Goal: Find specific page/section: Find specific page/section

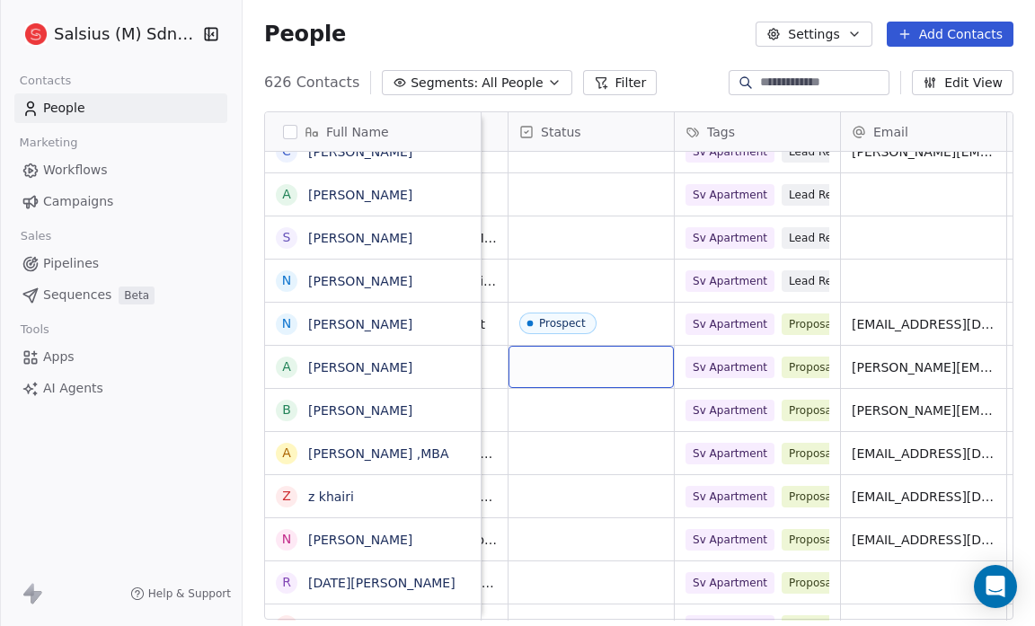
drag, startPoint x: 562, startPoint y: 358, endPoint x: 614, endPoint y: 143, distance: 220.7
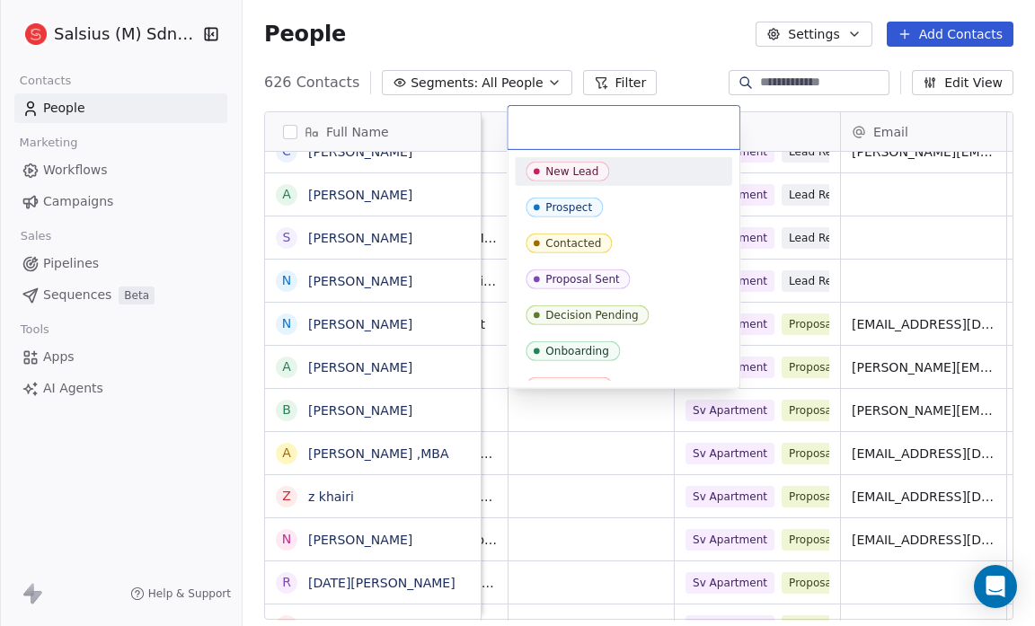
drag, startPoint x: 614, startPoint y: 143, endPoint x: 623, endPoint y: 172, distance: 30.4
click at [623, 172] on div "New Lead Prospect Contacted Proposal Sent Decision Pending Onboarding Converted" at bounding box center [624, 247] width 234 height 284
click at [585, 198] on span "Prospect" at bounding box center [564, 208] width 77 height 20
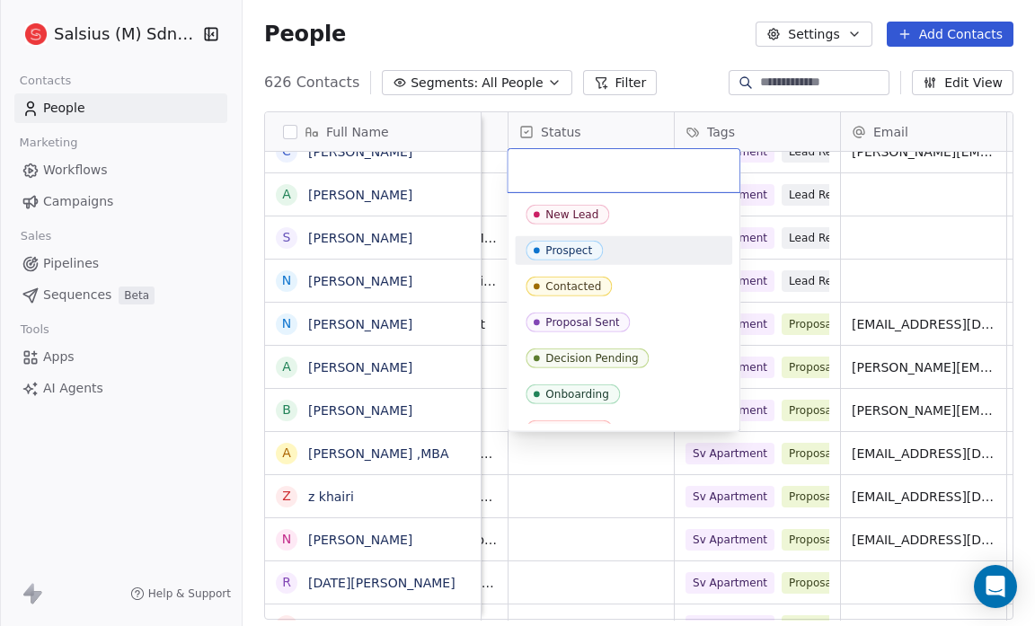
click at [541, 248] on icon "Suggestions" at bounding box center [536, 250] width 14 height 14
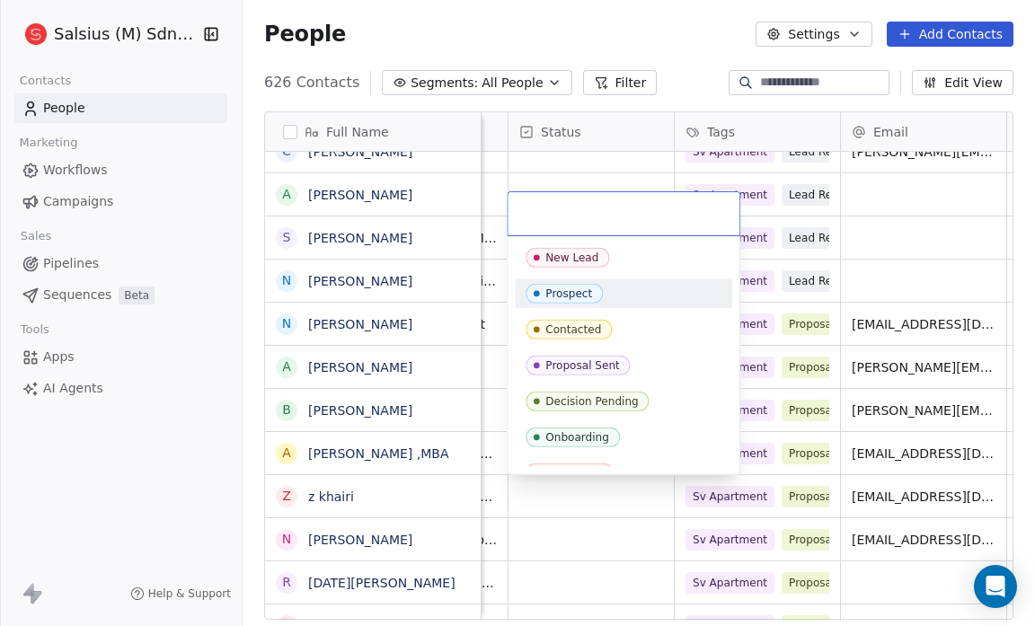
click at [548, 296] on div "Prospect" at bounding box center [568, 293] width 47 height 13
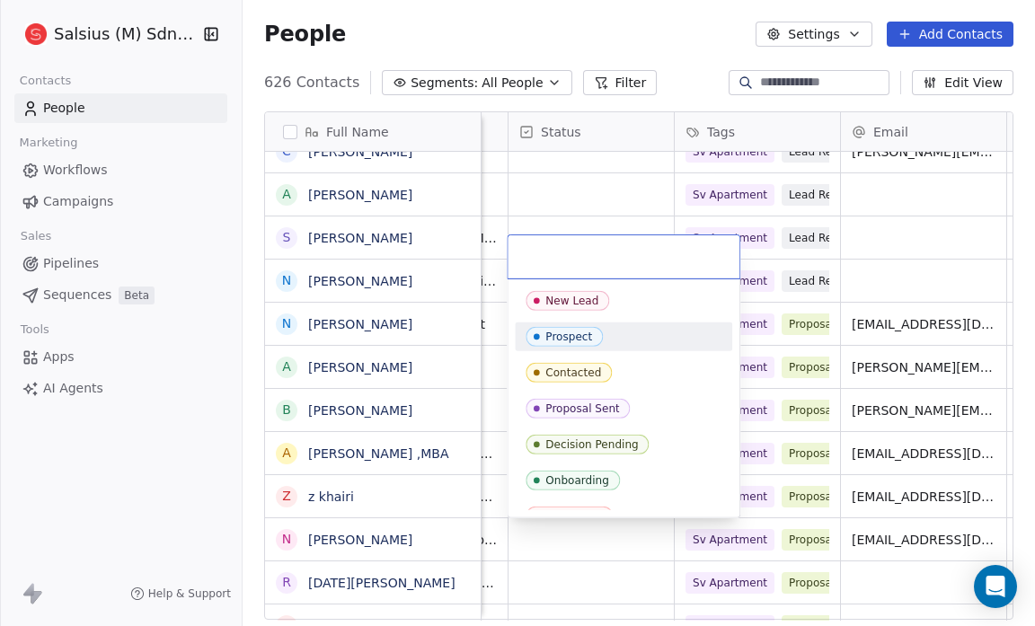
click at [535, 323] on div "Prospect" at bounding box center [623, 337] width 217 height 29
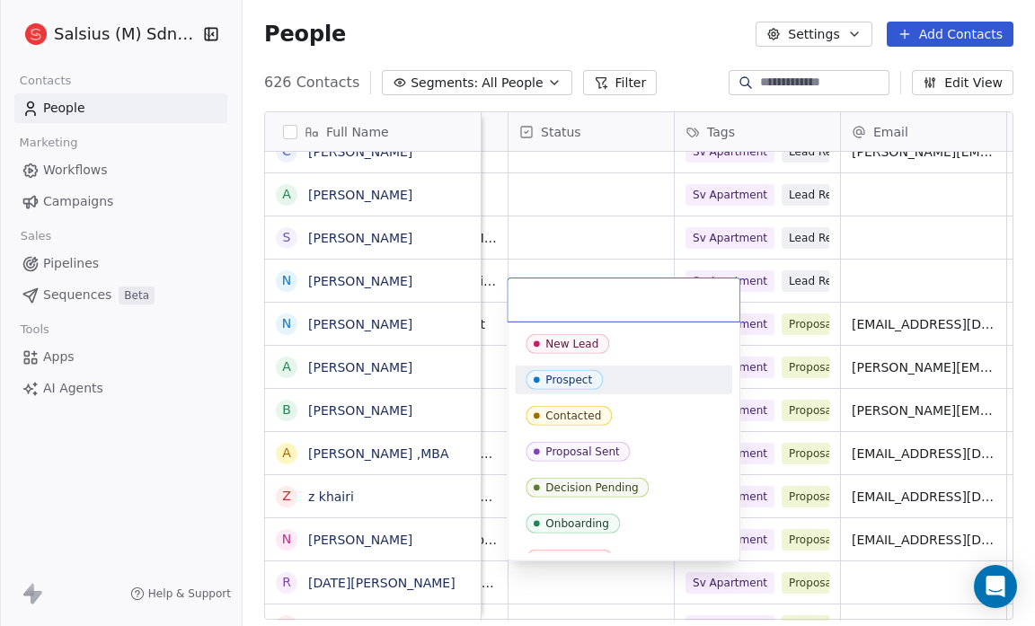
click at [564, 370] on span "Prospect" at bounding box center [564, 380] width 77 height 20
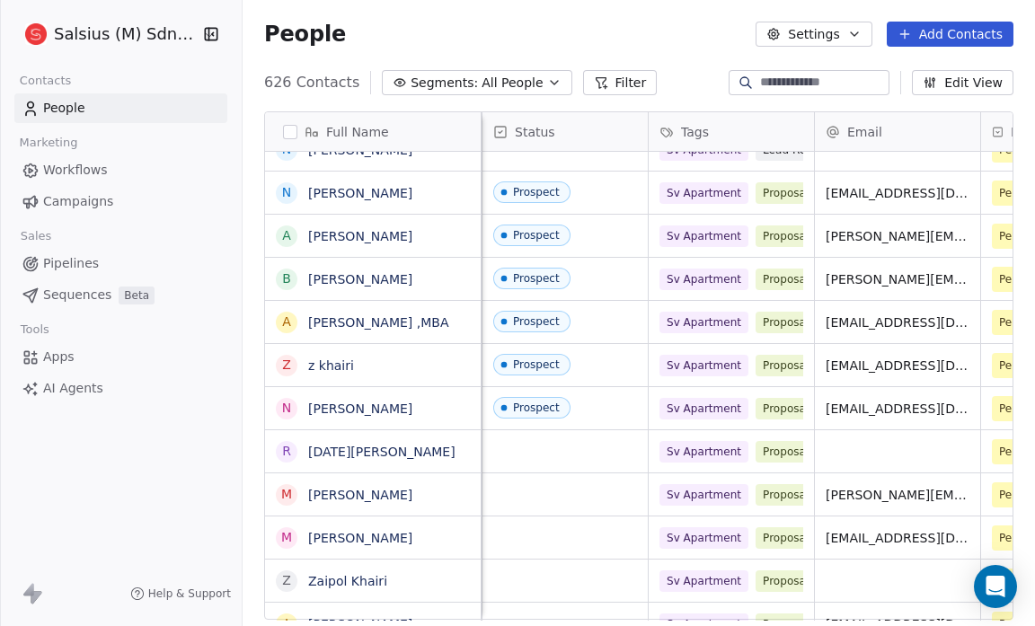
scroll to position [0, 331]
click at [552, 506] on div "grid" at bounding box center [565, 494] width 165 height 42
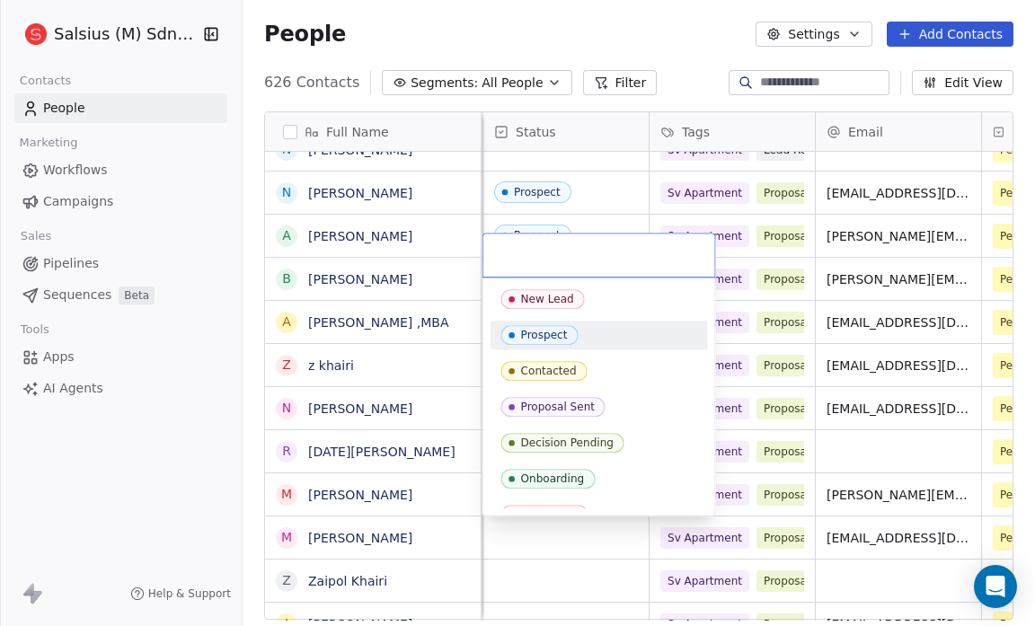
click at [560, 338] on div "Prospect" at bounding box center [544, 335] width 47 height 13
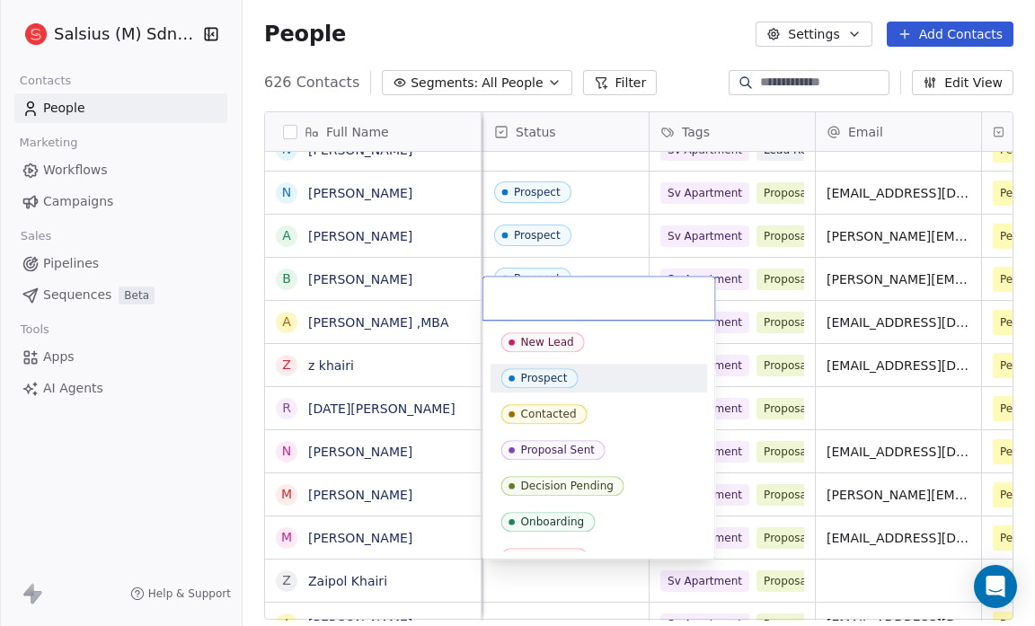
click at [526, 379] on div "Prospect" at bounding box center [544, 378] width 47 height 13
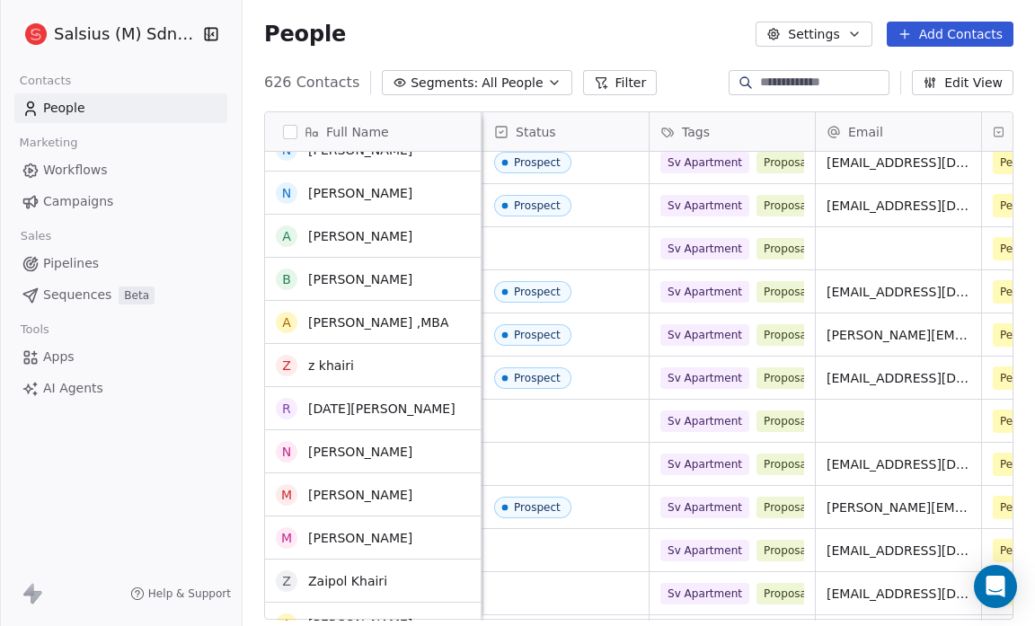
scroll to position [1607, 0]
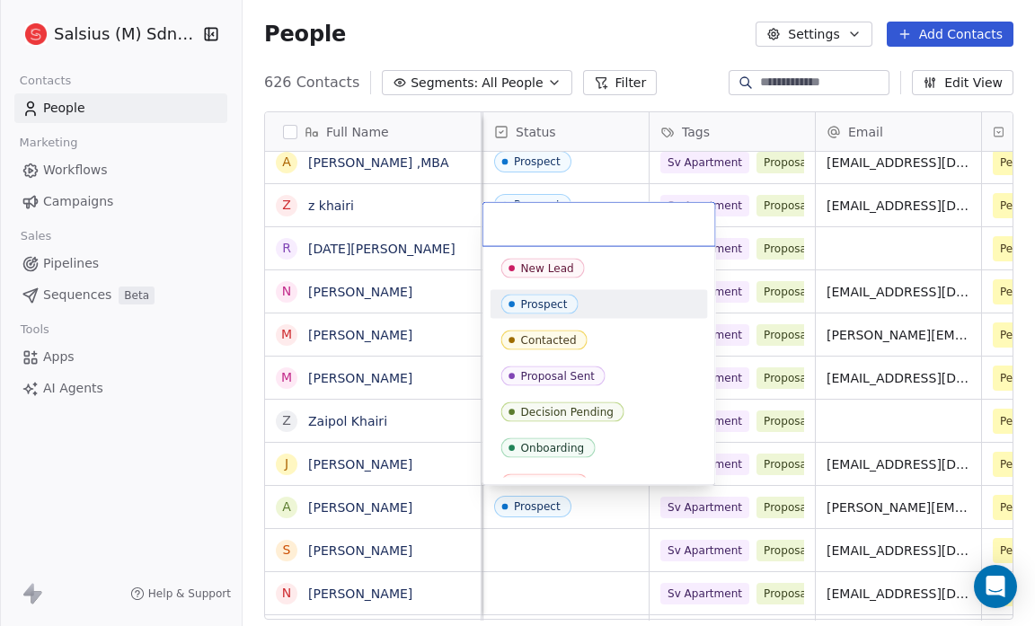
click at [538, 298] on div "Prospect" at bounding box center [544, 304] width 47 height 13
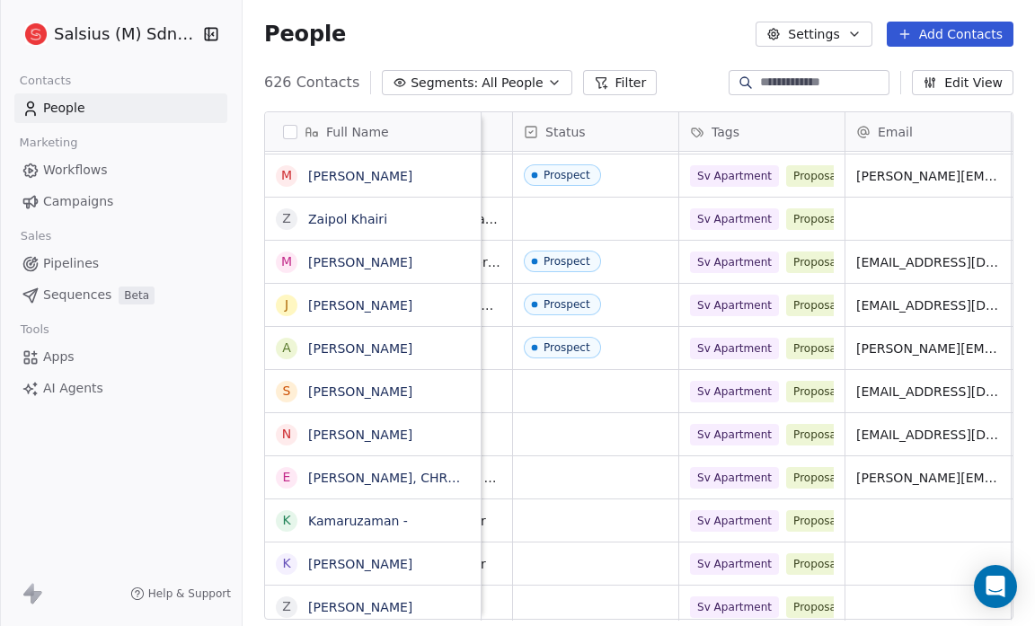
scroll to position [8, 324]
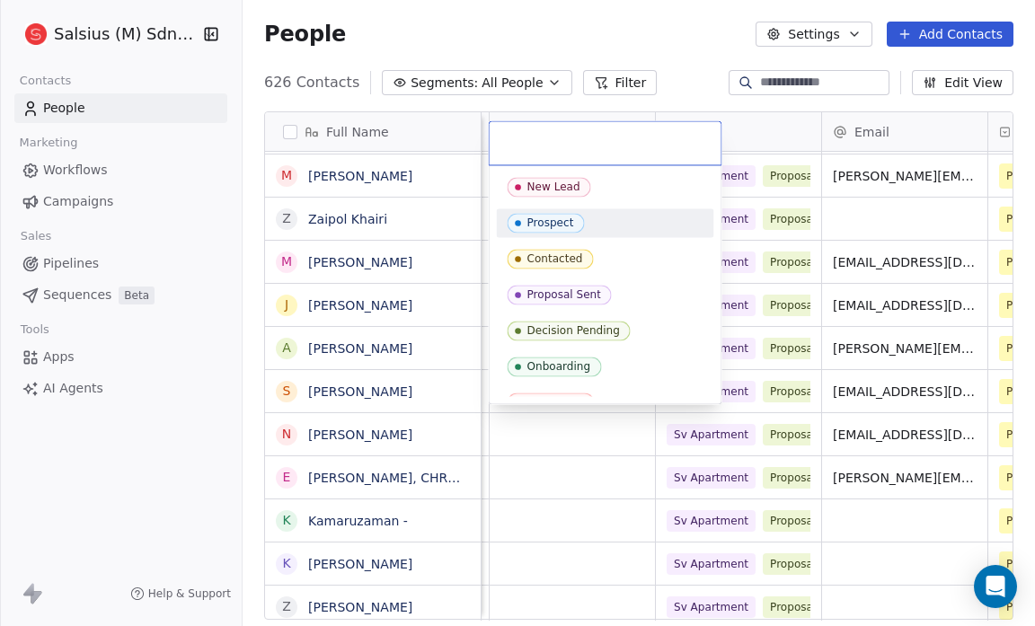
click at [542, 220] on div "Prospect" at bounding box center [550, 223] width 47 height 13
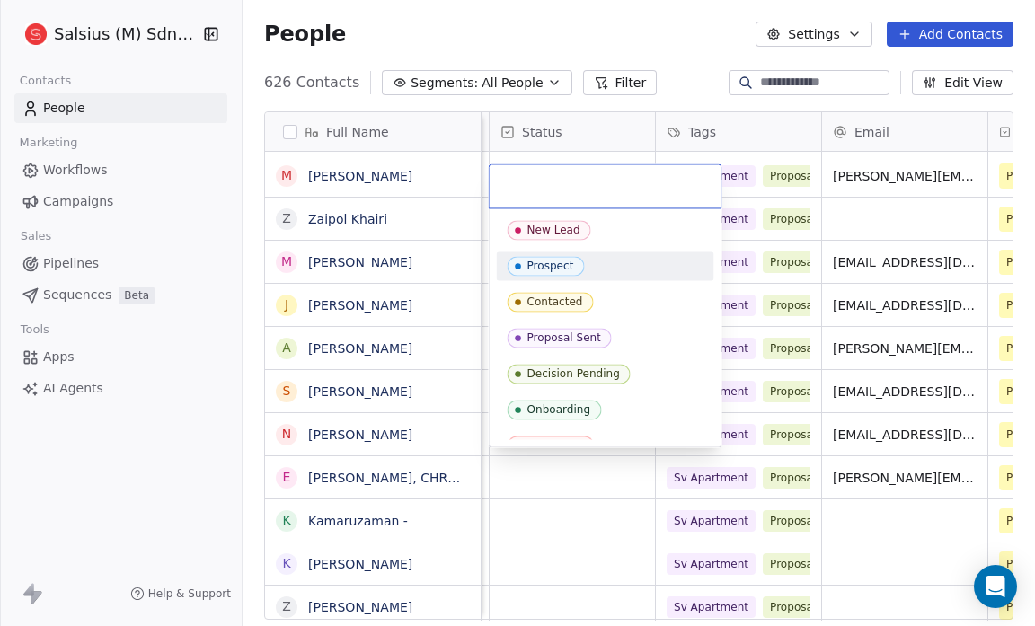
click at [539, 267] on div "Prospect" at bounding box center [550, 266] width 47 height 13
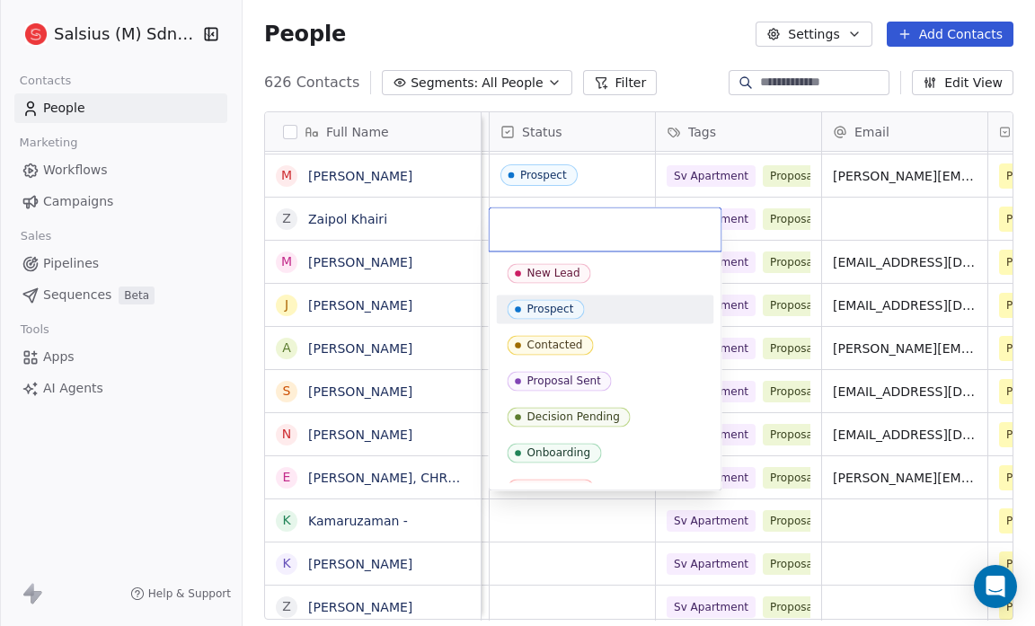
click at [549, 311] on div "Prospect" at bounding box center [550, 309] width 47 height 13
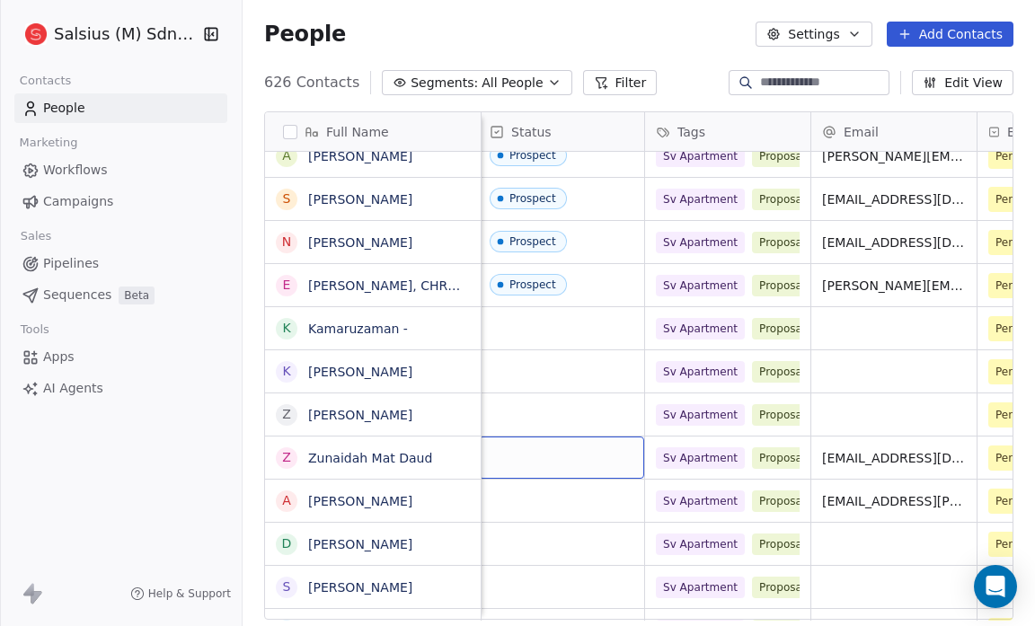
scroll to position [8, 332]
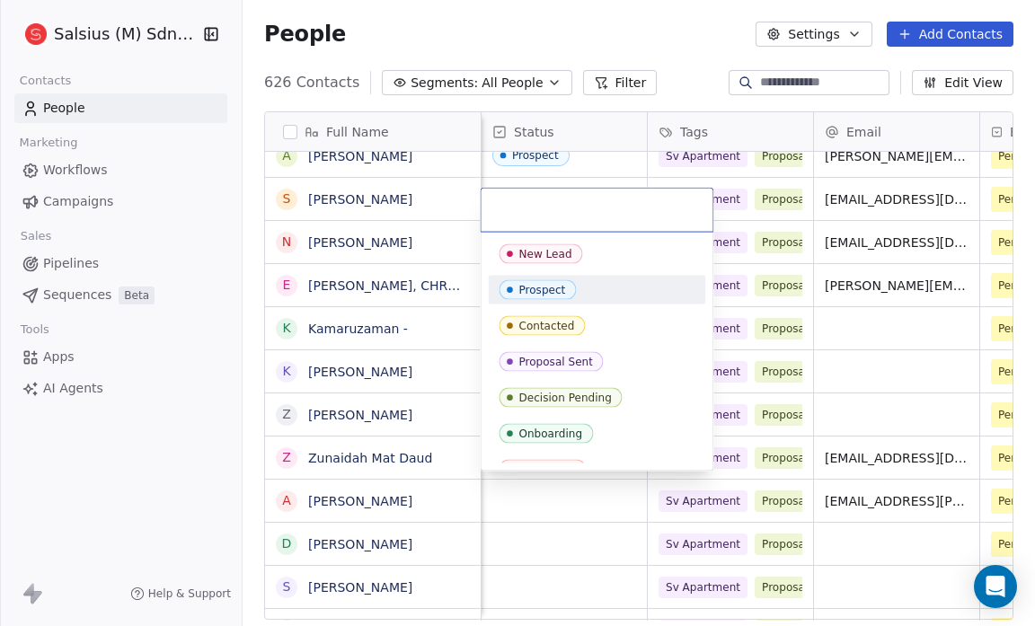
click at [552, 302] on div "Prospect" at bounding box center [596, 290] width 217 height 29
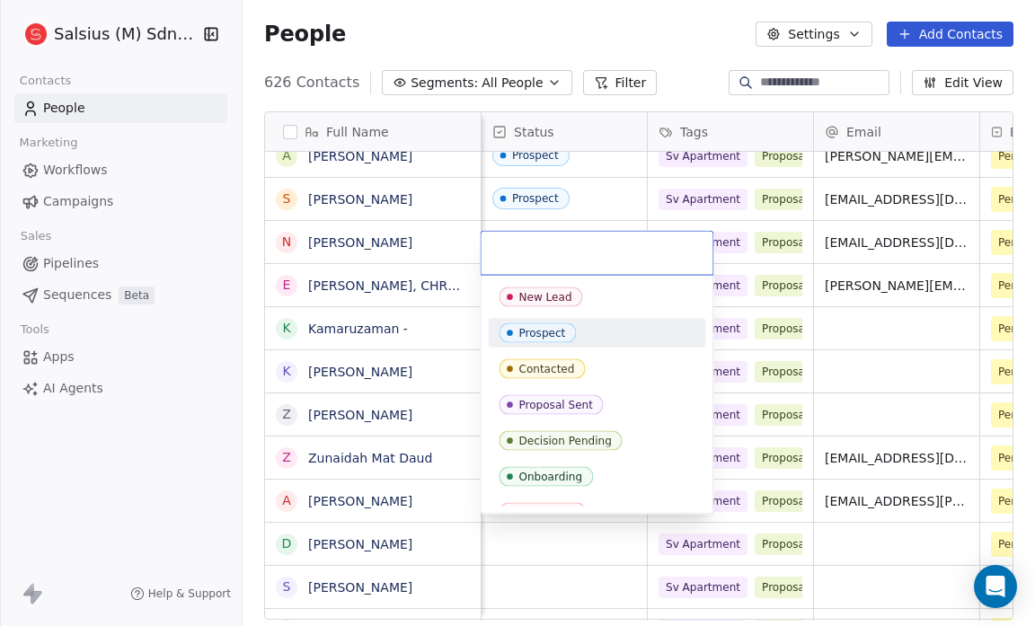
click at [519, 334] on div "Prospect" at bounding box center [541, 333] width 47 height 13
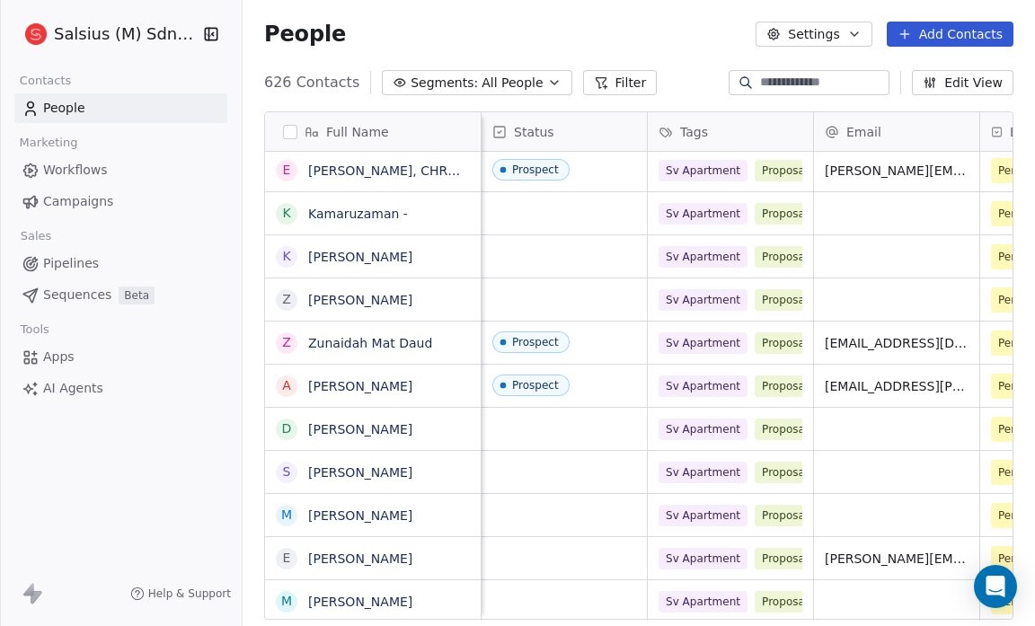
scroll to position [2158, 0]
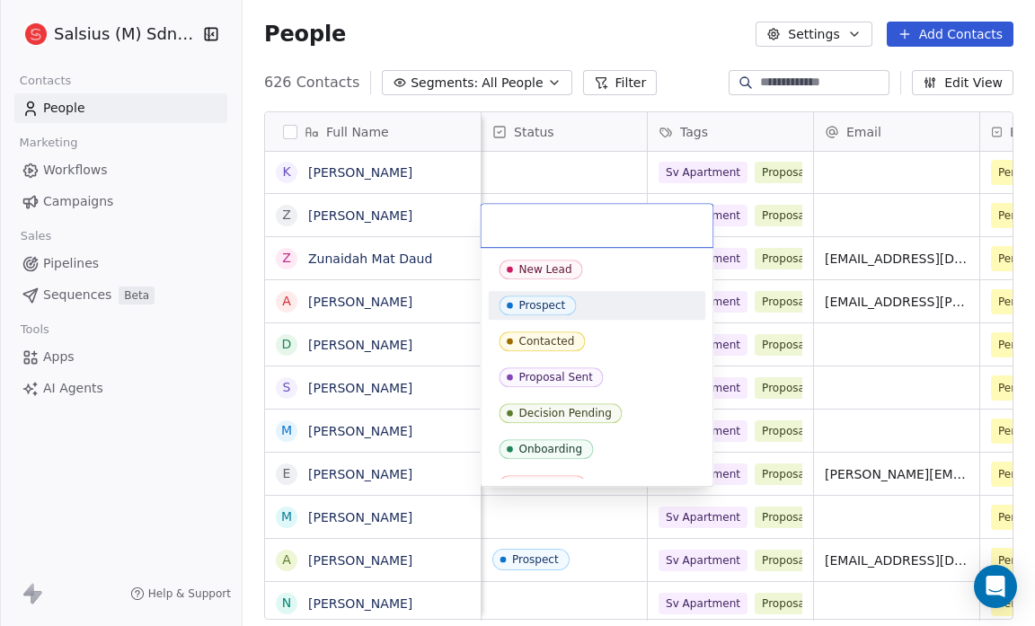
click at [543, 305] on div "Prospect" at bounding box center [541, 305] width 47 height 13
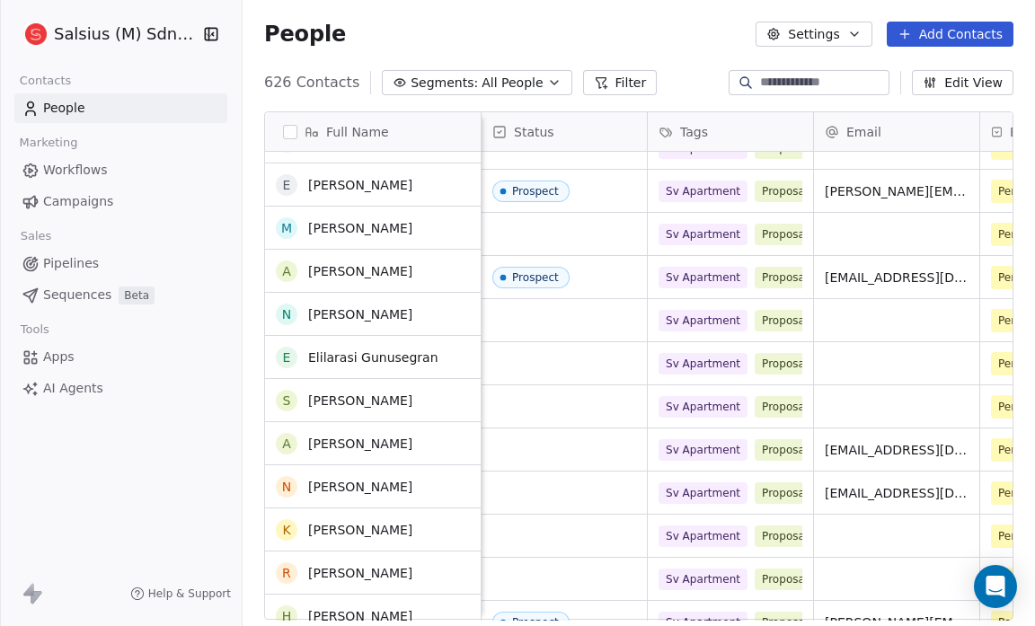
scroll to position [2483, 0]
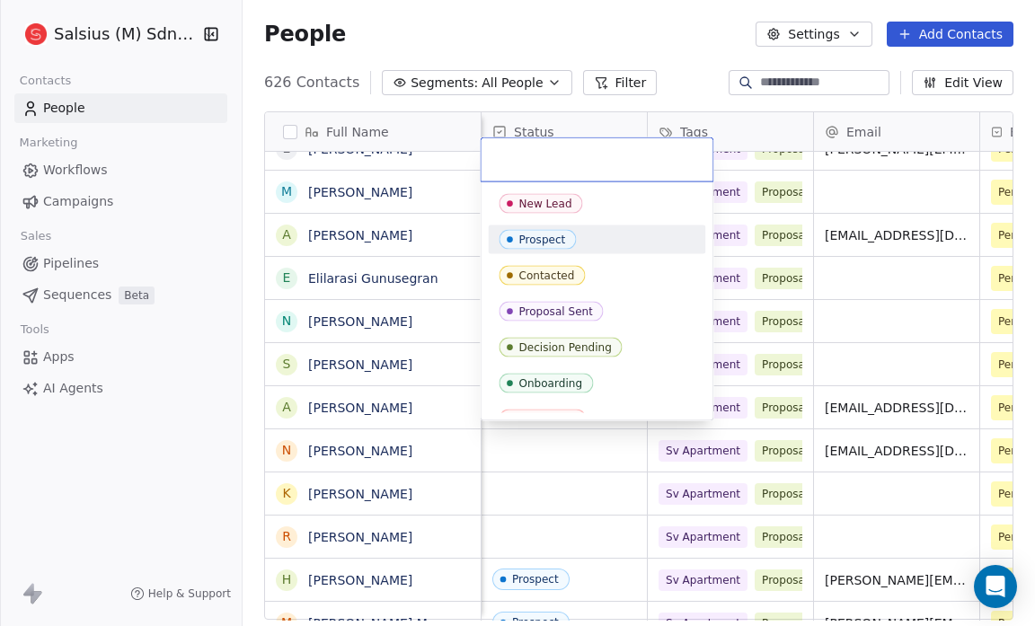
click at [521, 243] on div "Prospect" at bounding box center [541, 240] width 47 height 13
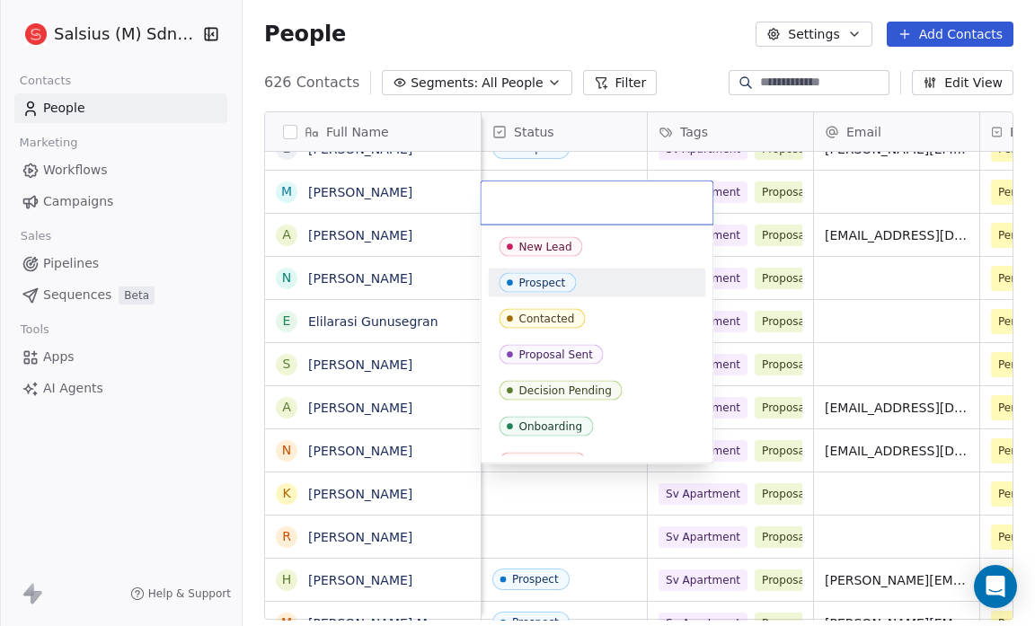
click at [526, 281] on div "Prospect" at bounding box center [541, 283] width 47 height 13
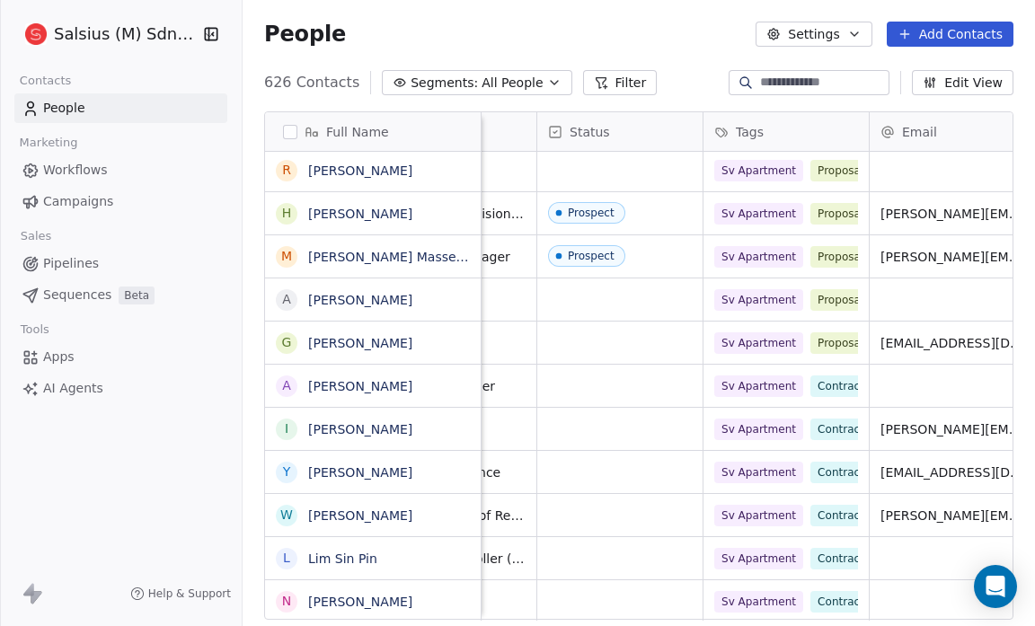
scroll to position [8, 277]
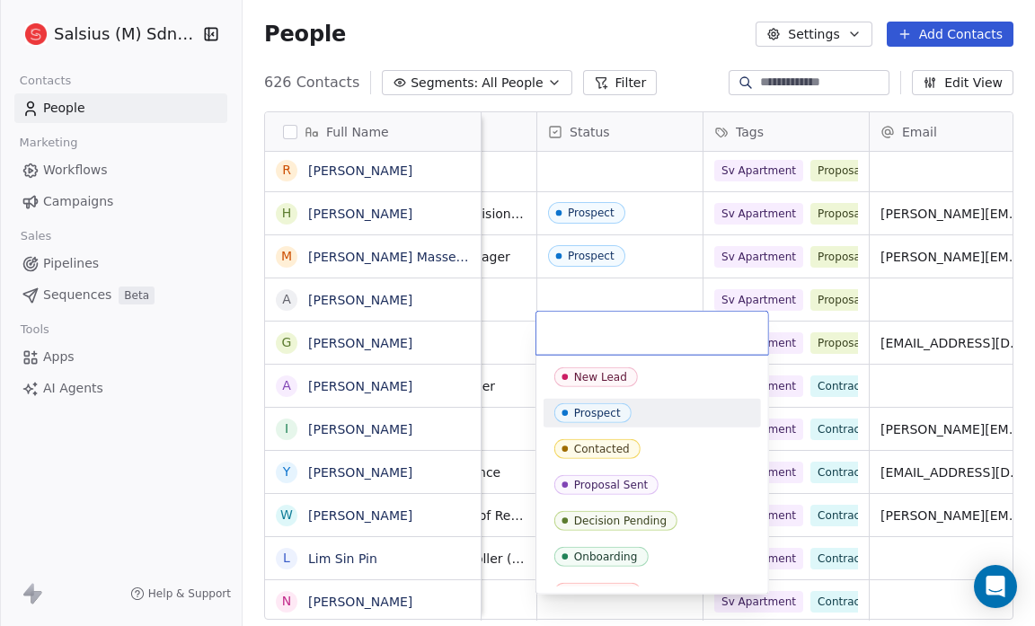
click at [588, 403] on span "Prospect" at bounding box center [592, 413] width 77 height 20
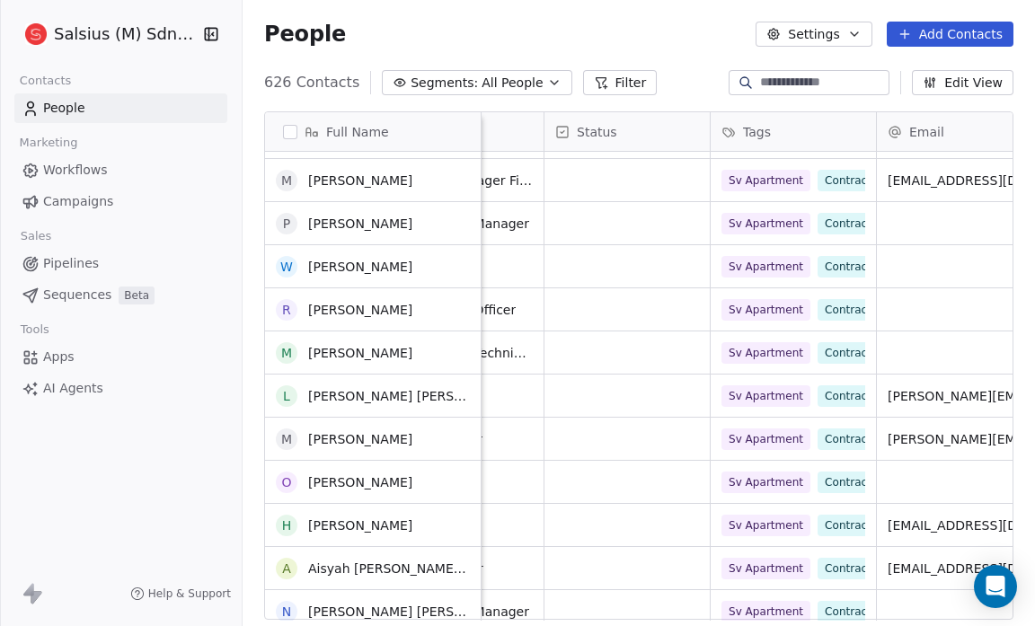
scroll to position [3904, 0]
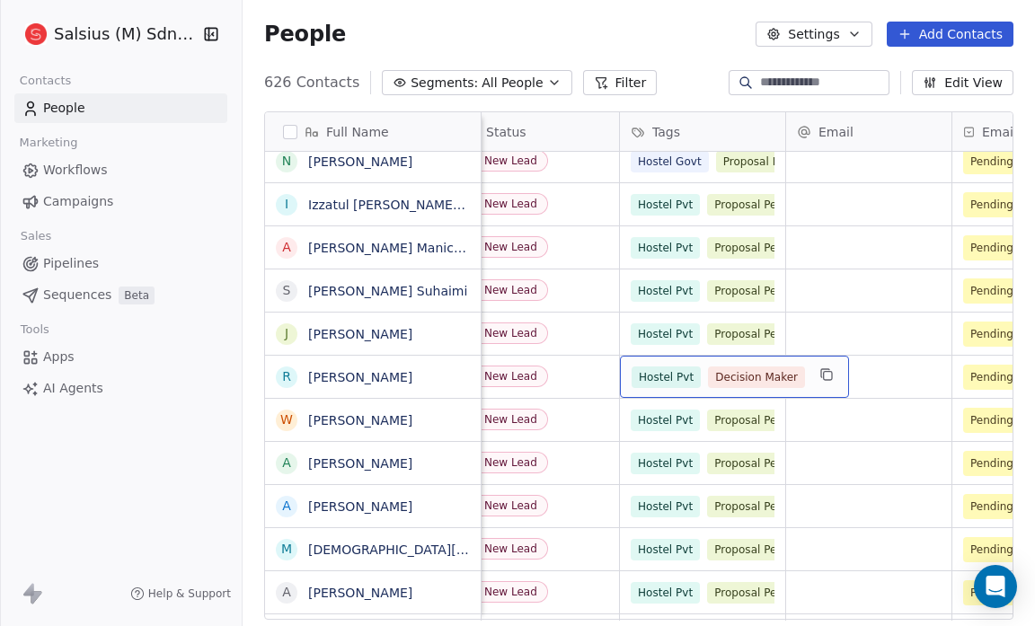
click at [738, 369] on span "Decision Maker" at bounding box center [756, 378] width 97 height 22
click at [728, 368] on span "Decision Maker" at bounding box center [756, 378] width 97 height 22
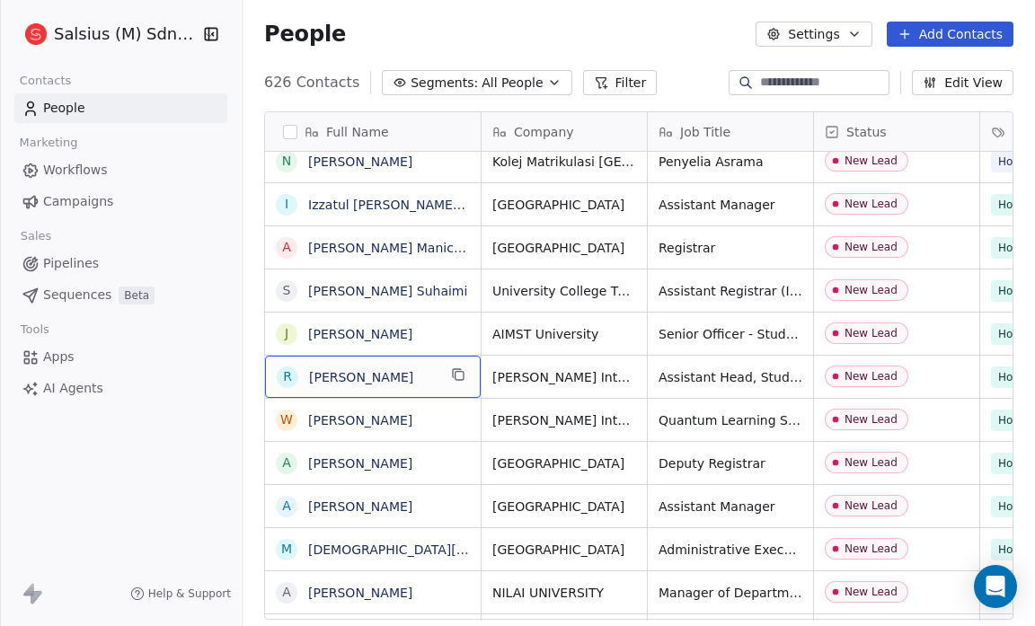
click at [391, 368] on span "[PERSON_NAME]" at bounding box center [373, 377] width 128 height 18
click at [378, 375] on link "[PERSON_NAME]" at bounding box center [360, 377] width 104 height 14
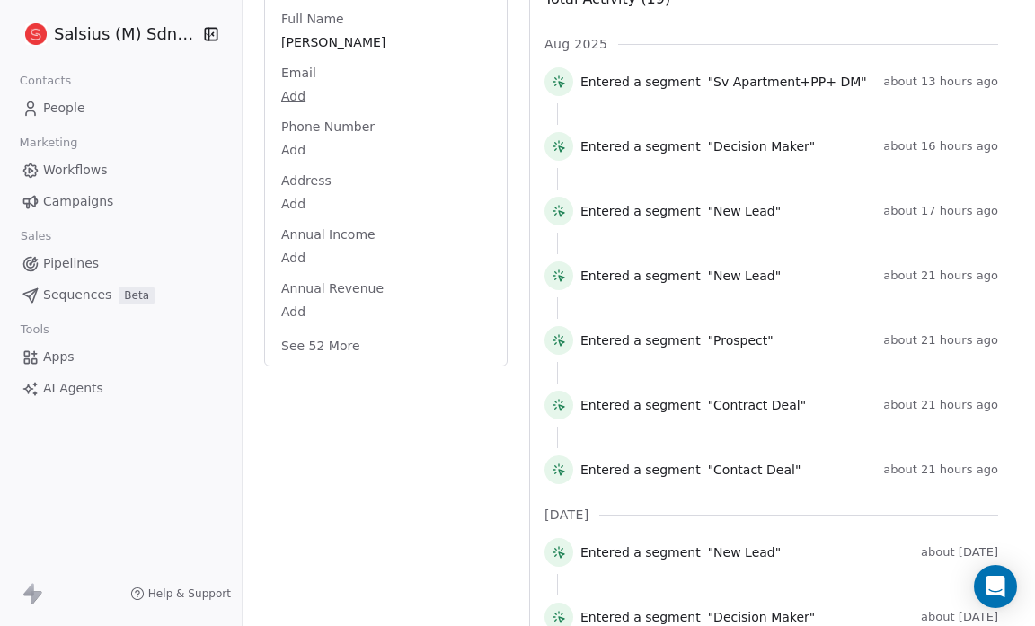
scroll to position [290, 0]
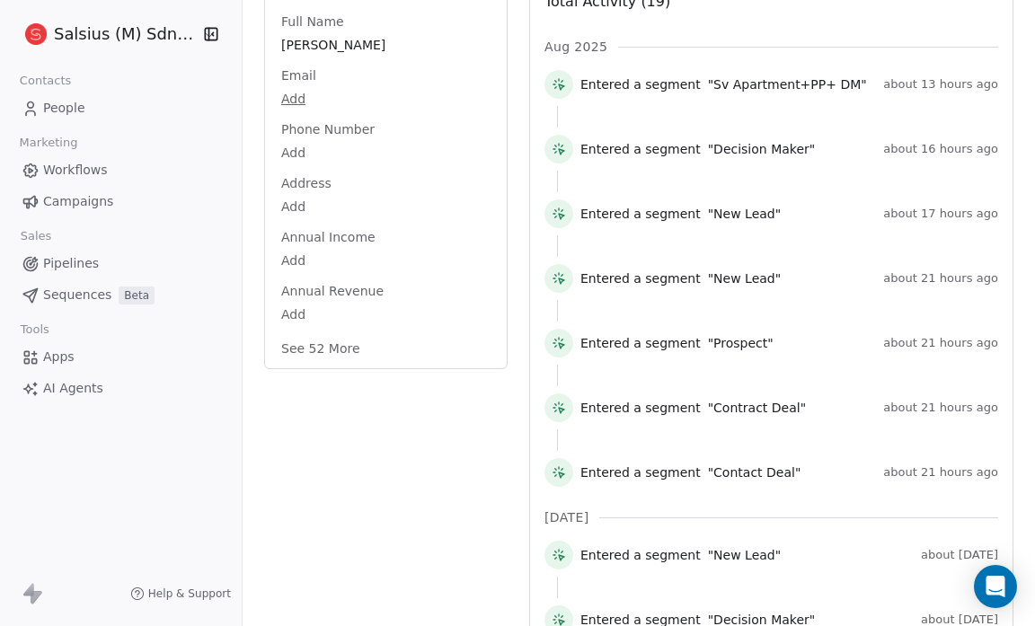
click at [360, 358] on button "See 52 More" at bounding box center [320, 348] width 101 height 32
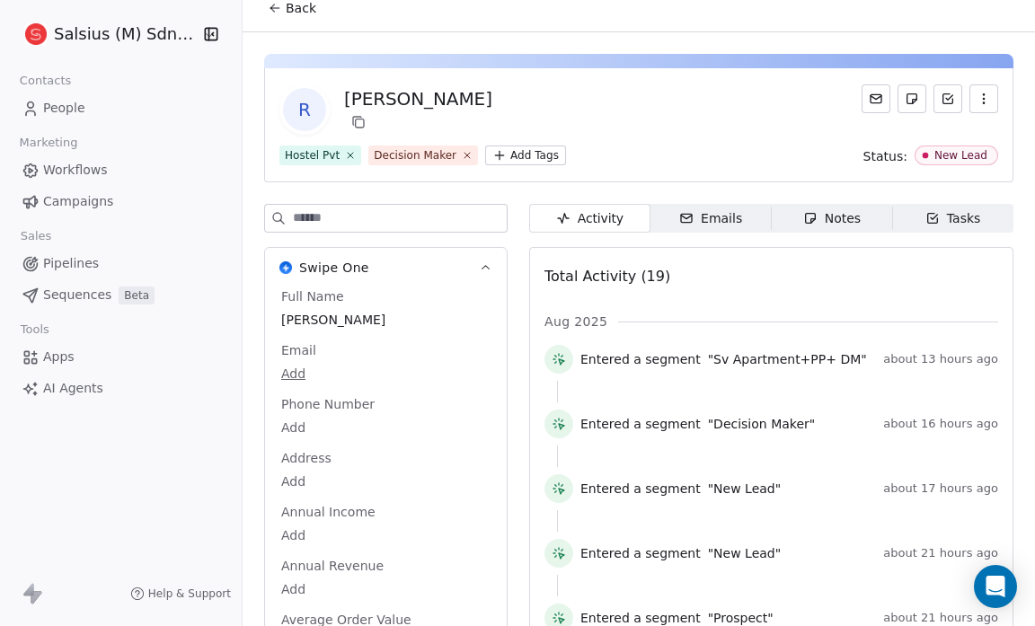
scroll to position [0, 0]
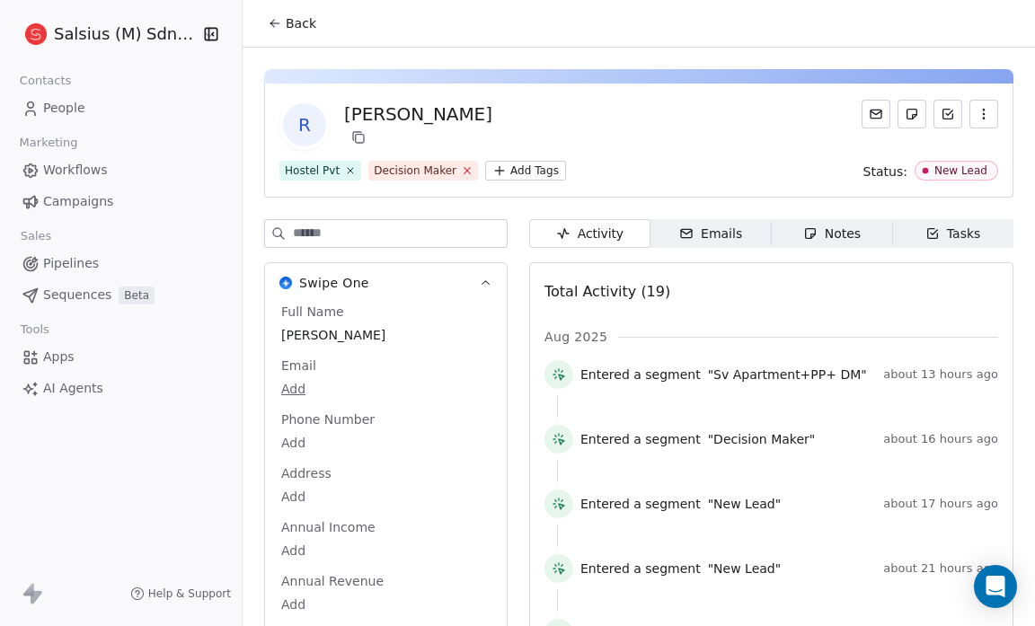
click at [461, 170] on icon at bounding box center [467, 170] width 12 height 12
click at [404, 164] on html "Salsius (M) Sdn Bhd Contacts People Marketing Workflows Campaigns Sales Pipelin…" at bounding box center [517, 313] width 1035 height 626
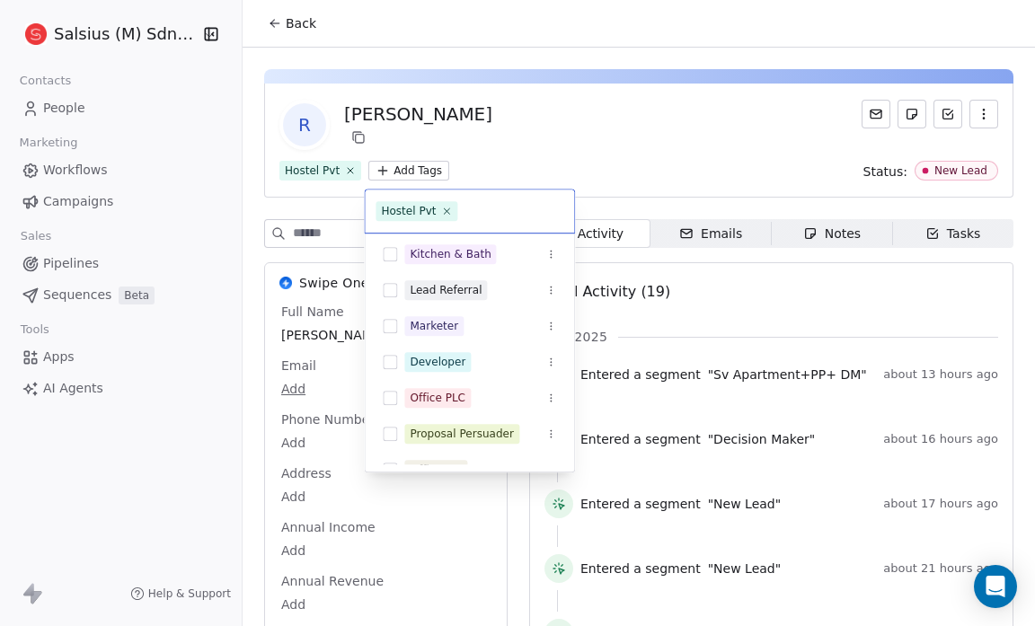
scroll to position [622, 0]
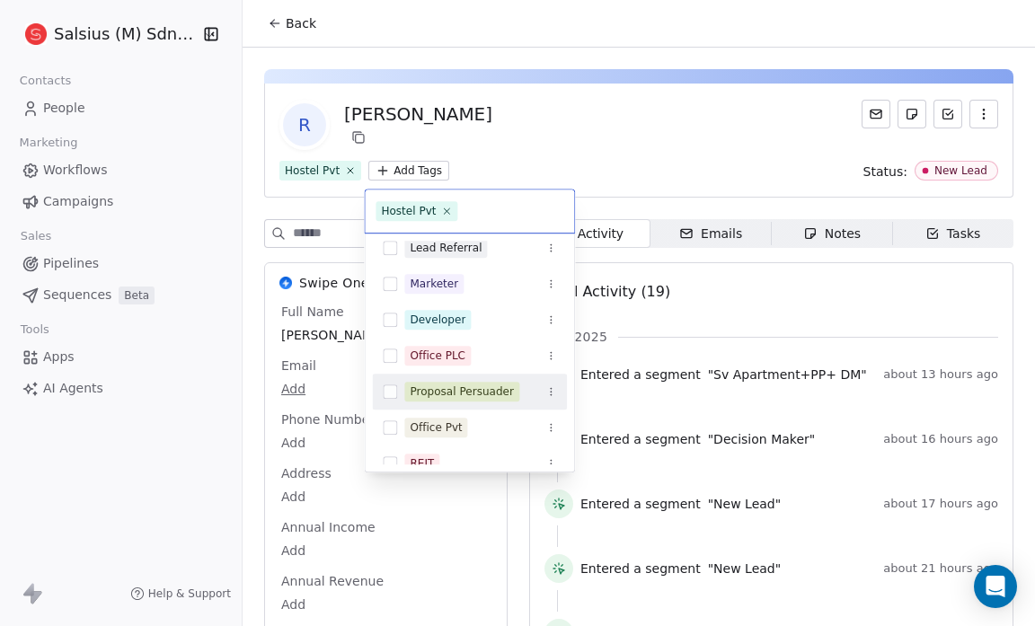
click at [392, 388] on button "Suggestions" at bounding box center [390, 392] width 14 height 14
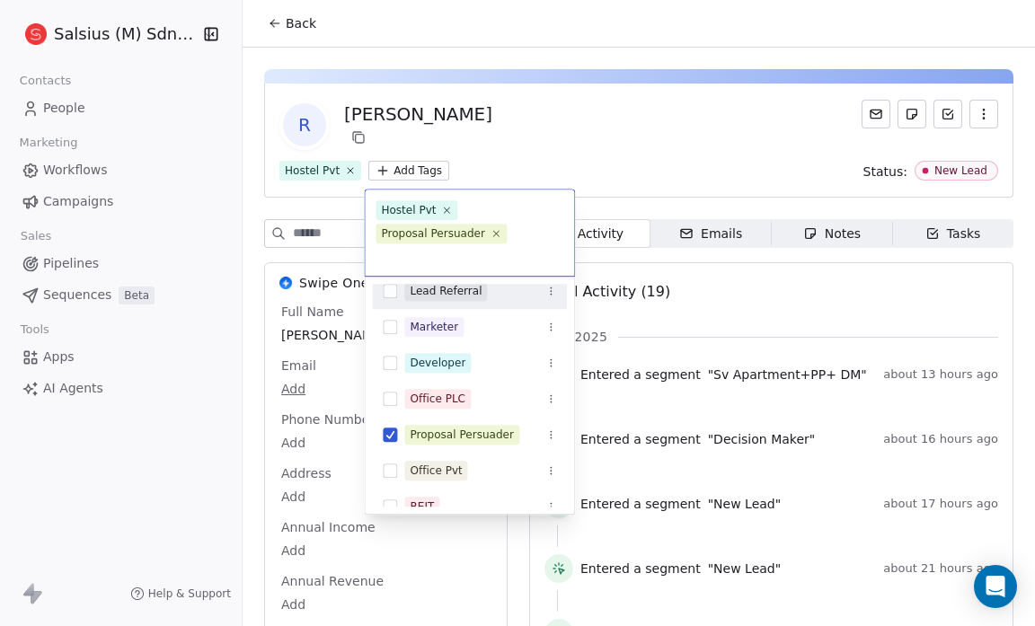
click at [521, 167] on html "Salsius (M) Sdn Bhd Contacts People Marketing Workflows Campaigns Sales Pipelin…" at bounding box center [517, 313] width 1035 height 626
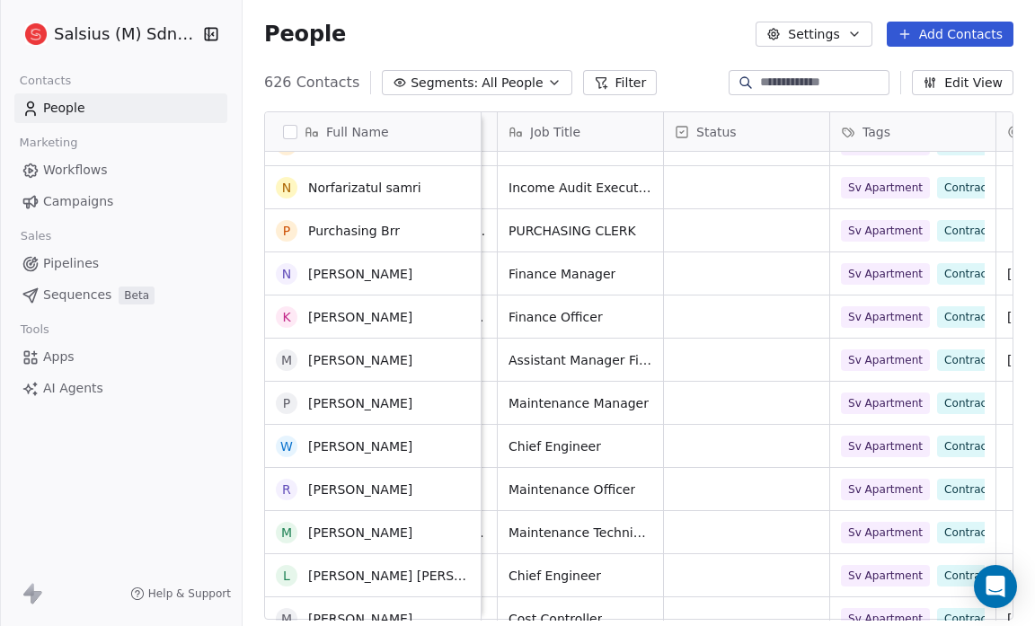
scroll to position [3461, 0]
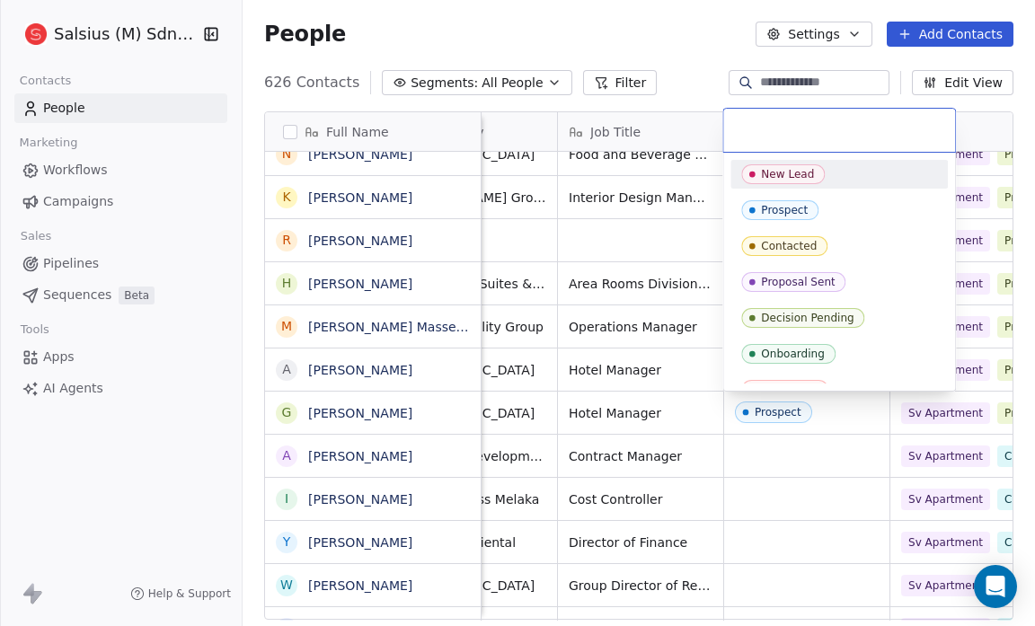
click at [791, 173] on div "New Lead" at bounding box center [787, 174] width 53 height 13
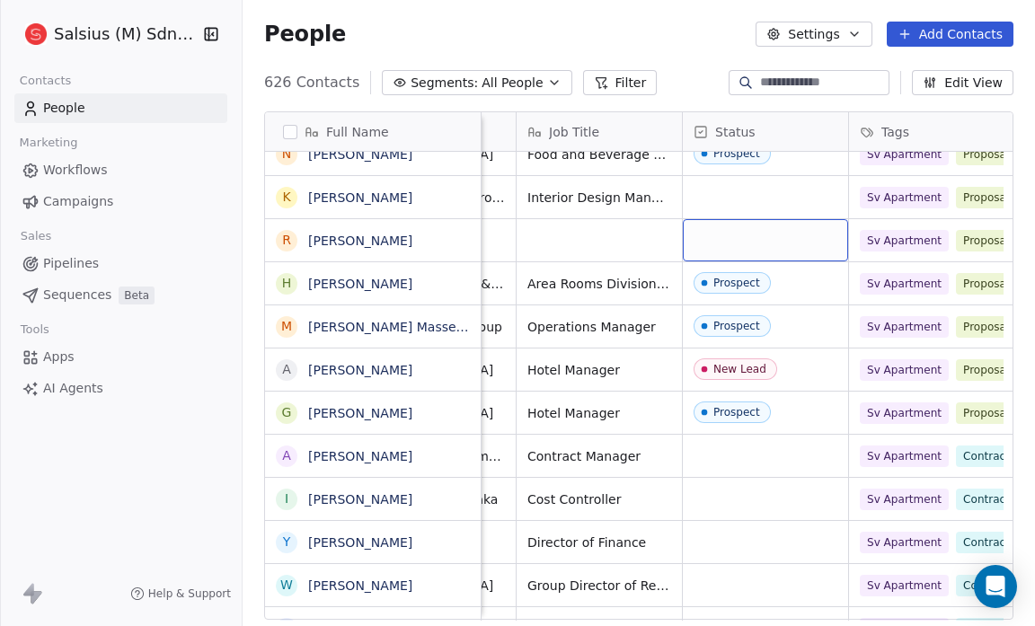
click at [724, 242] on div "grid" at bounding box center [765, 240] width 165 height 42
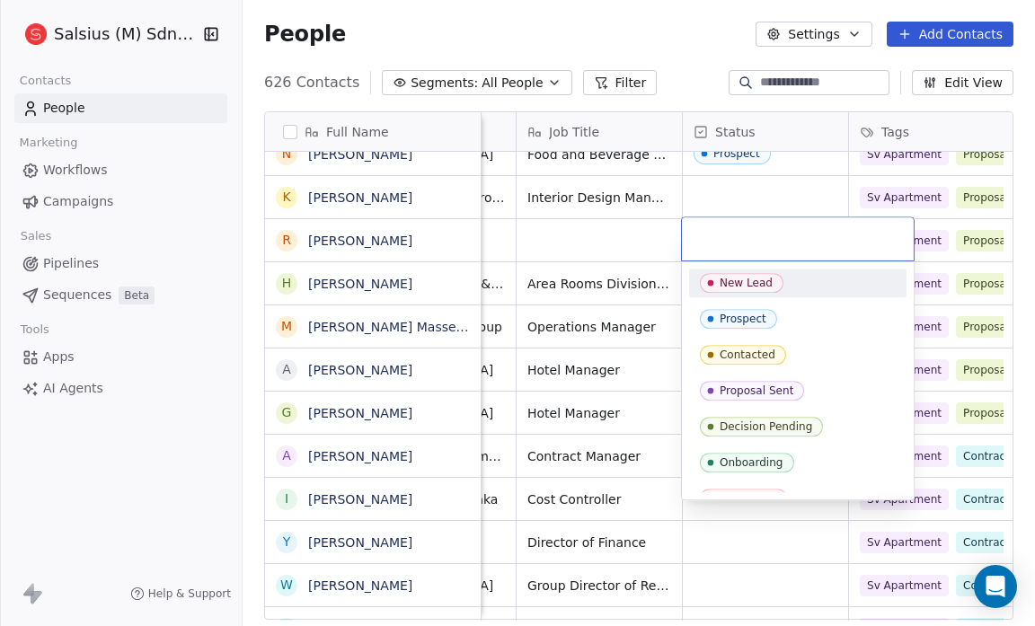
click at [721, 273] on span "New Lead" at bounding box center [742, 283] width 84 height 20
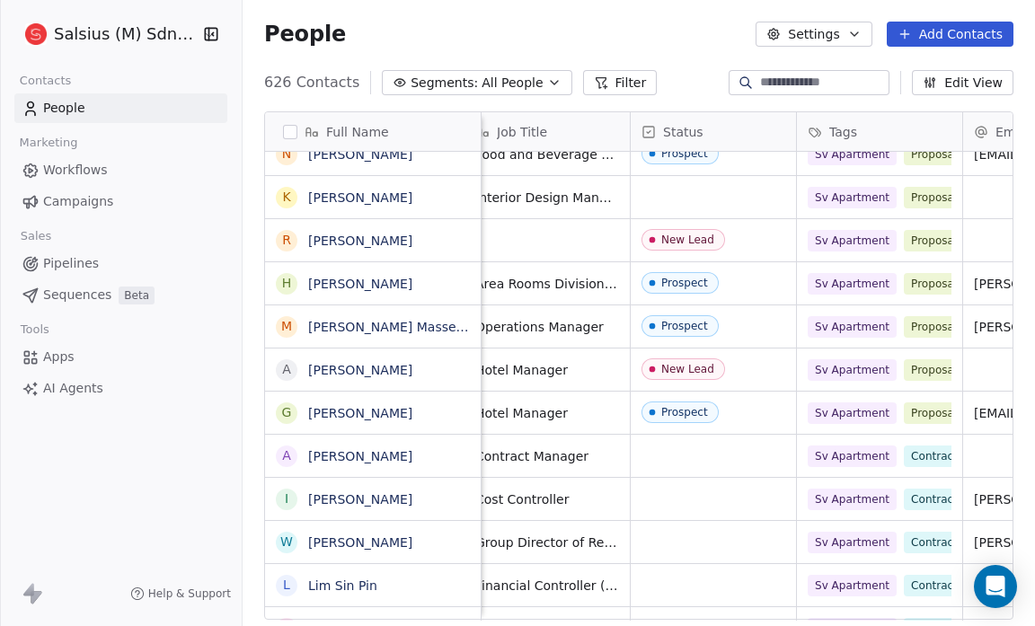
scroll to position [0, 106]
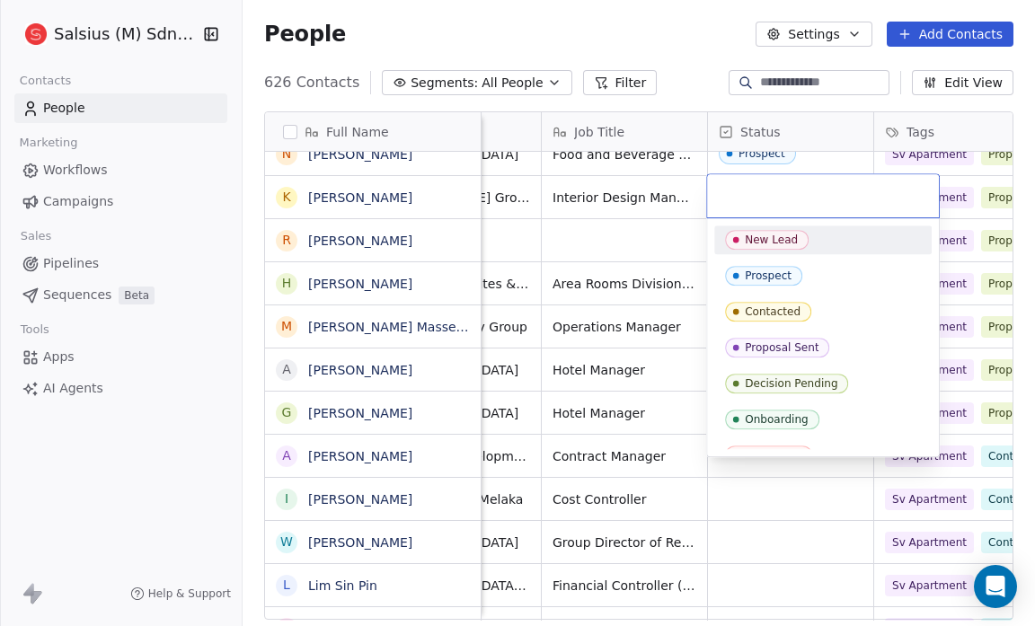
click at [740, 233] on icon "Suggestions" at bounding box center [736, 240] width 14 height 14
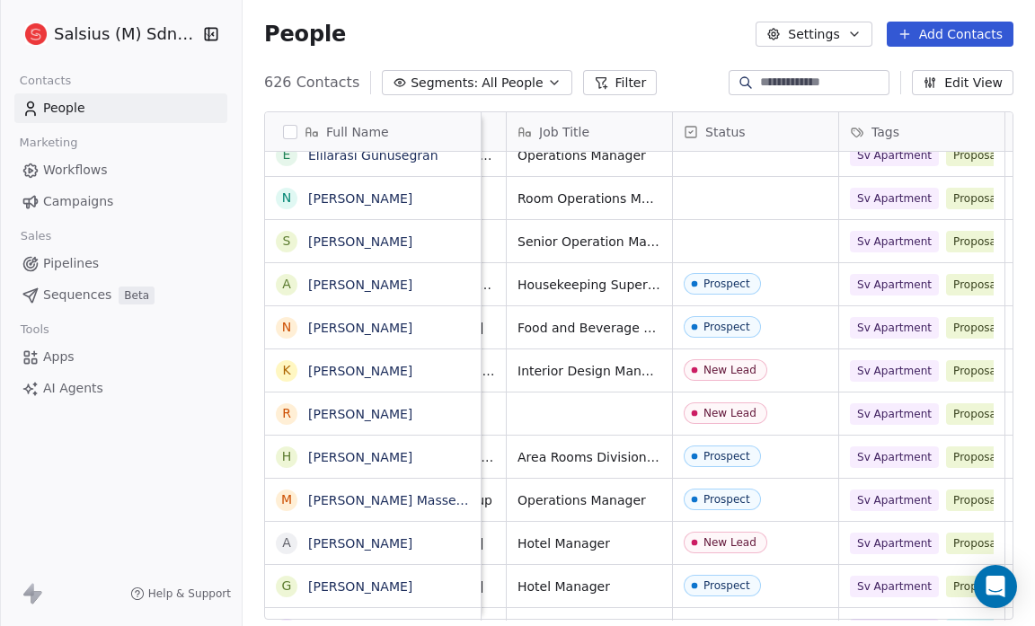
scroll to position [0, 142]
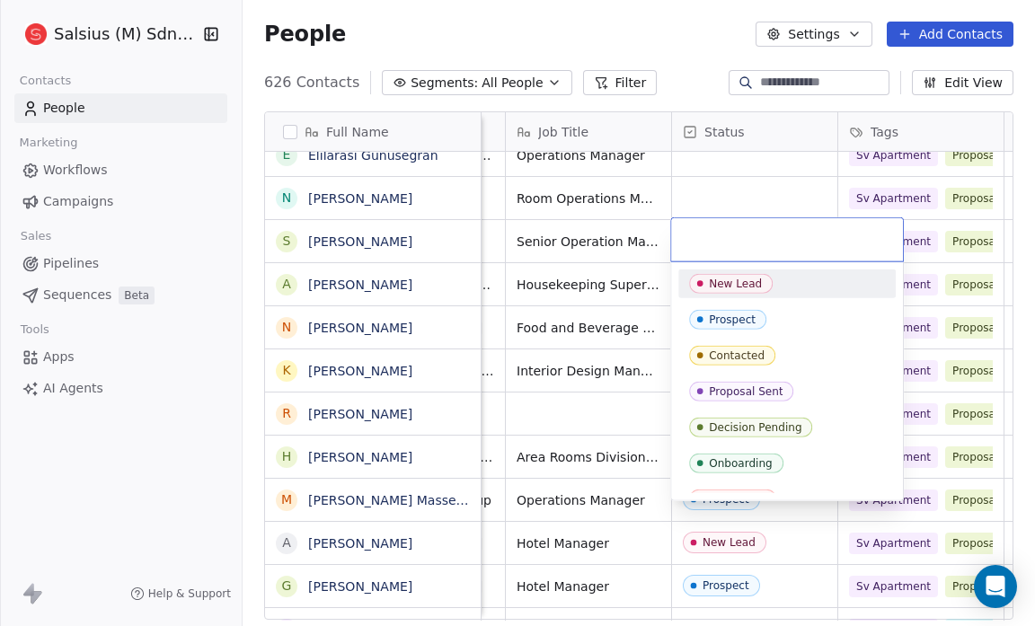
click at [729, 282] on div "New Lead" at bounding box center [735, 284] width 53 height 13
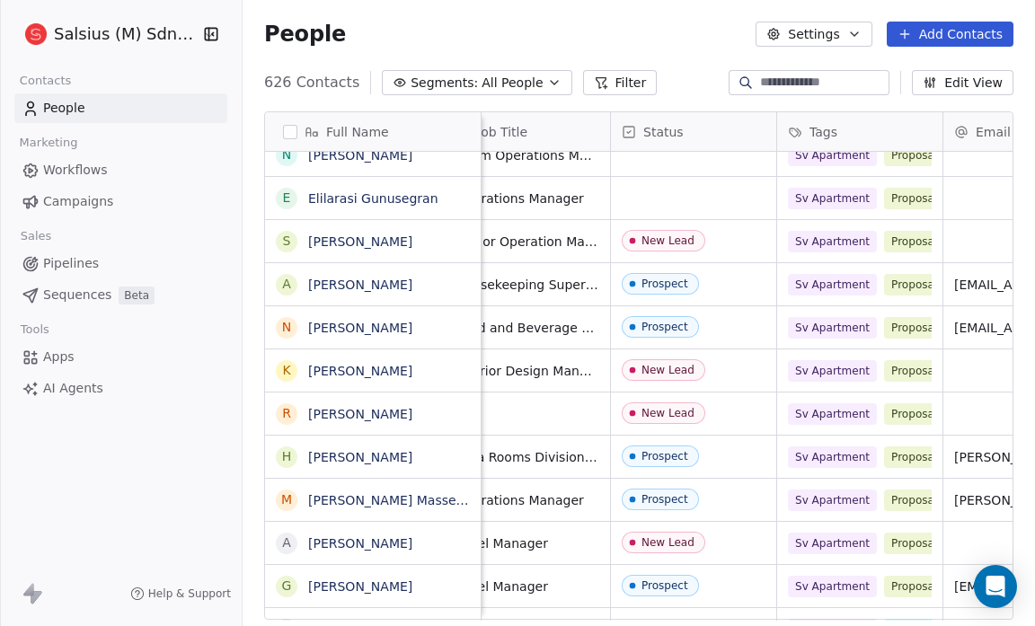
scroll to position [0, 204]
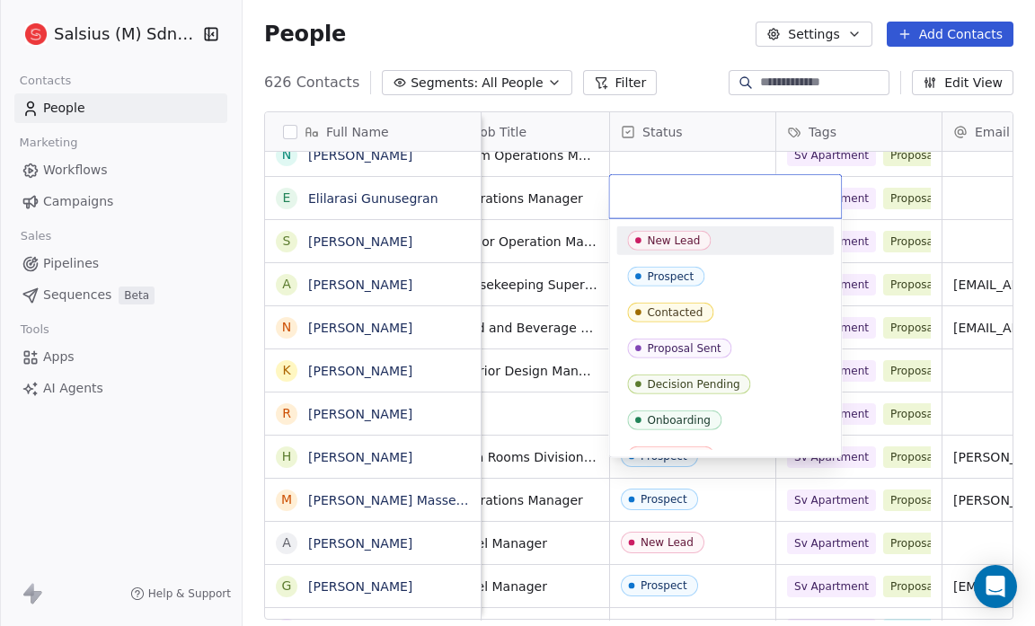
click at [674, 242] on div "New Lead" at bounding box center [673, 240] width 53 height 13
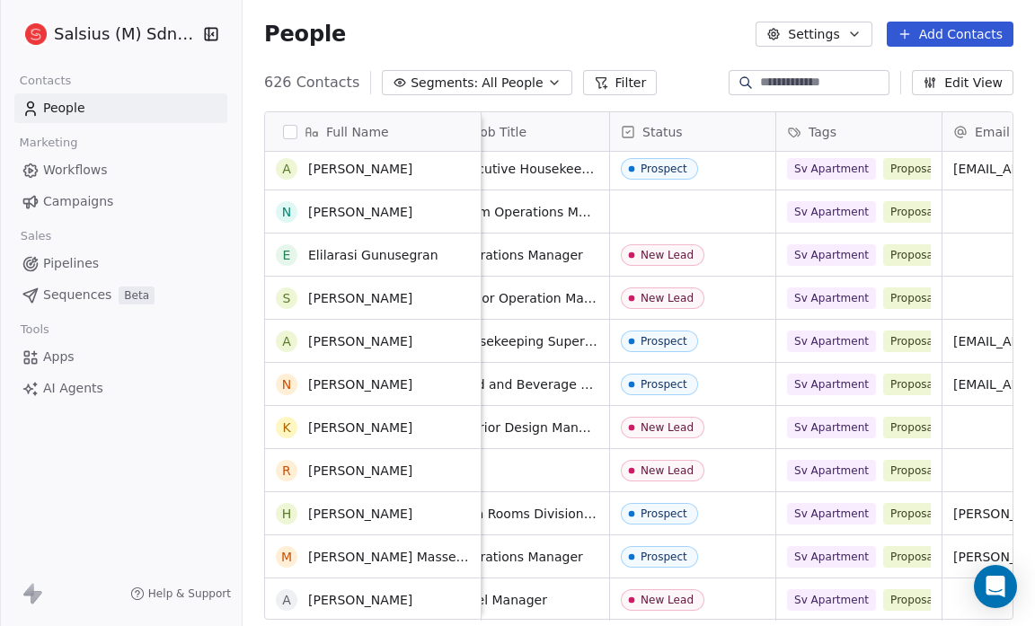
scroll to position [2549, 0]
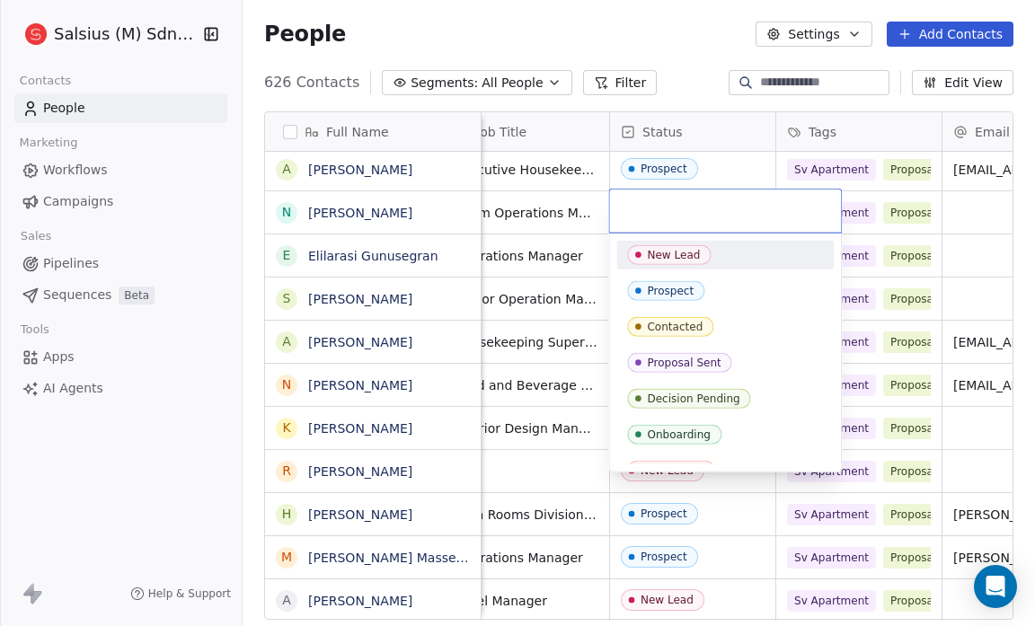
click at [667, 255] on div "New Lead" at bounding box center [673, 255] width 53 height 13
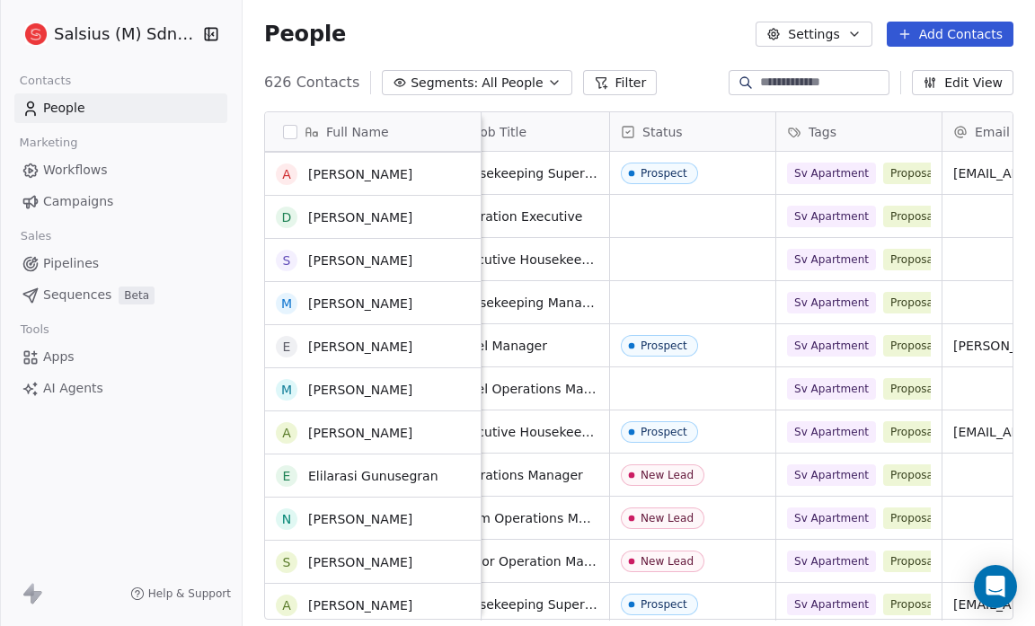
scroll to position [2286, 0]
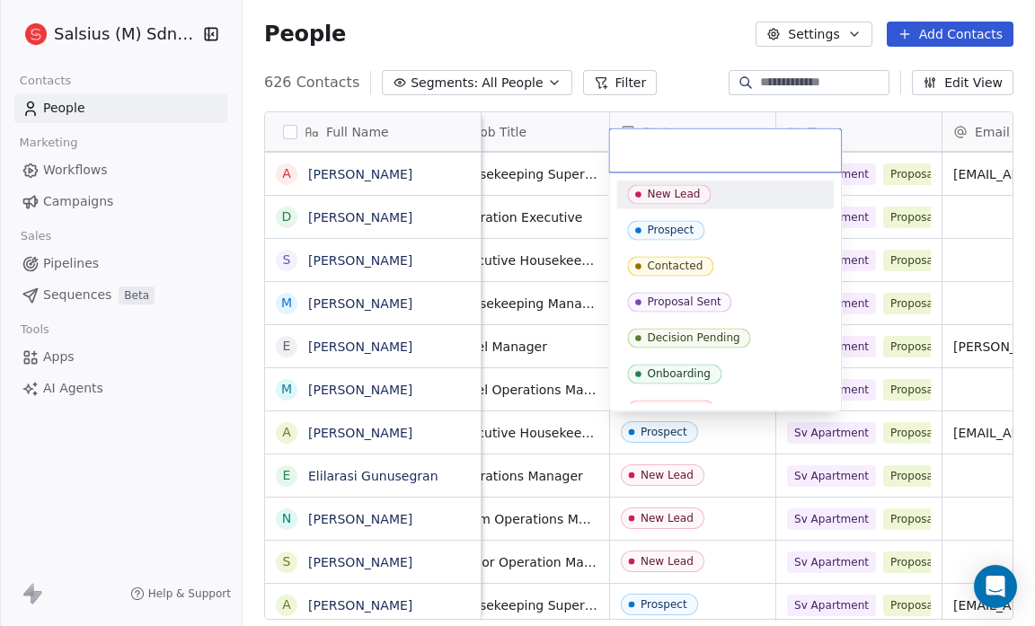
click at [652, 191] on div "New Lead" at bounding box center [673, 194] width 53 height 13
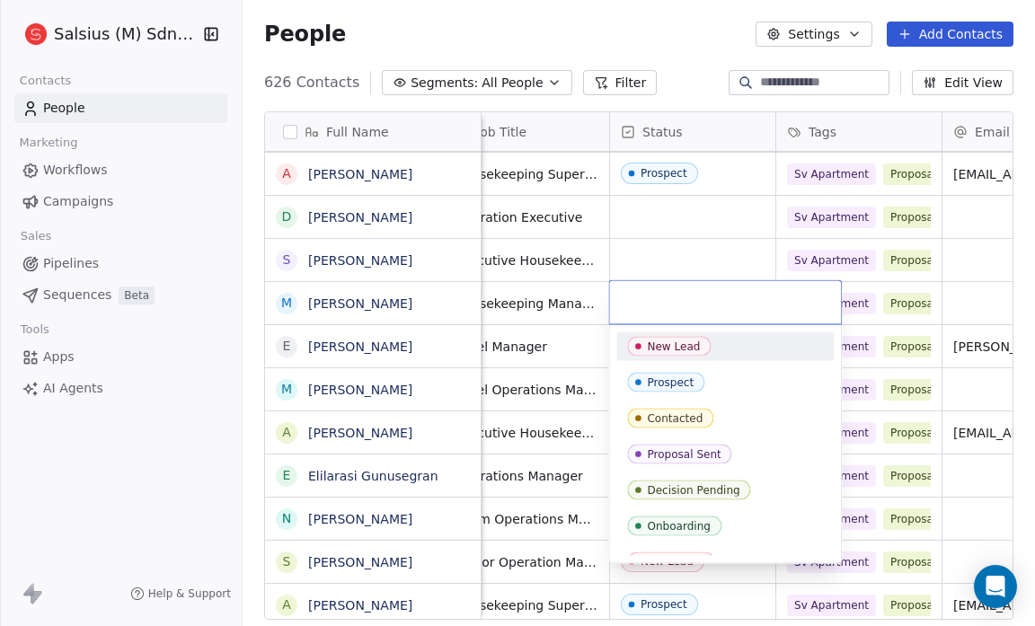
click at [657, 340] on div "New Lead" at bounding box center [673, 346] width 53 height 13
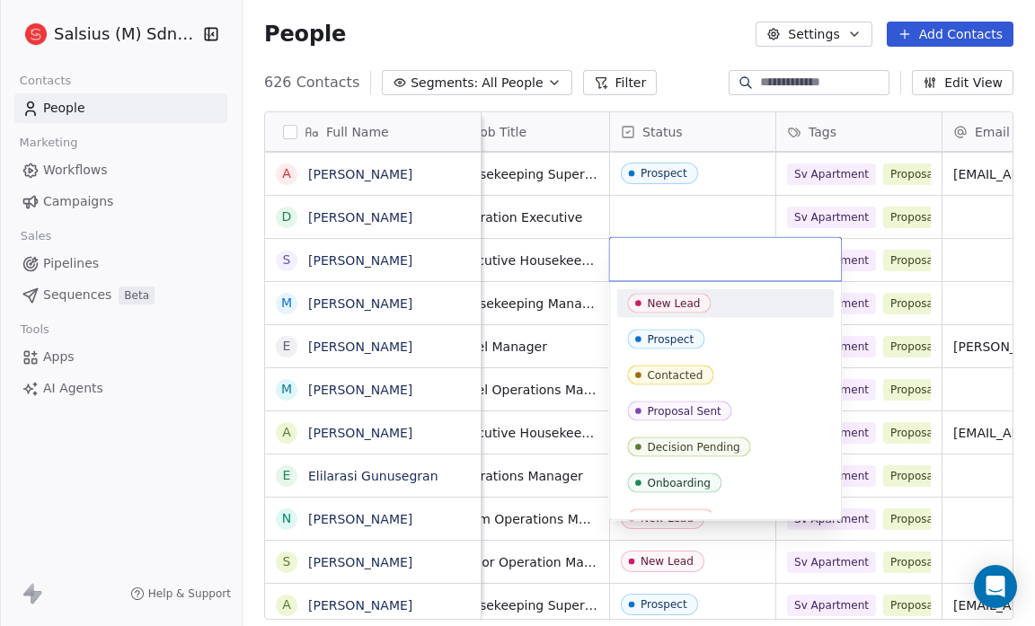
click at [648, 303] on div "New Lead" at bounding box center [673, 303] width 53 height 13
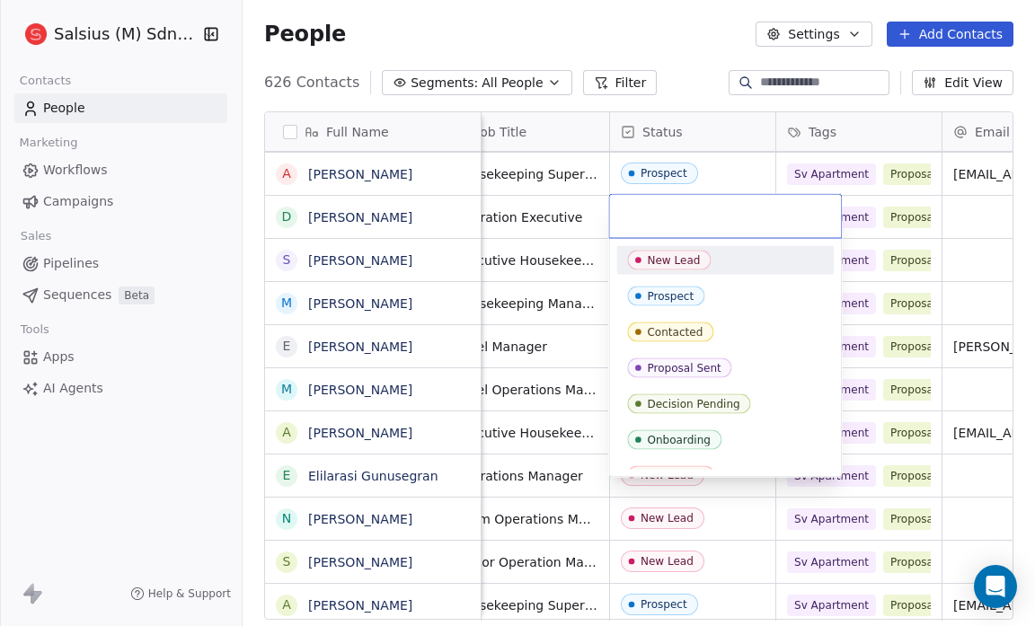
click at [662, 259] on div "New Lead" at bounding box center [673, 260] width 53 height 13
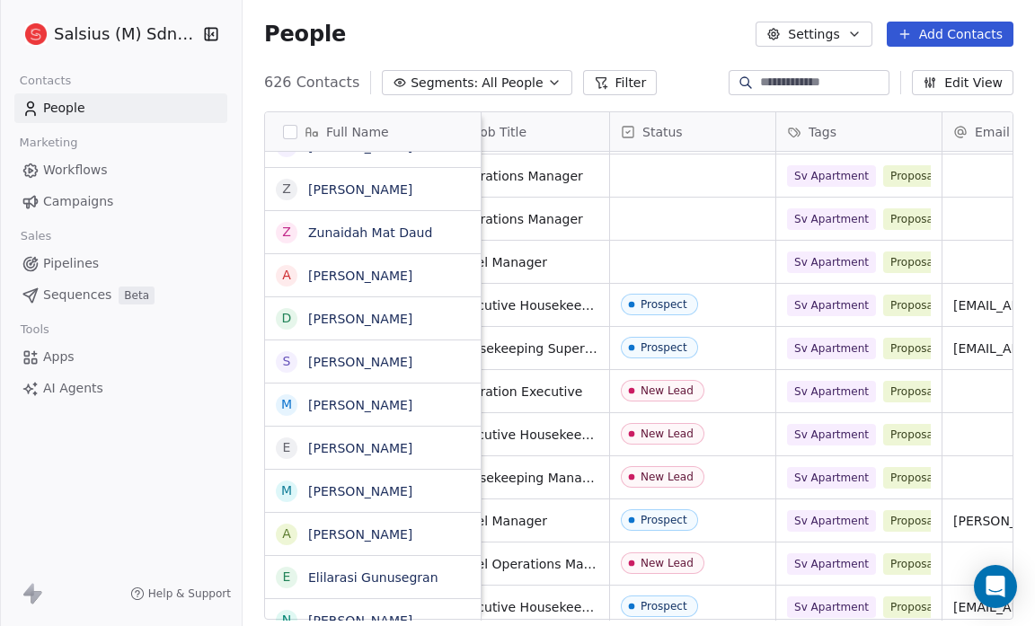
scroll to position [2111, 0]
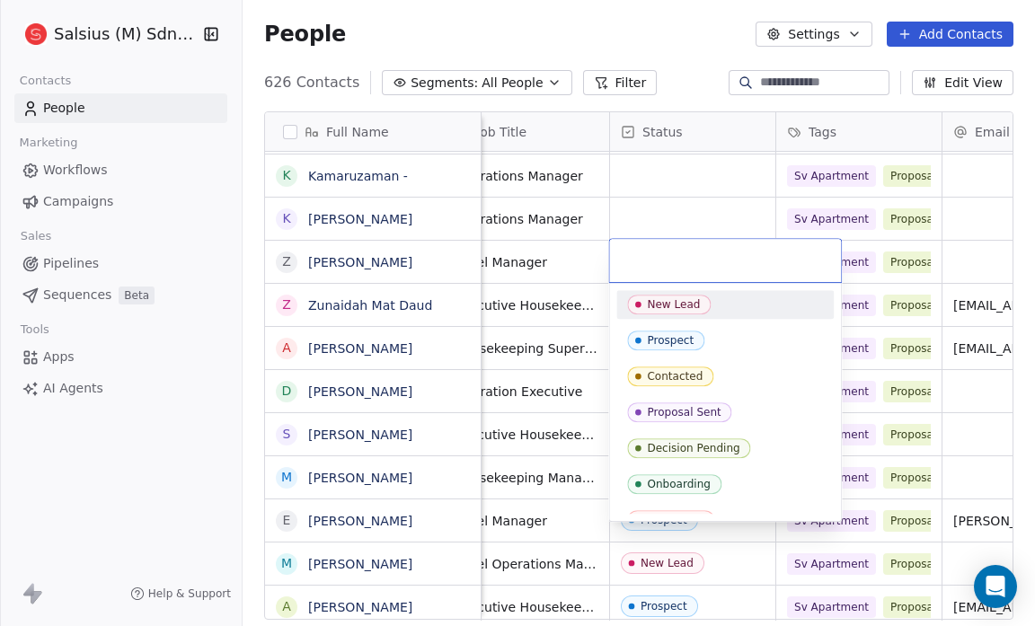
click at [666, 302] on div "New Lead" at bounding box center [673, 304] width 53 height 13
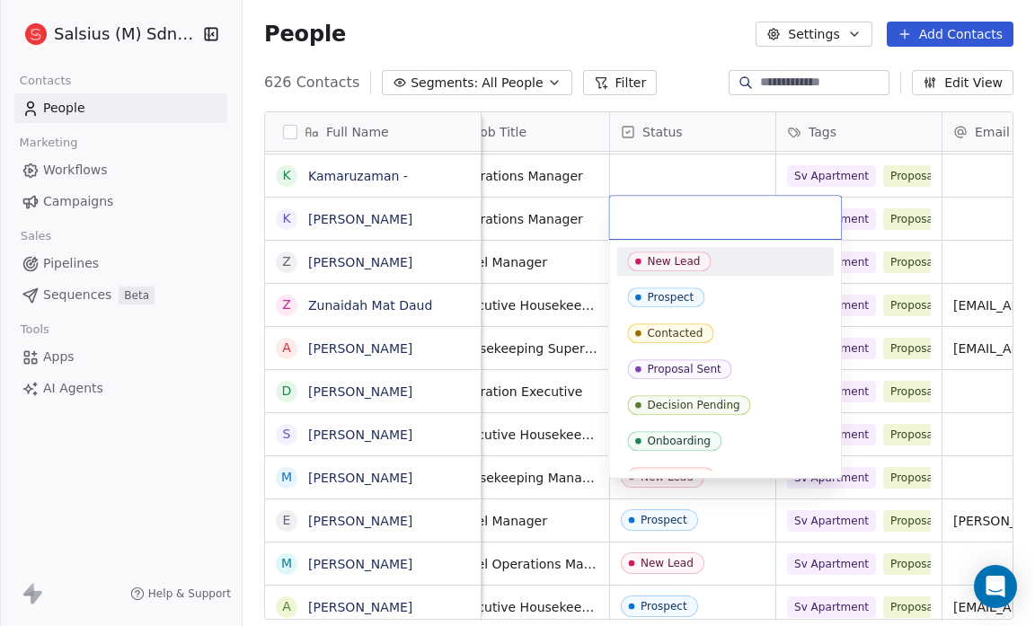
click at [654, 252] on span "New Lead" at bounding box center [669, 262] width 84 height 20
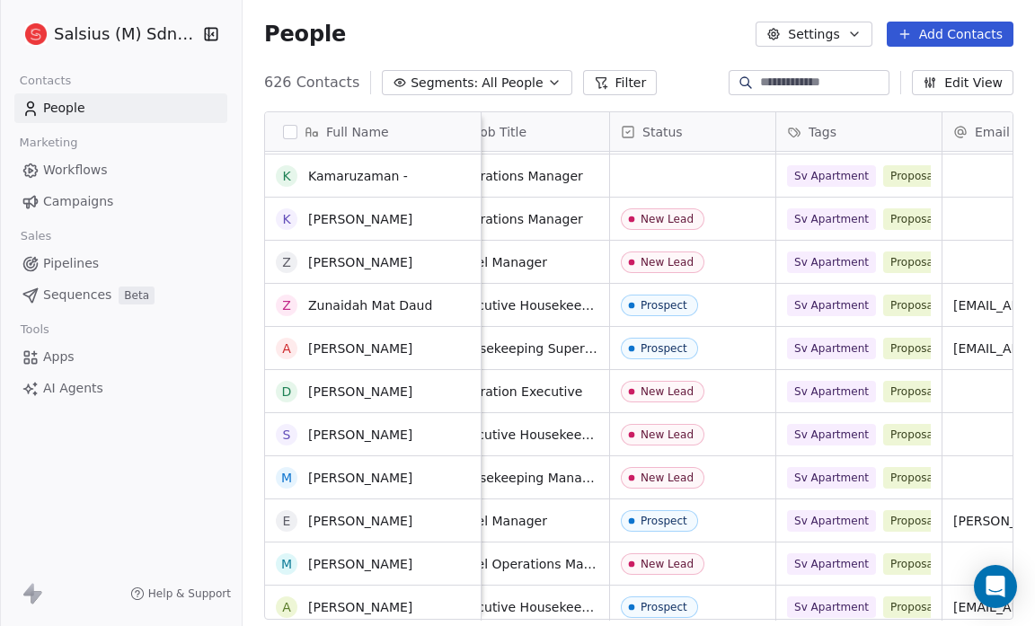
scroll to position [2037, 0]
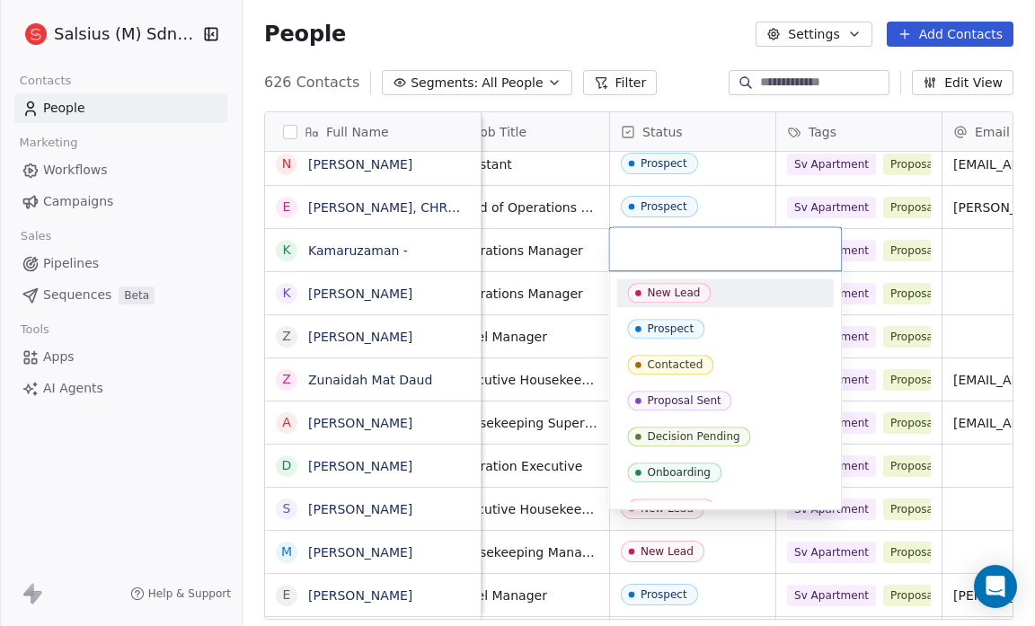
click at [667, 287] on div "New Lead" at bounding box center [673, 293] width 53 height 13
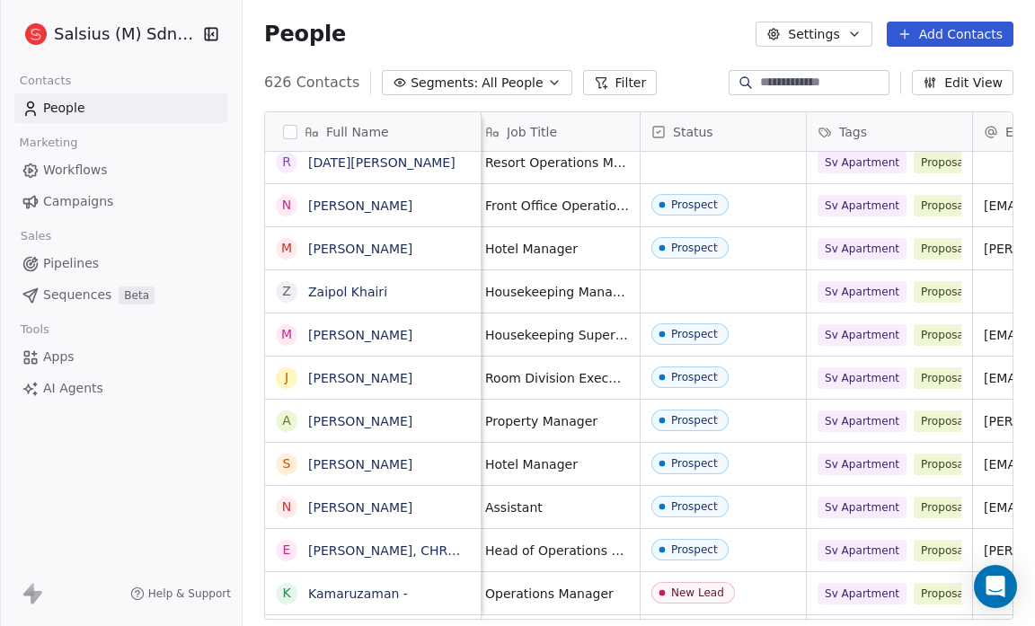
scroll to position [0, 173]
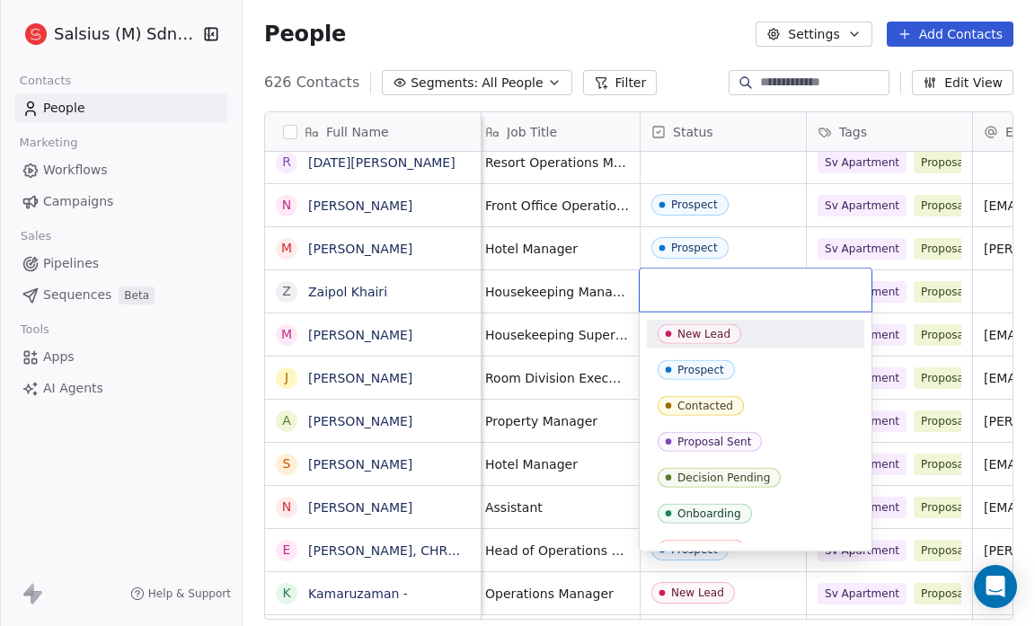
click at [696, 322] on div "New Lead" at bounding box center [755, 334] width 217 height 29
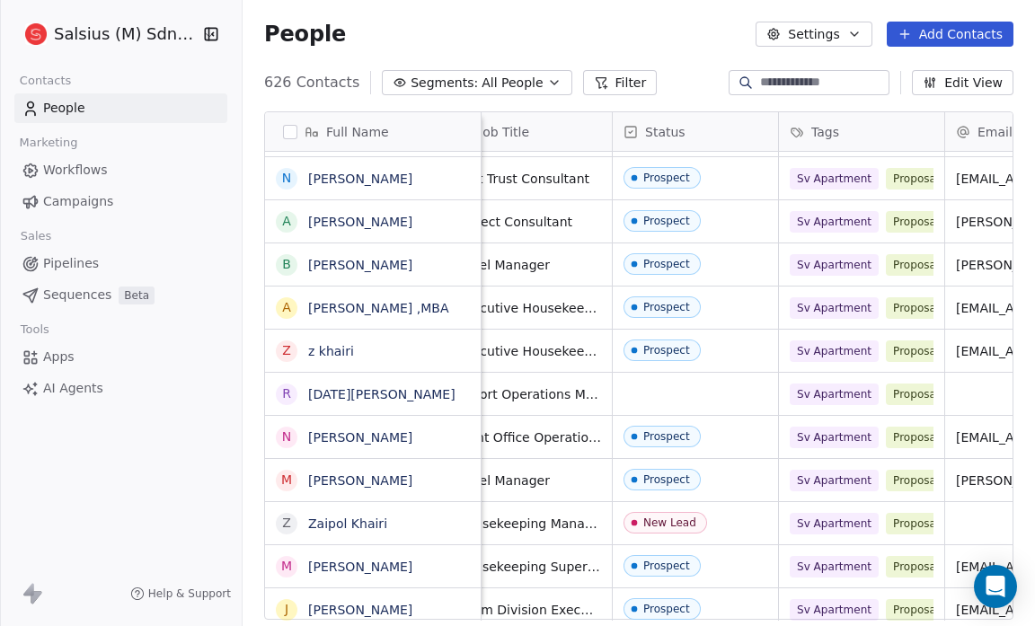
scroll to position [0, 200]
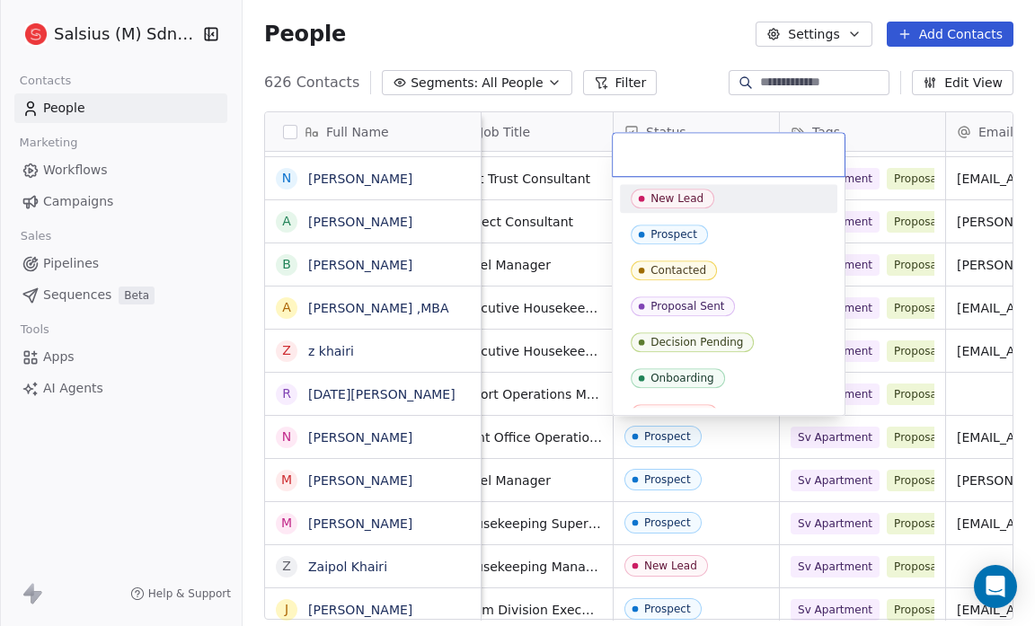
click at [677, 208] on div "New Lead" at bounding box center [728, 198] width 217 height 29
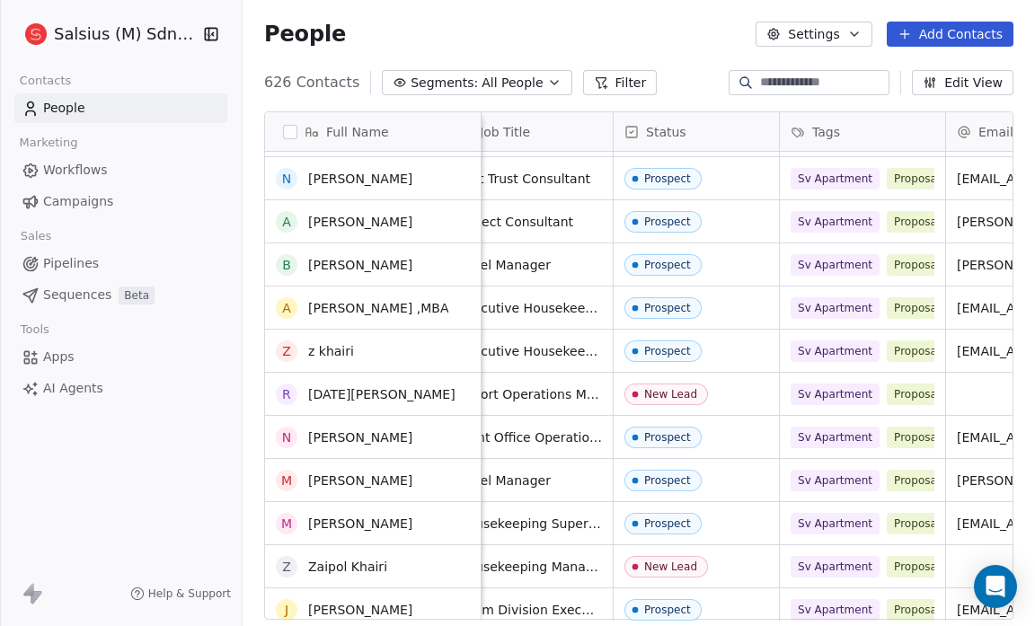
scroll to position [1322, 0]
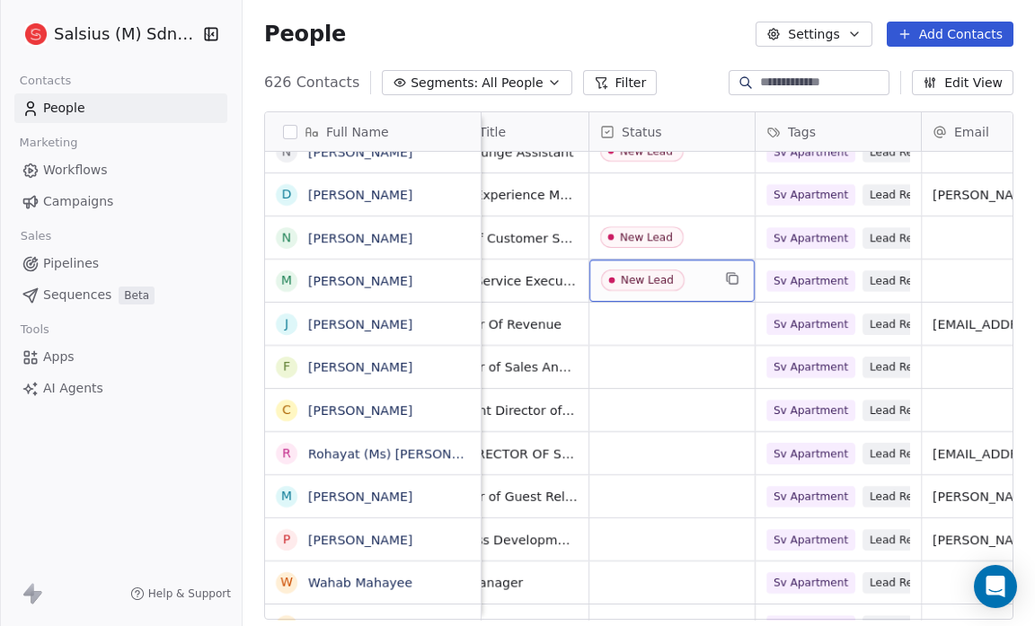
click at [646, 283] on div "New Lead" at bounding box center [647, 280] width 53 height 13
click at [412, 279] on link "[PERSON_NAME]" at bounding box center [360, 281] width 104 height 14
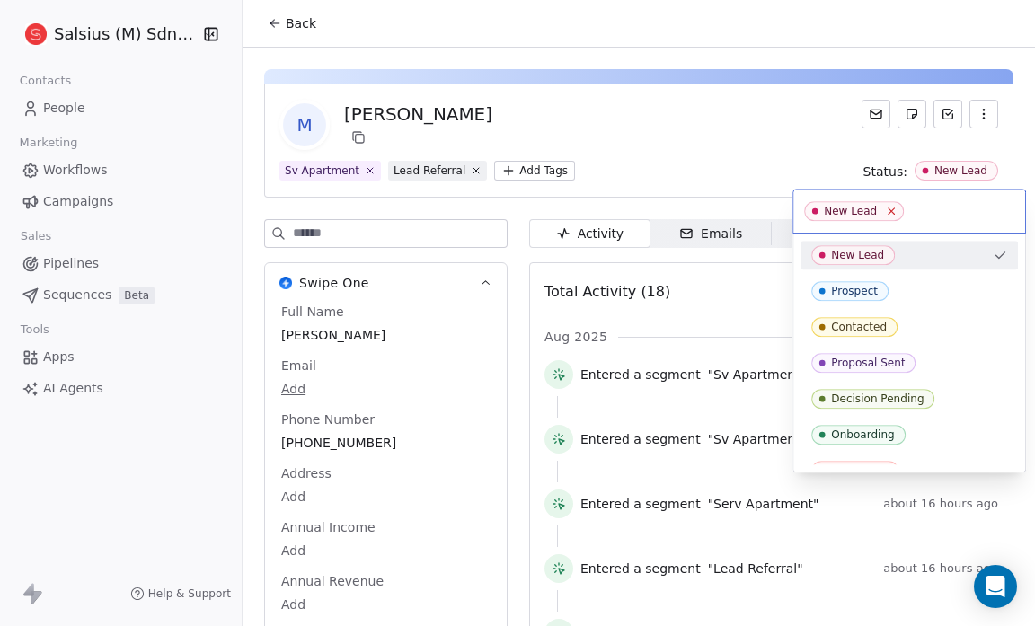
click at [888, 208] on icon at bounding box center [892, 212] width 12 height 12
click at [275, 14] on html "Salsius (M) Sdn Bhd Contacts People Marketing Workflows Campaigns Sales Pipelin…" at bounding box center [517, 313] width 1035 height 626
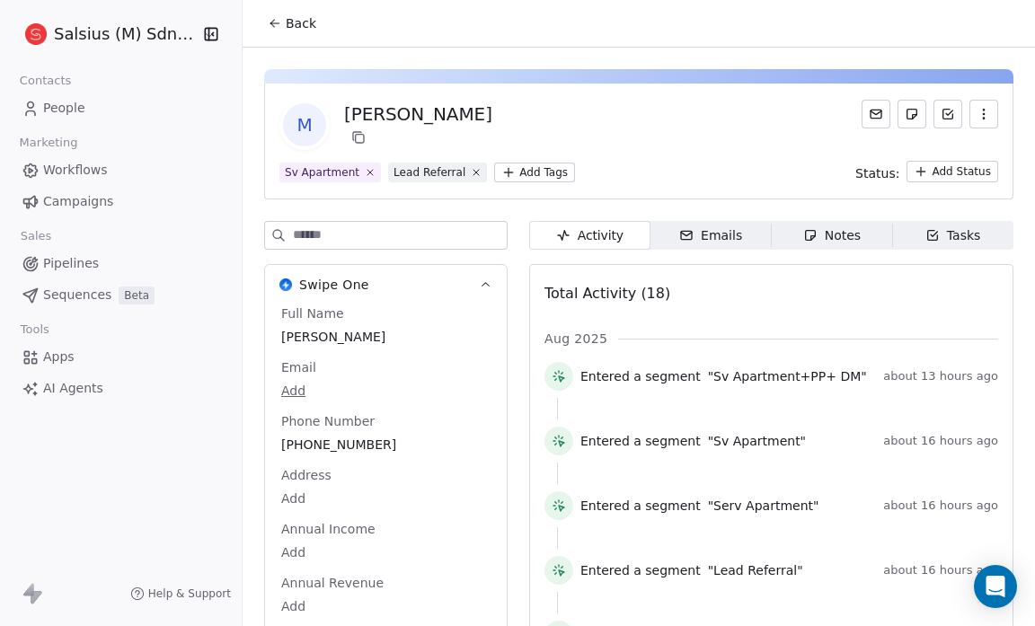
click at [275, 14] on button "Back" at bounding box center [292, 23] width 70 height 32
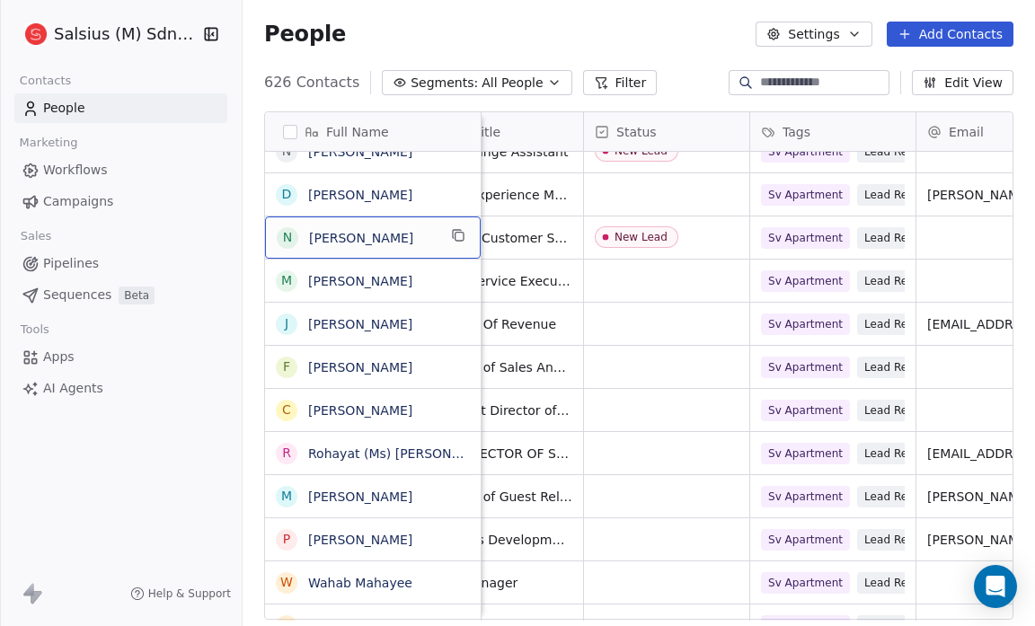
click at [393, 237] on span "[PERSON_NAME]" at bounding box center [373, 238] width 128 height 18
click at [367, 237] on link "[PERSON_NAME]" at bounding box center [360, 238] width 104 height 14
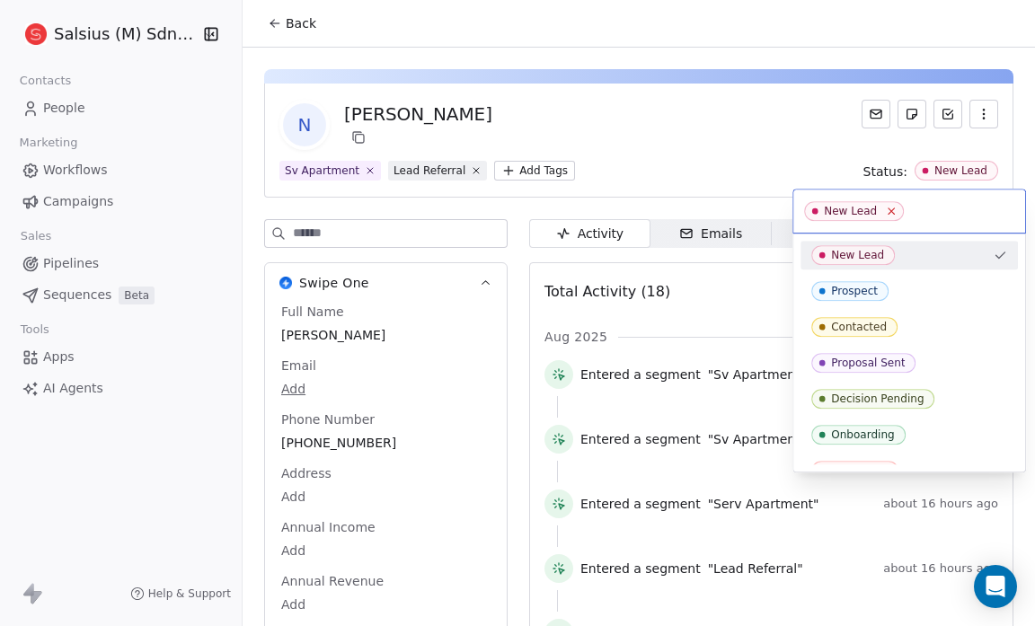
click at [889, 214] on icon at bounding box center [892, 212] width 12 height 12
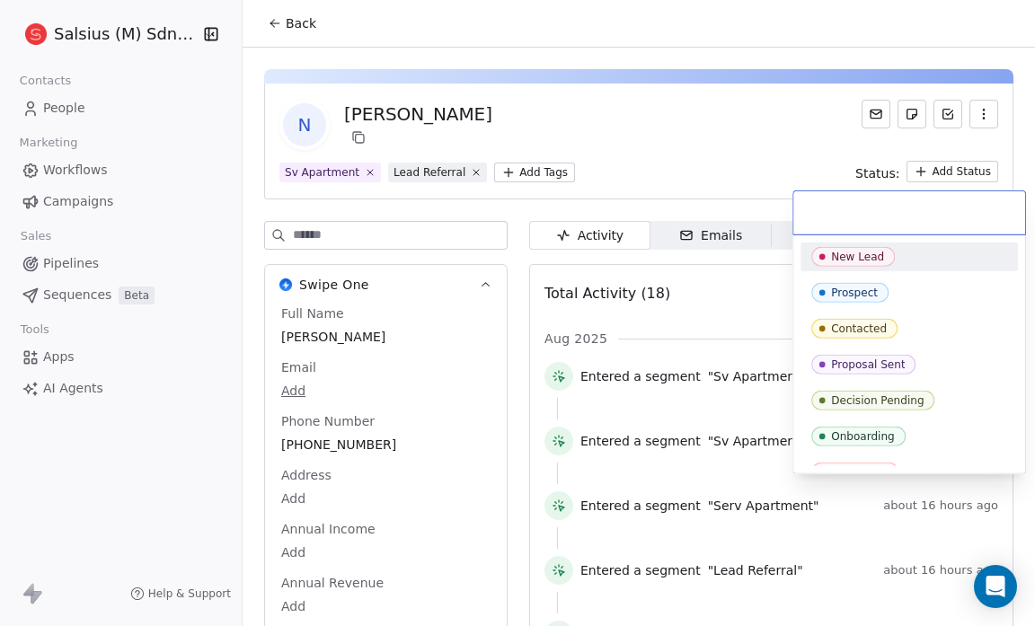
click at [270, 22] on html "Salsius (M) Sdn Bhd Contacts People Marketing Workflows Campaigns Sales Pipelin…" at bounding box center [517, 313] width 1035 height 626
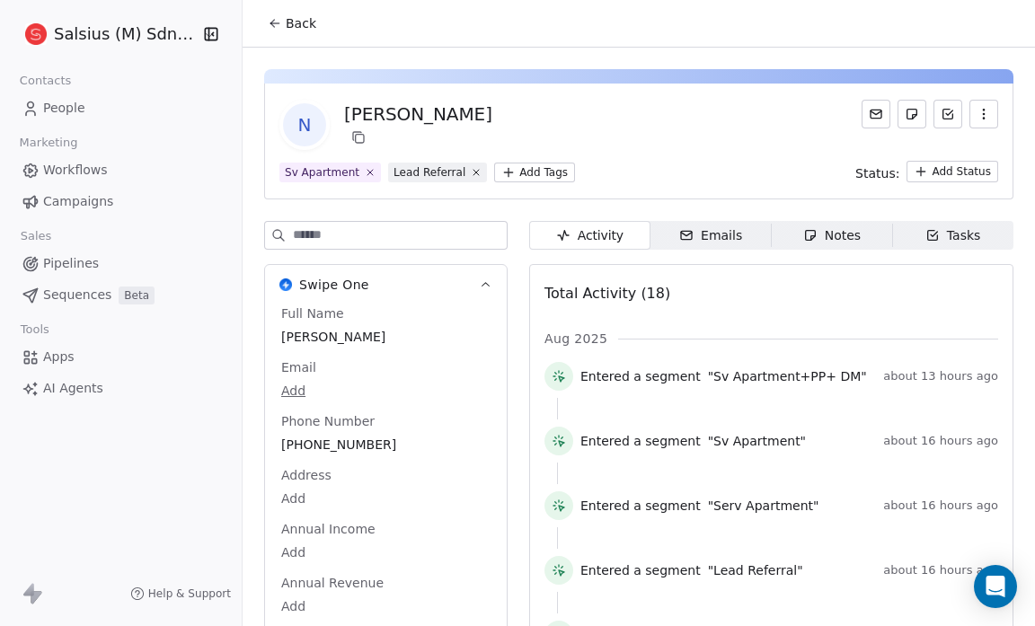
click at [270, 22] on icon at bounding box center [272, 22] width 4 height 4
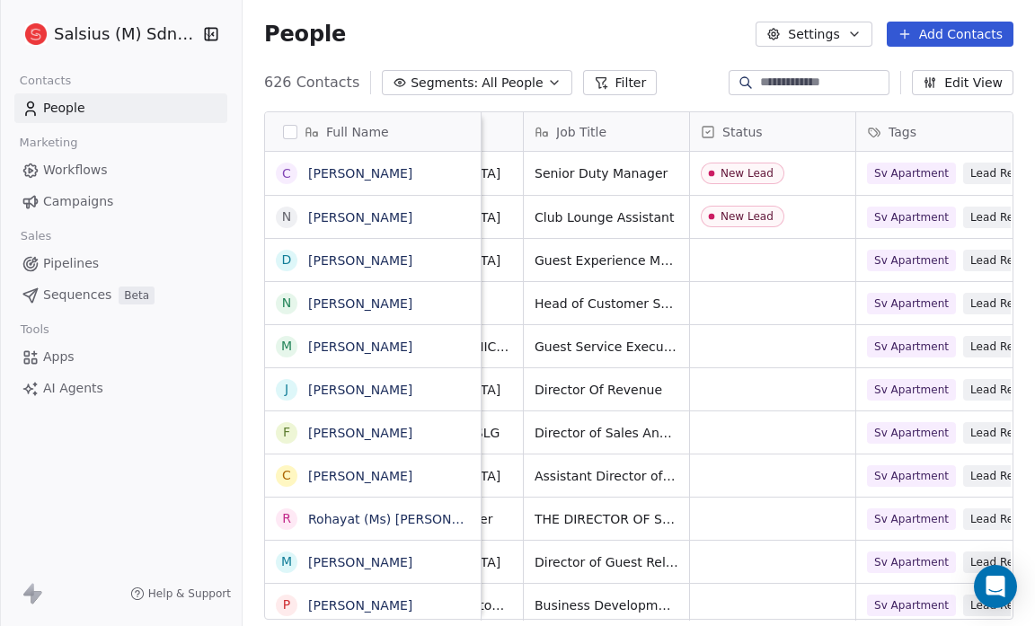
scroll to position [0, 124]
click at [365, 217] on link "[PERSON_NAME]" at bounding box center [360, 217] width 104 height 14
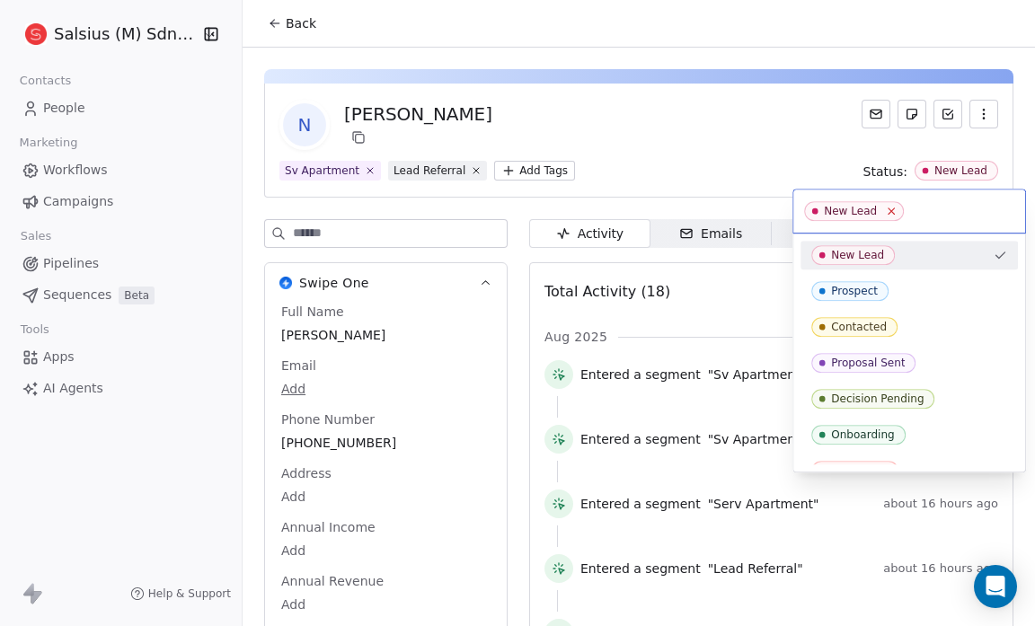
click at [889, 211] on icon at bounding box center [892, 212] width 12 height 12
click at [277, 27] on html "Salsius (M) Sdn Bhd Contacts People Marketing Workflows Campaigns Sales Pipelin…" at bounding box center [517, 313] width 1035 height 626
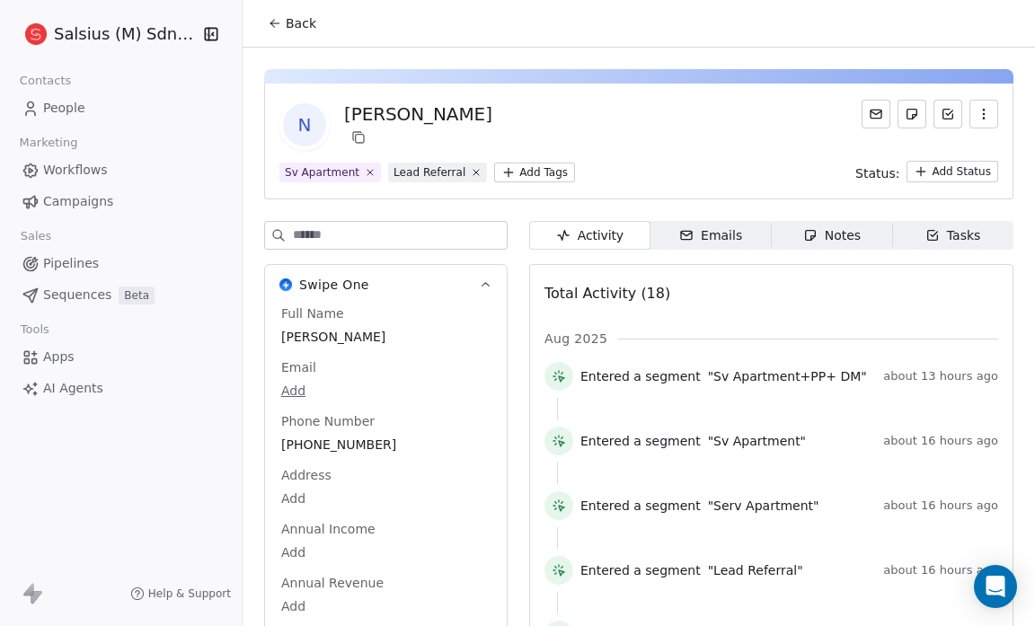
click at [288, 25] on span "Back" at bounding box center [301, 23] width 31 height 18
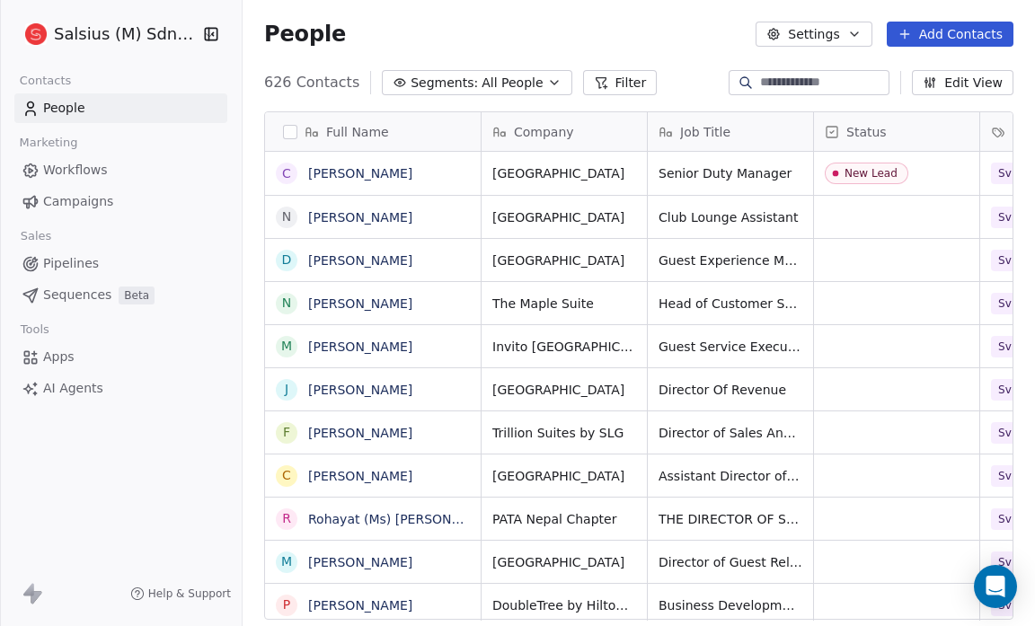
scroll to position [540, 781]
click at [402, 174] on link "[PERSON_NAME]" at bounding box center [360, 173] width 104 height 14
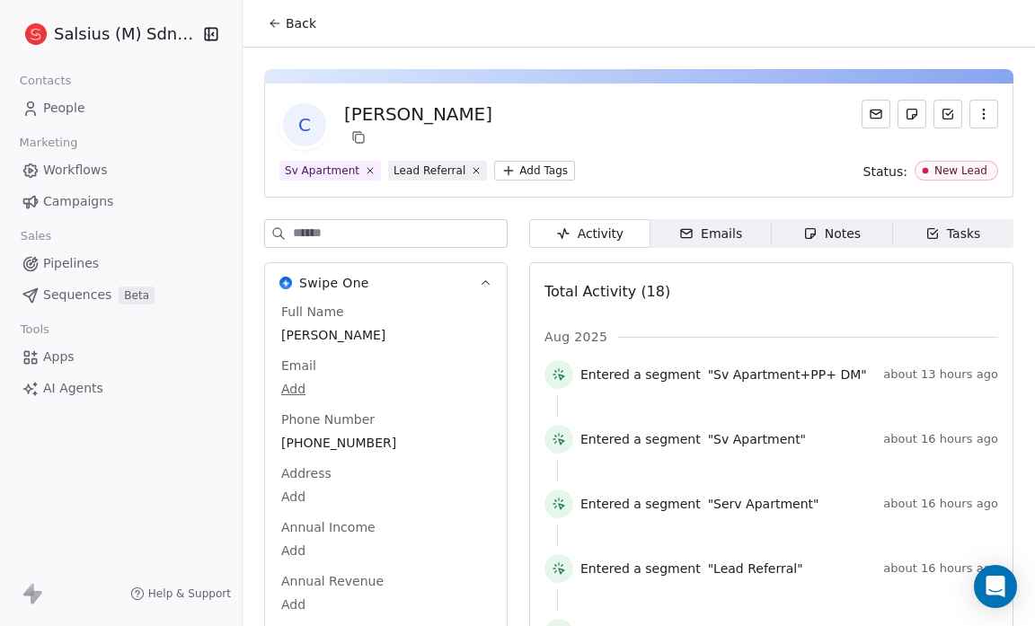
click at [549, 125] on div "c [PERSON_NAME]" at bounding box center [638, 125] width 719 height 50
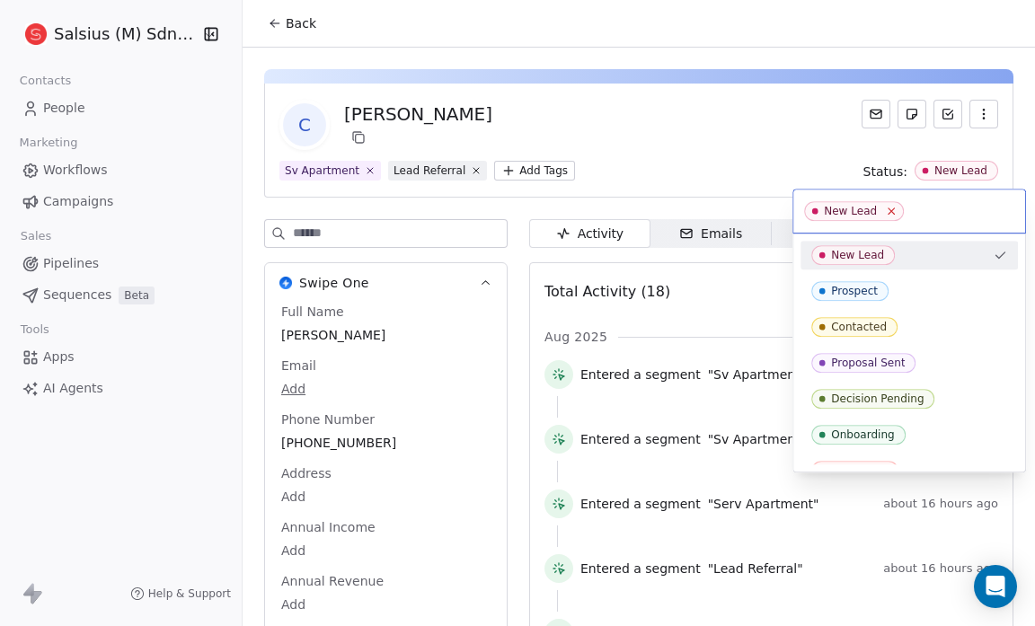
click at [886, 206] on icon at bounding box center [892, 212] width 12 height 12
click at [744, 150] on html "Salsius (M) Sdn Bhd Contacts People Marketing Workflows Campaigns Sales Pipelin…" at bounding box center [517, 313] width 1035 height 626
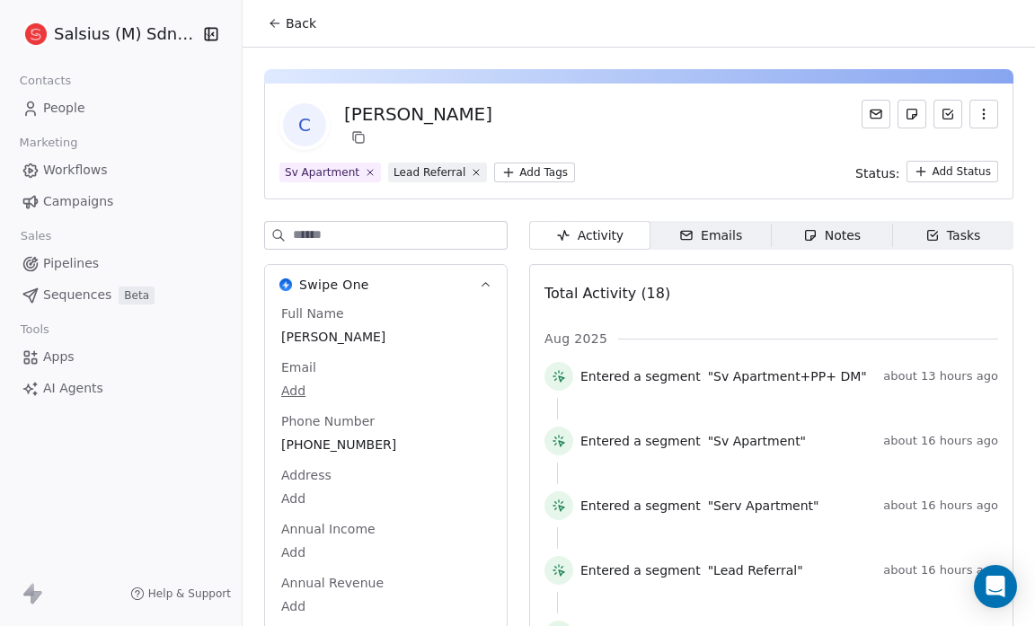
click at [287, 23] on span "Back" at bounding box center [301, 23] width 31 height 18
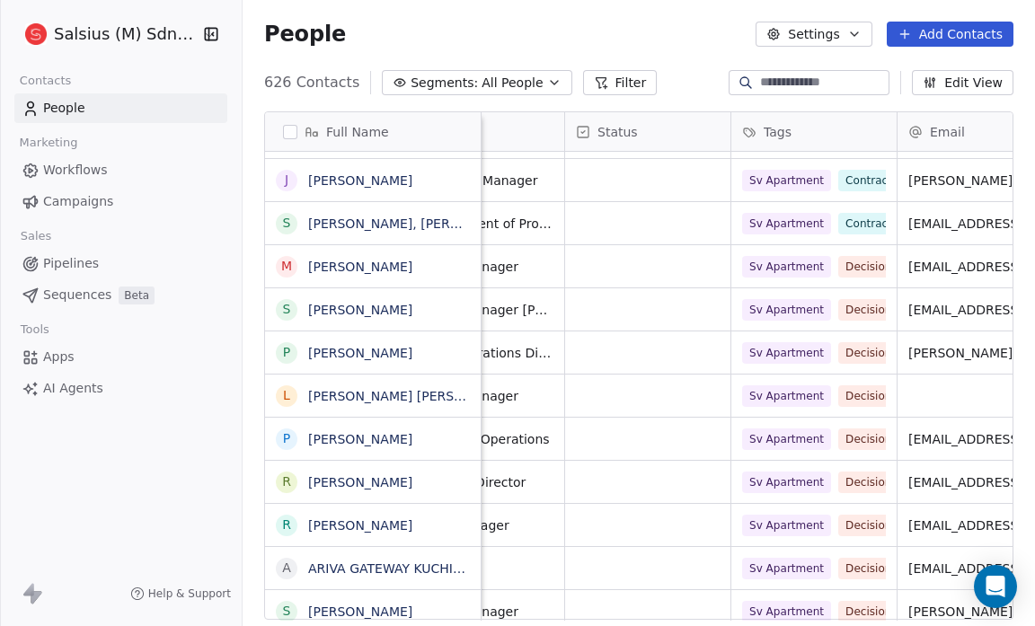
scroll to position [1, 247]
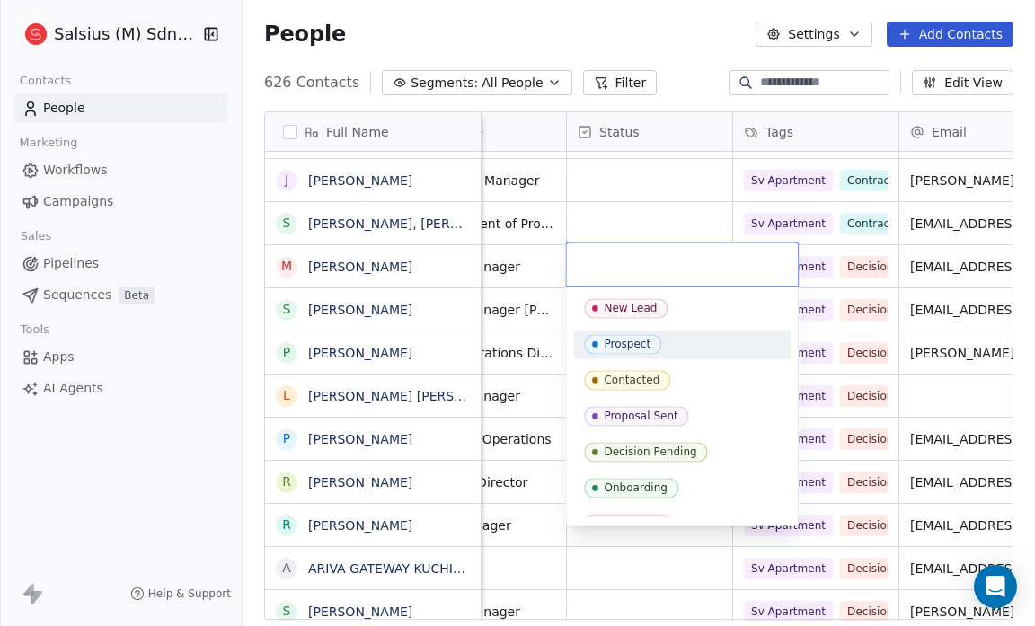
click at [649, 345] on span "Prospect" at bounding box center [622, 344] width 77 height 20
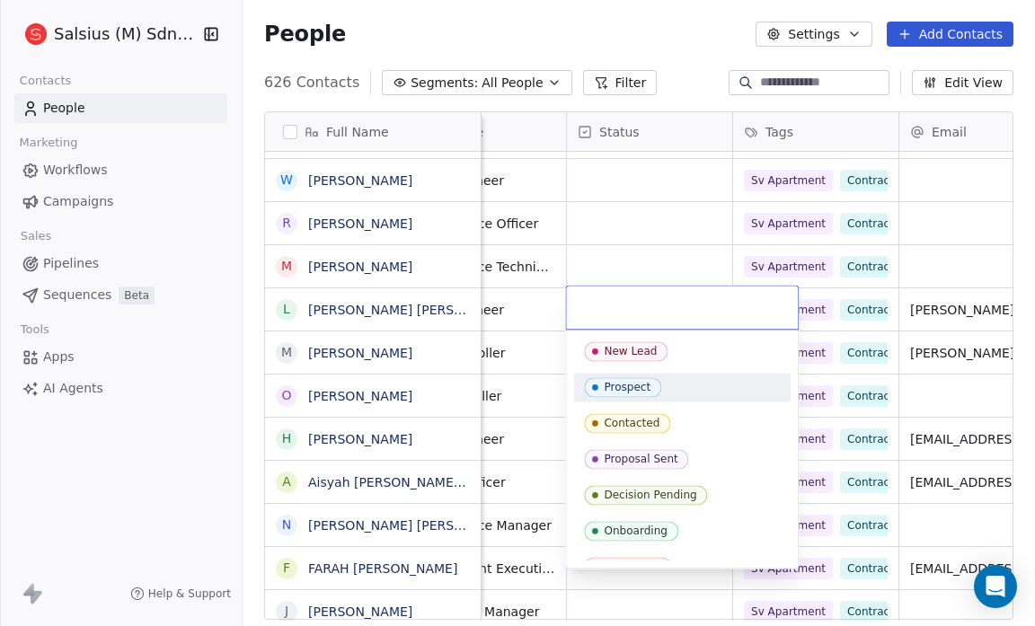
click at [622, 383] on div "Prospect" at bounding box center [627, 387] width 47 height 13
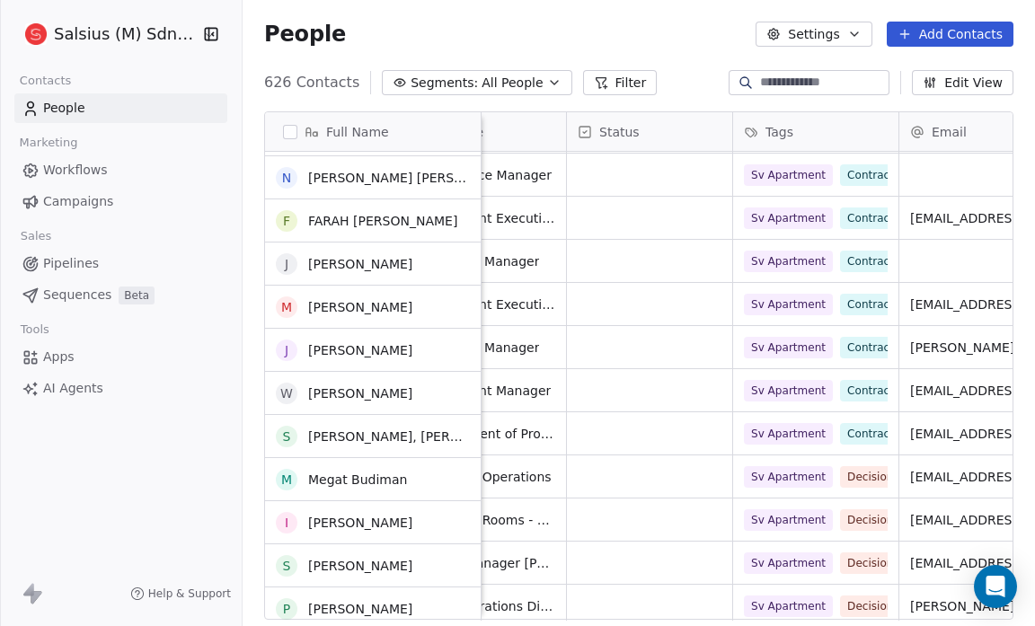
scroll to position [4119, 0]
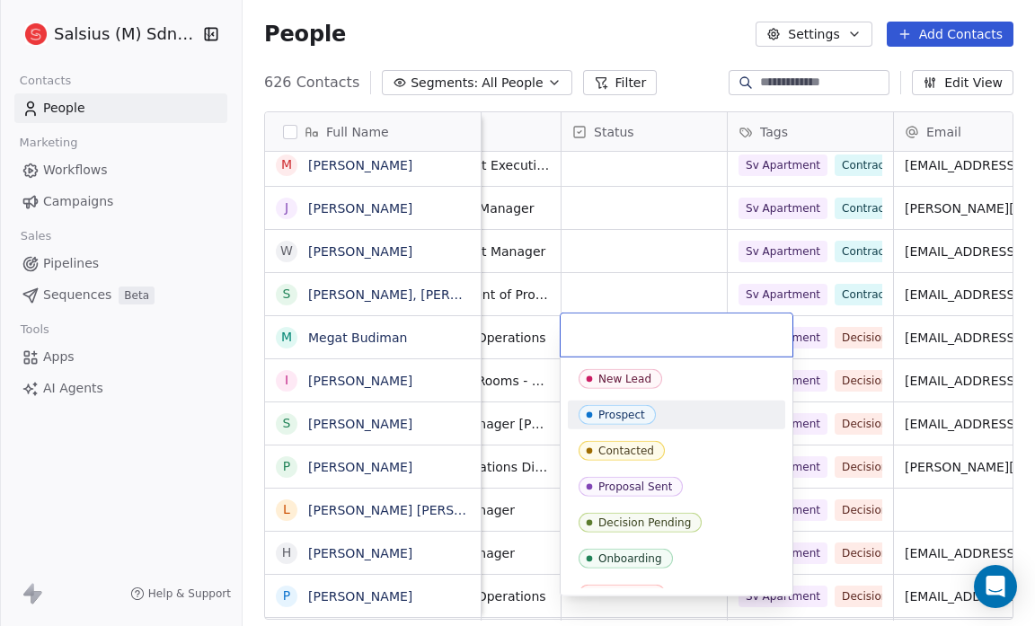
click at [621, 417] on div "Prospect" at bounding box center [621, 415] width 47 height 13
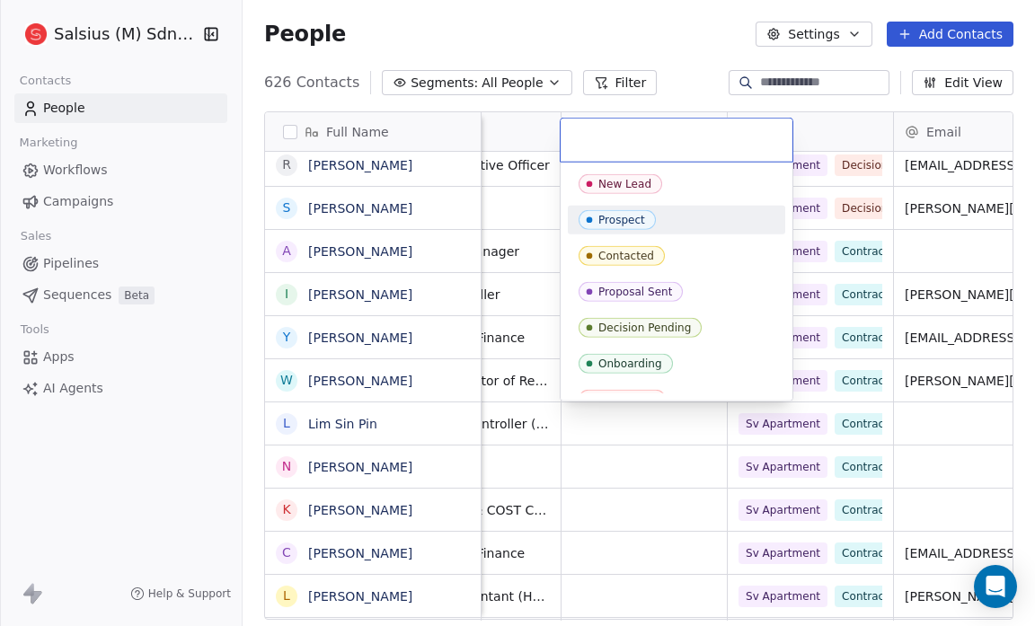
drag, startPoint x: 614, startPoint y: 369, endPoint x: 601, endPoint y: 221, distance: 148.8
click at [601, 221] on div "Prospect" at bounding box center [621, 220] width 47 height 13
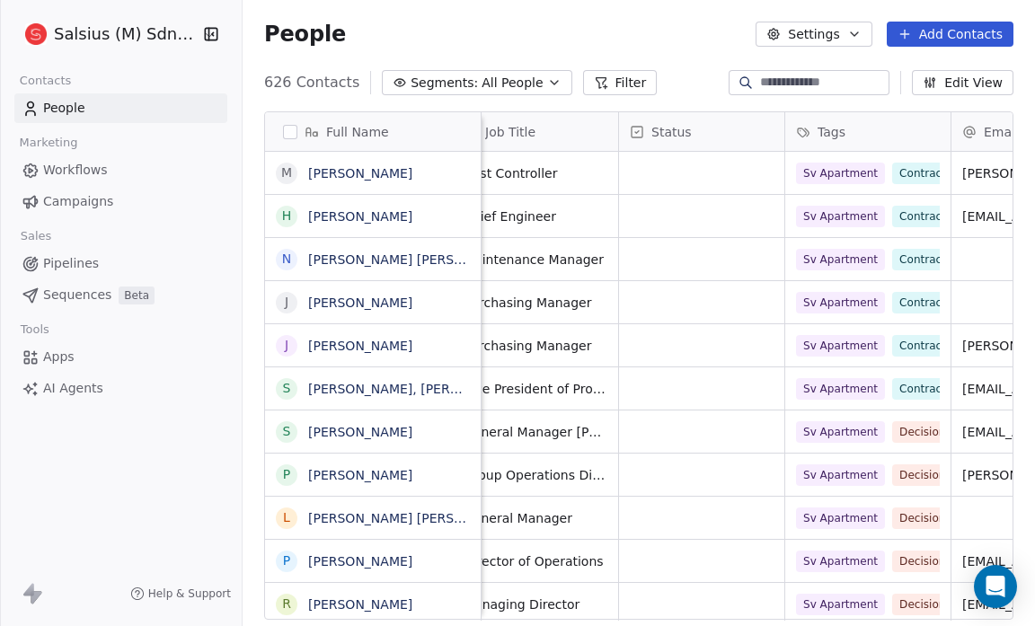
scroll to position [1, 194]
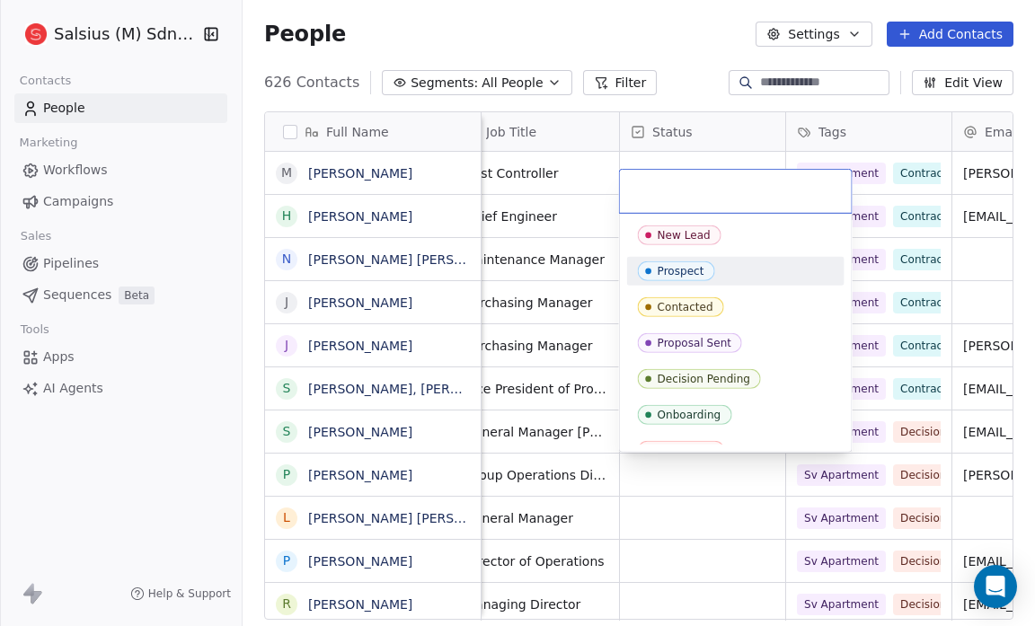
click at [685, 265] on div "Prospect" at bounding box center [681, 271] width 47 height 13
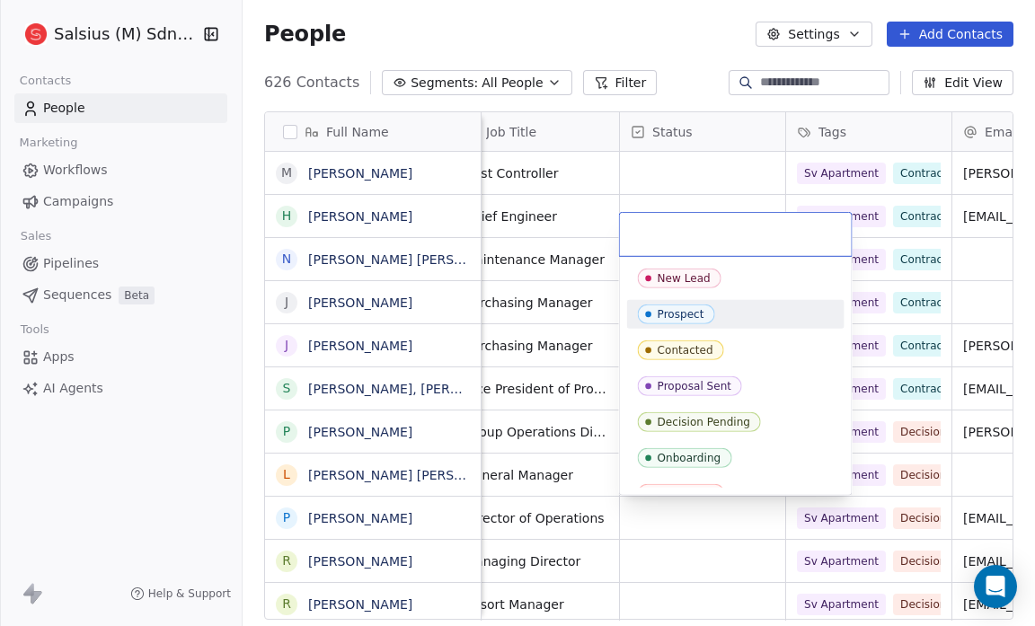
click at [668, 317] on div "Prospect" at bounding box center [681, 314] width 47 height 13
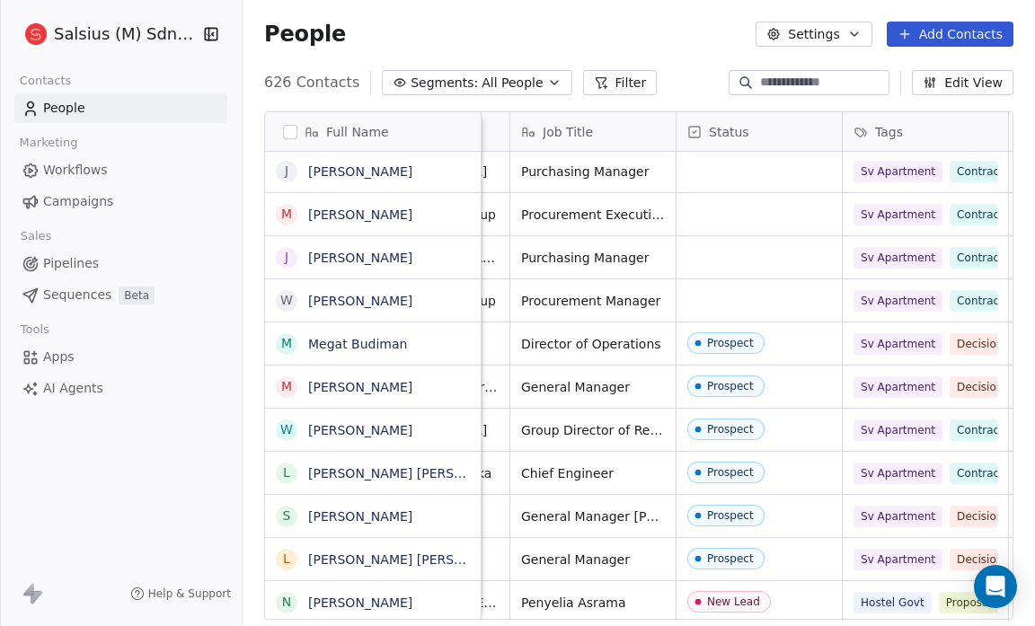
scroll to position [1, 137]
click at [721, 427] on div "Prospect" at bounding box center [732, 429] width 47 height 13
click at [763, 431] on span "Prospect" at bounding box center [744, 430] width 110 height 22
click at [793, 426] on span "Prospect" at bounding box center [744, 430] width 110 height 22
click at [392, 435] on link "[PERSON_NAME]" at bounding box center [360, 430] width 104 height 14
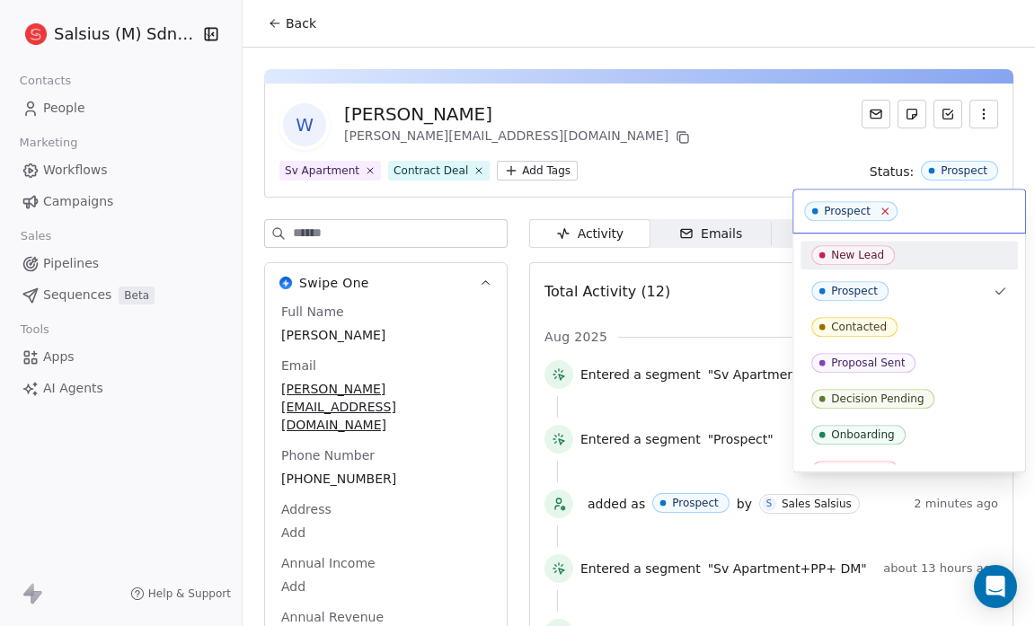
click at [879, 211] on icon at bounding box center [885, 212] width 12 height 12
click at [774, 154] on html "Salsius (M) Sdn Bhd Contacts People Marketing Workflows Campaigns Sales Pipelin…" at bounding box center [517, 313] width 1035 height 626
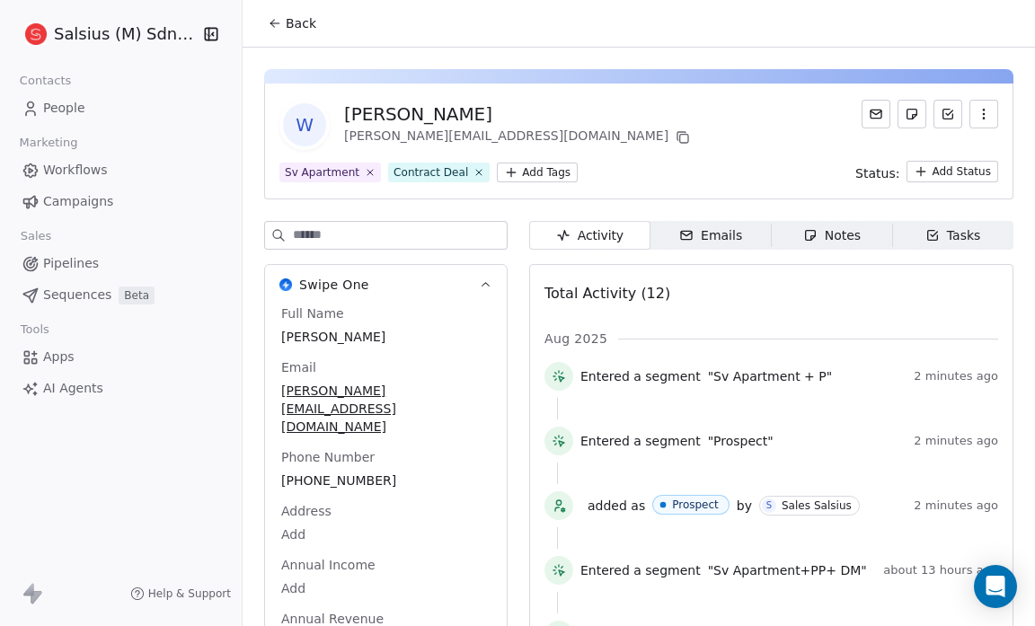
click at [268, 14] on button "Back" at bounding box center [292, 23] width 70 height 32
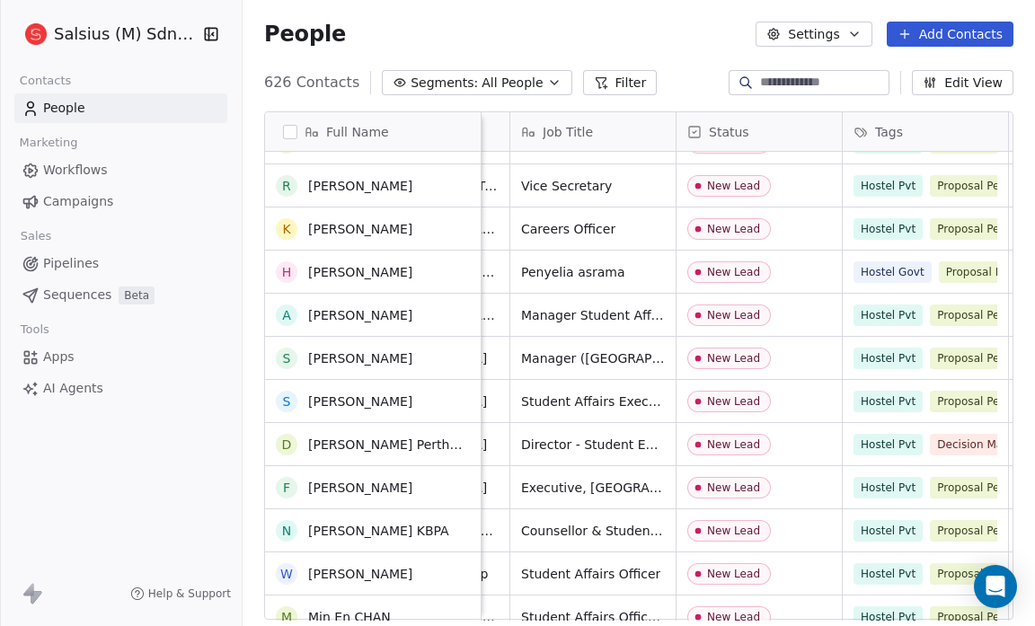
scroll to position [5499, 0]
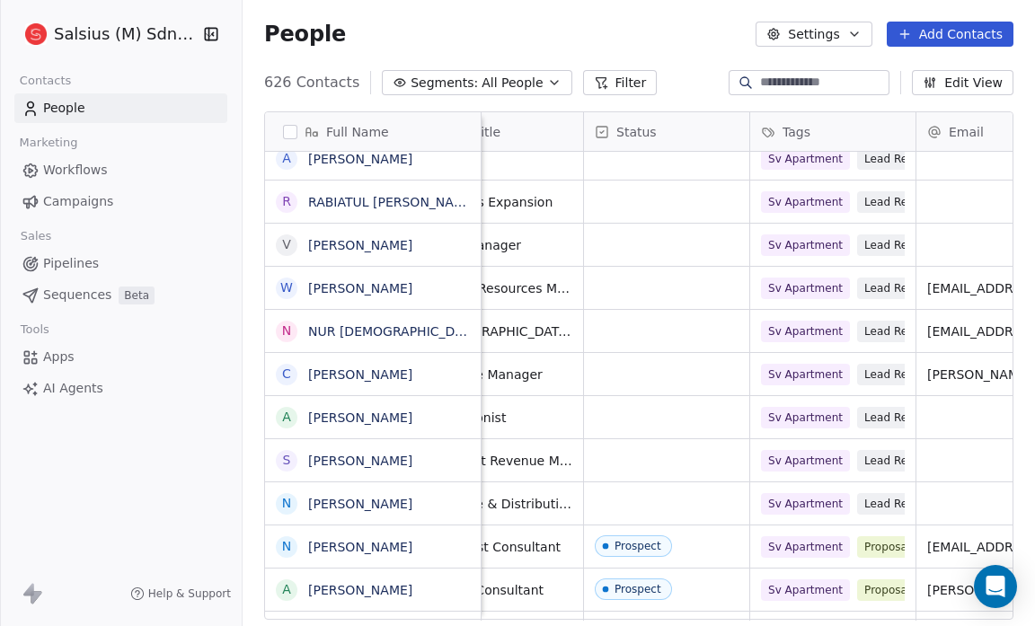
click at [551, 82] on icon "button" at bounding box center [554, 83] width 7 height 4
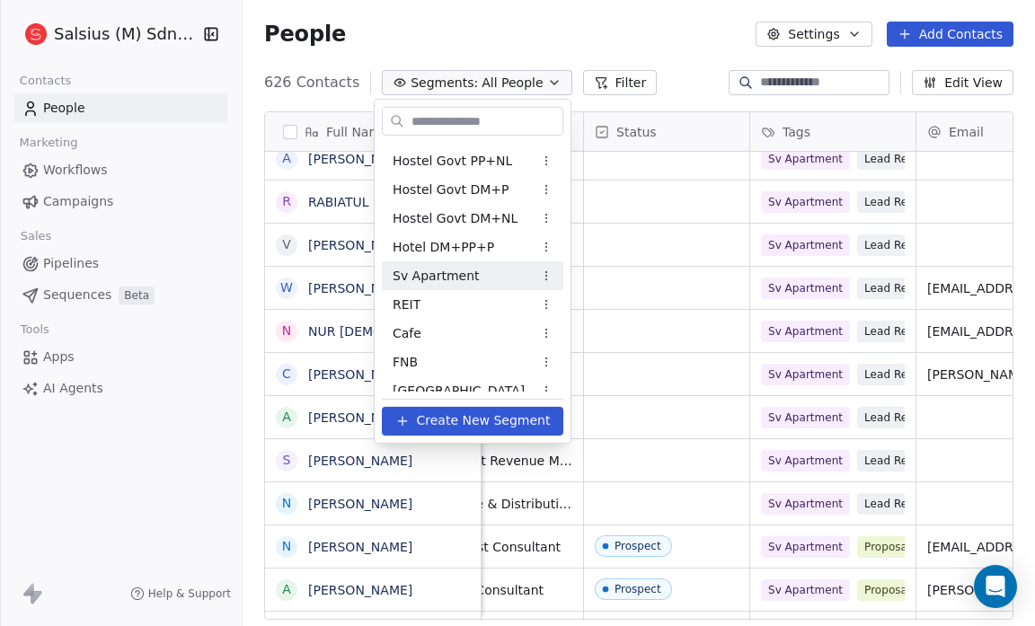
click at [491, 272] on div "Sv Apartment" at bounding box center [472, 275] width 181 height 29
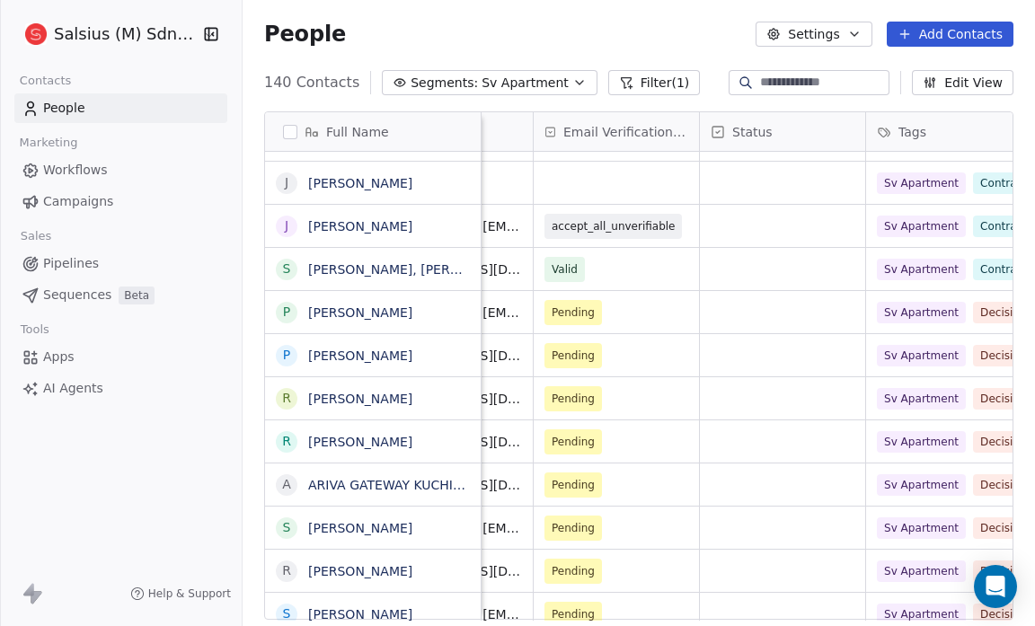
scroll to position [0, 944]
click at [978, 81] on button "Edit View" at bounding box center [963, 82] width 102 height 25
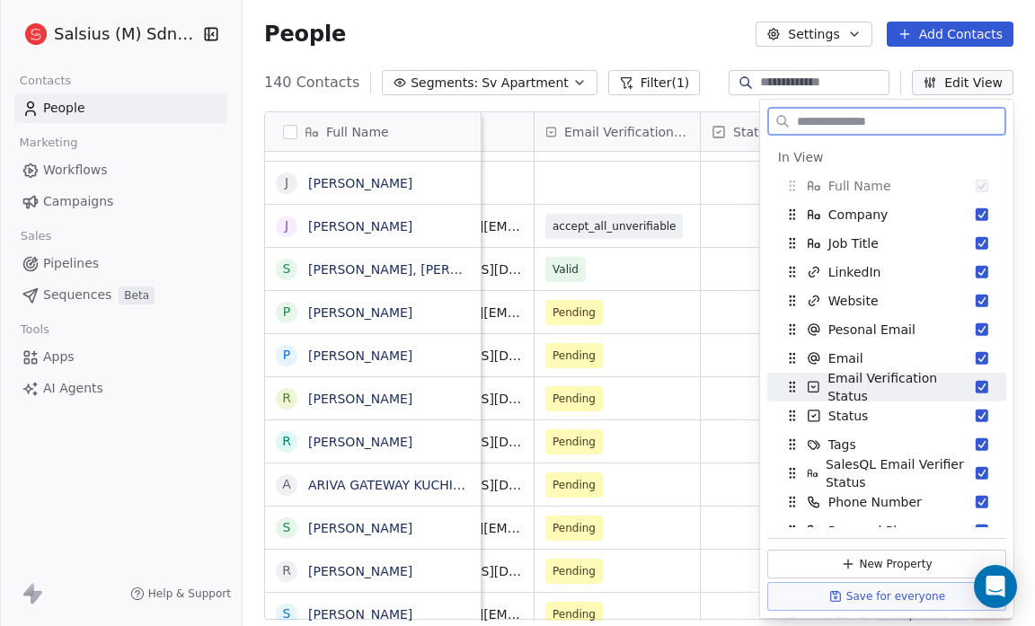
click at [976, 383] on button "Suggestions" at bounding box center [982, 387] width 13 height 13
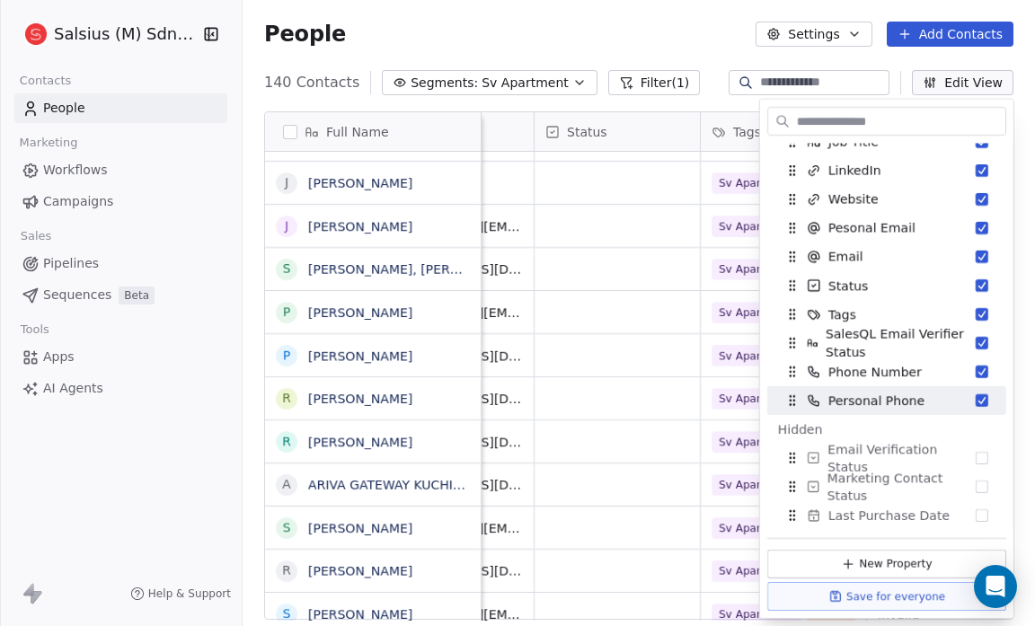
scroll to position [102, 0]
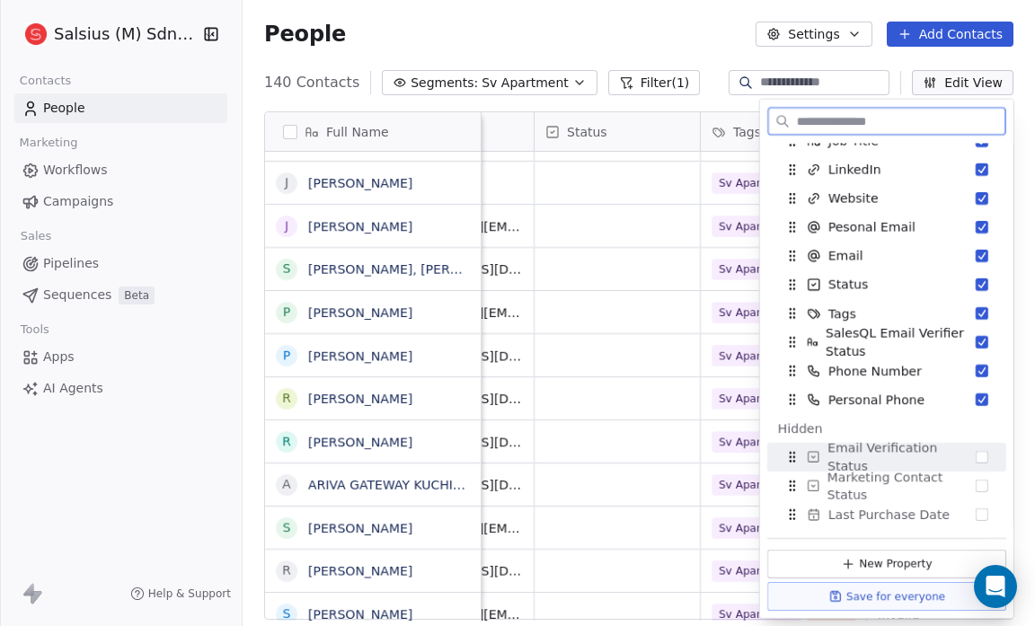
click at [976, 455] on button "Suggestions" at bounding box center [982, 457] width 13 height 13
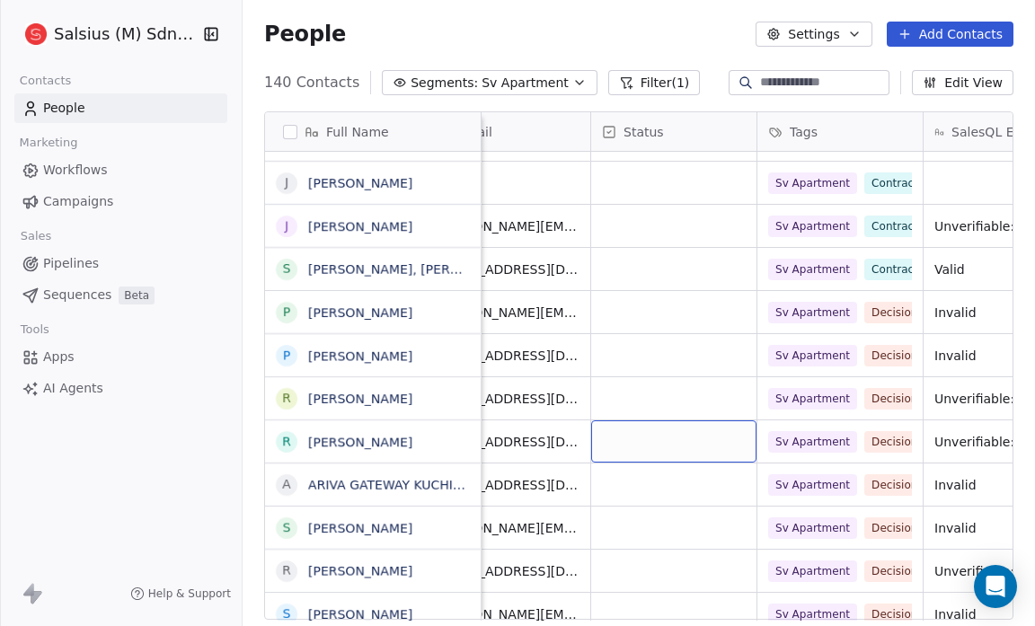
scroll to position [0, 888]
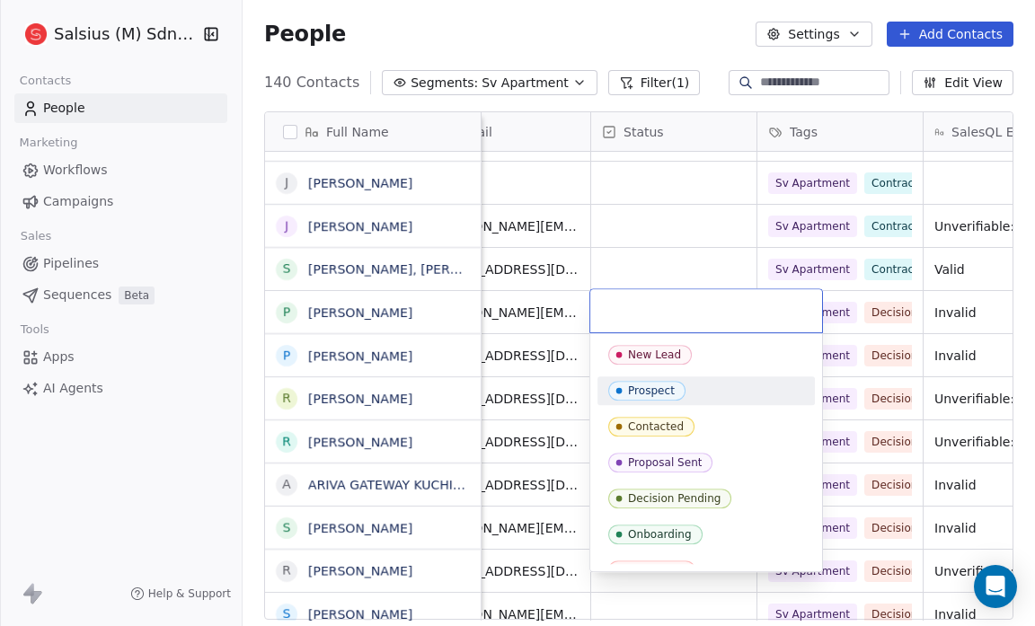
click at [712, 390] on div "Prospect" at bounding box center [706, 391] width 196 height 20
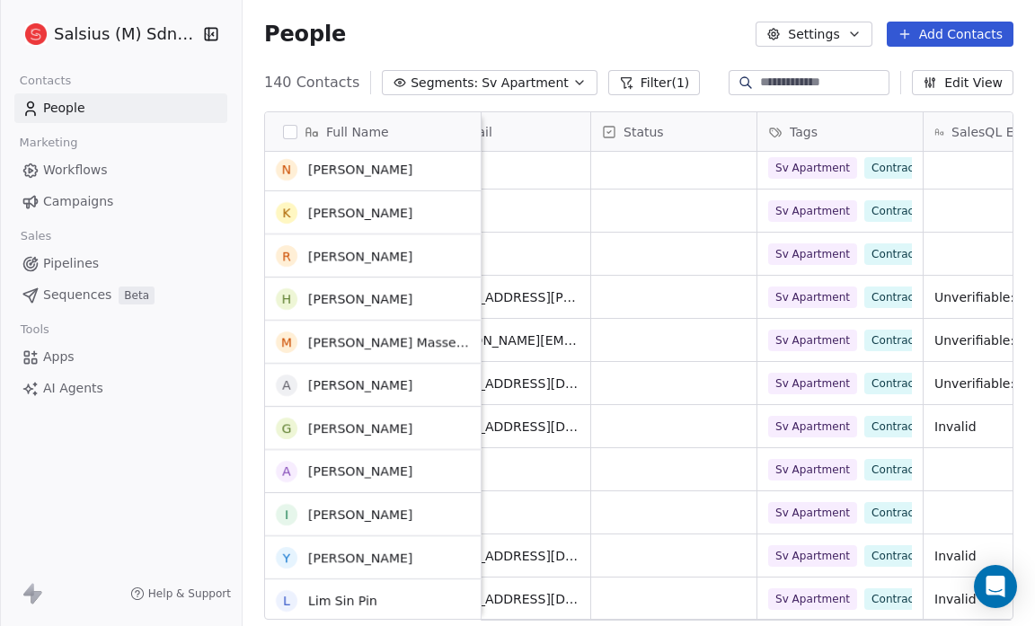
scroll to position [0, 0]
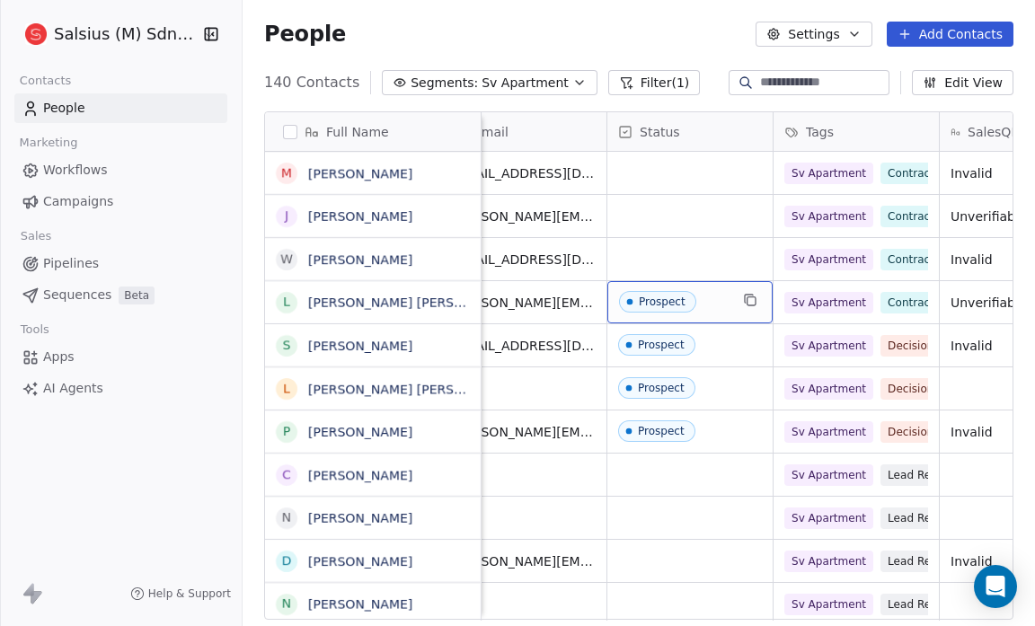
click at [676, 296] on div "Prospect" at bounding box center [662, 302] width 47 height 13
click at [630, 305] on icon "grid" at bounding box center [630, 302] width 14 height 14
click at [390, 302] on link "[PERSON_NAME] [PERSON_NAME]" at bounding box center [414, 303] width 213 height 14
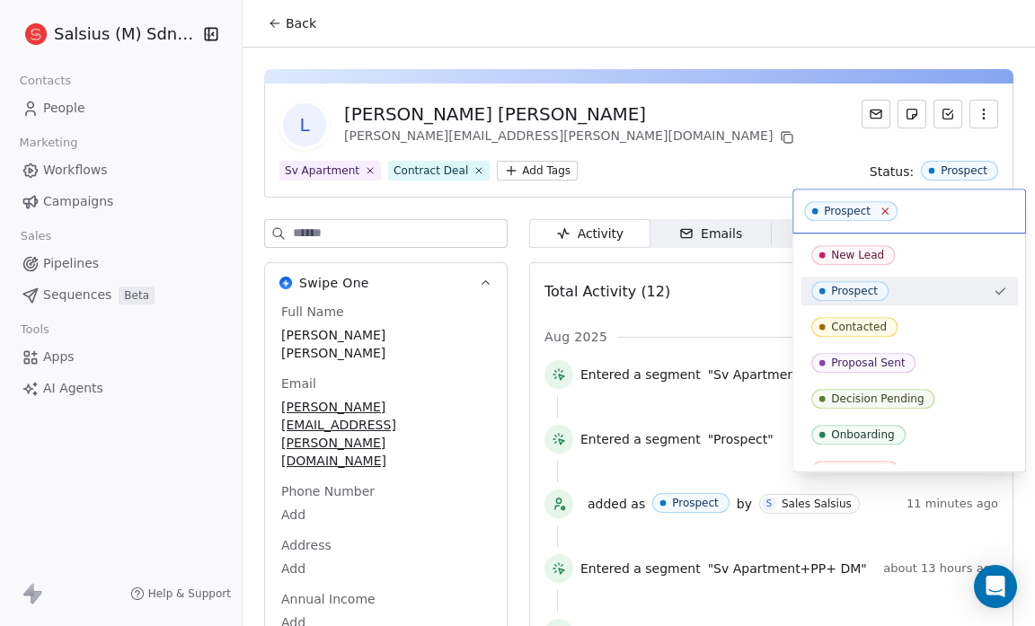
click at [882, 216] on icon at bounding box center [885, 212] width 12 height 12
click at [297, 33] on html "Salsius (M) Sdn Bhd Contacts People Marketing Workflows Campaigns Sales Pipelin…" at bounding box center [517, 313] width 1035 height 626
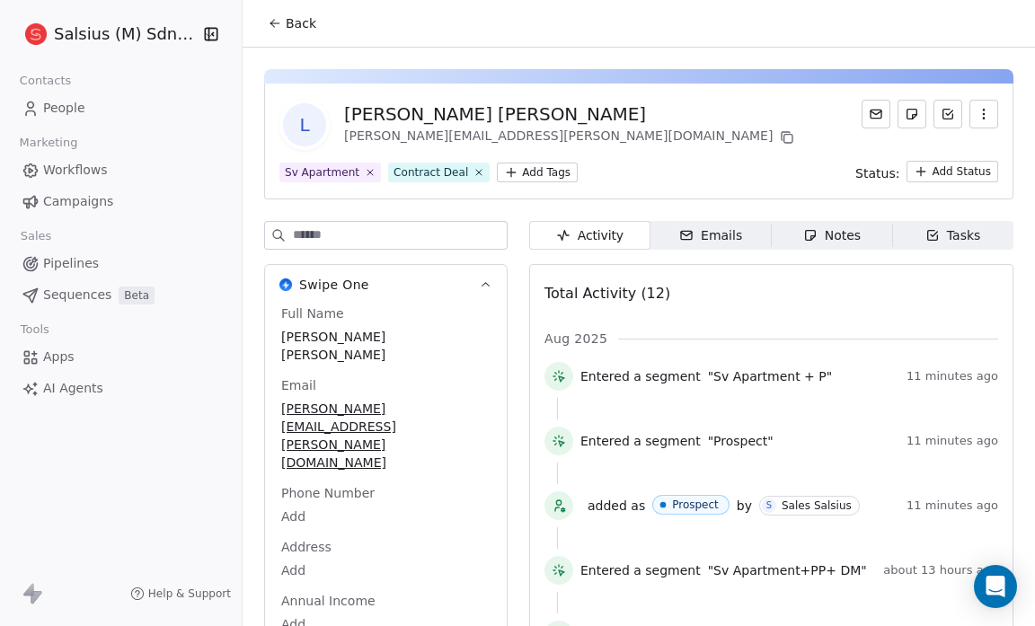
click at [290, 30] on span "Back" at bounding box center [301, 23] width 31 height 18
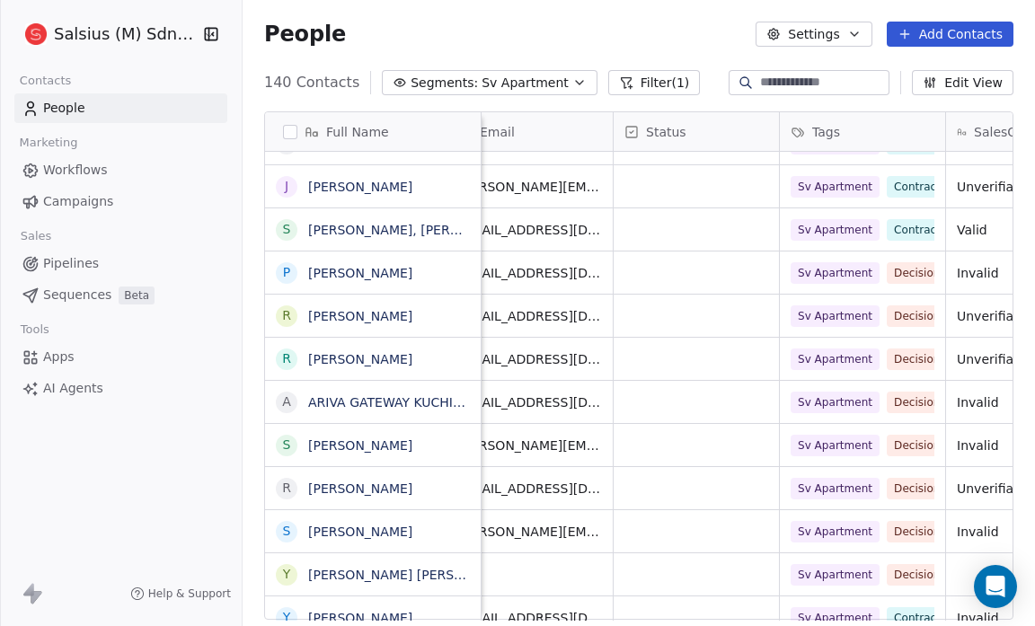
scroll to position [0, 864]
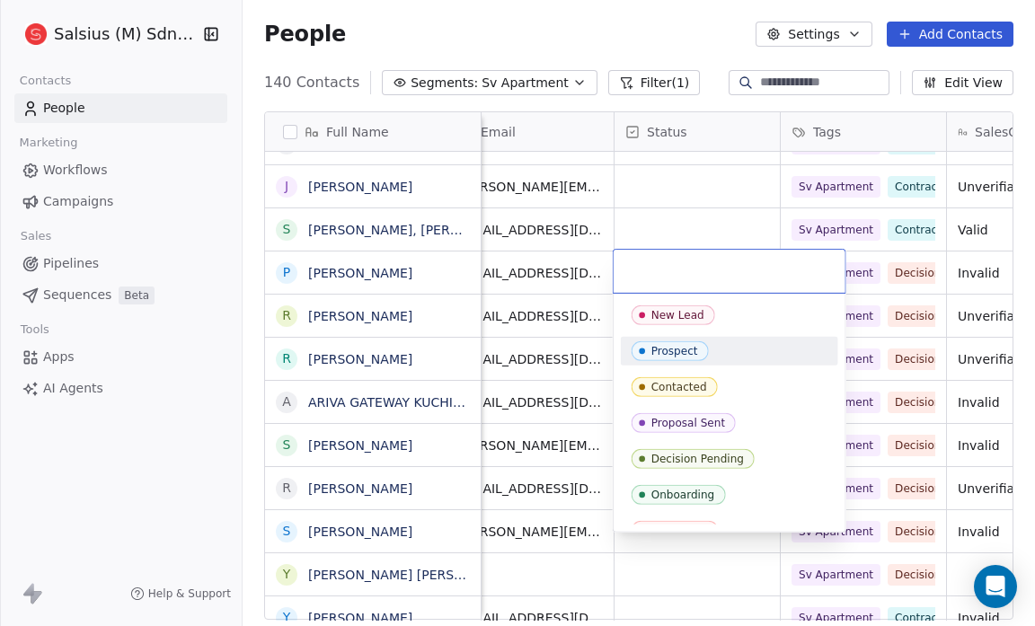
click at [685, 345] on div "Prospect" at bounding box center [674, 351] width 47 height 13
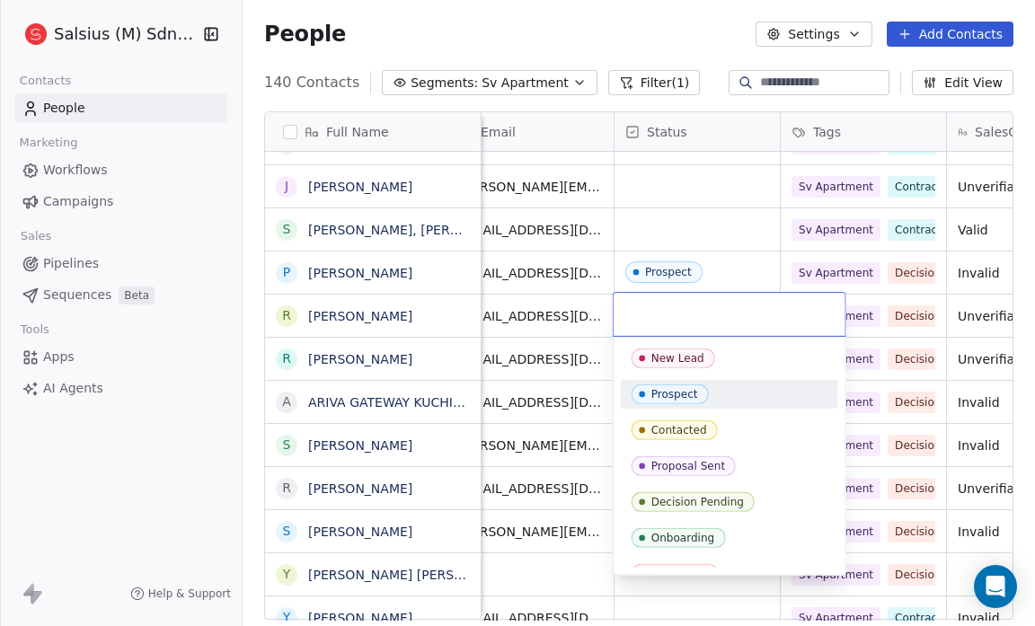
click at [671, 388] on div "Prospect" at bounding box center [674, 394] width 47 height 13
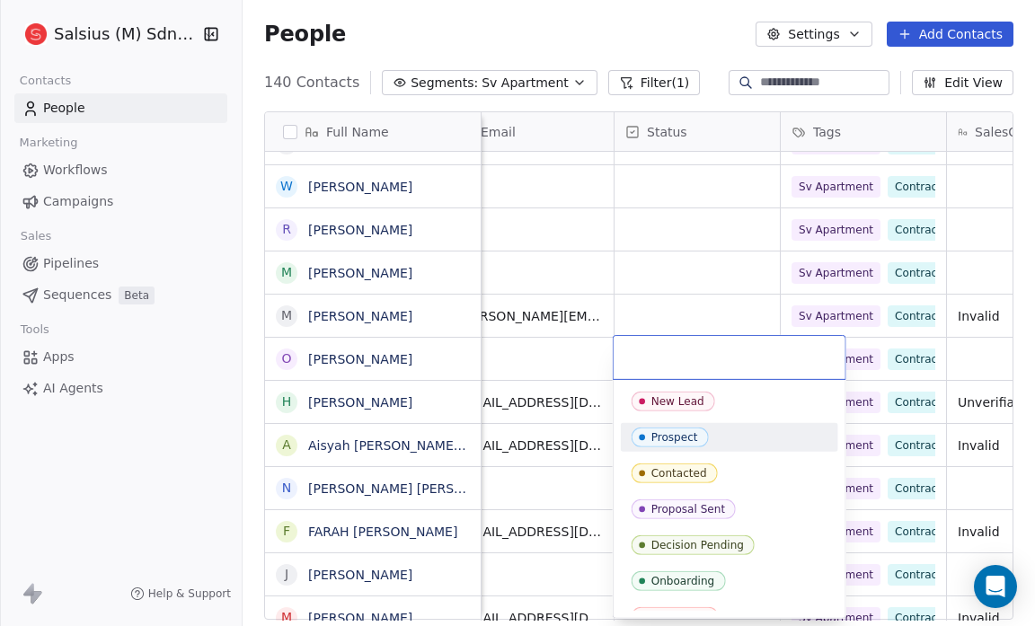
click at [658, 440] on div "Prospect" at bounding box center [674, 437] width 47 height 13
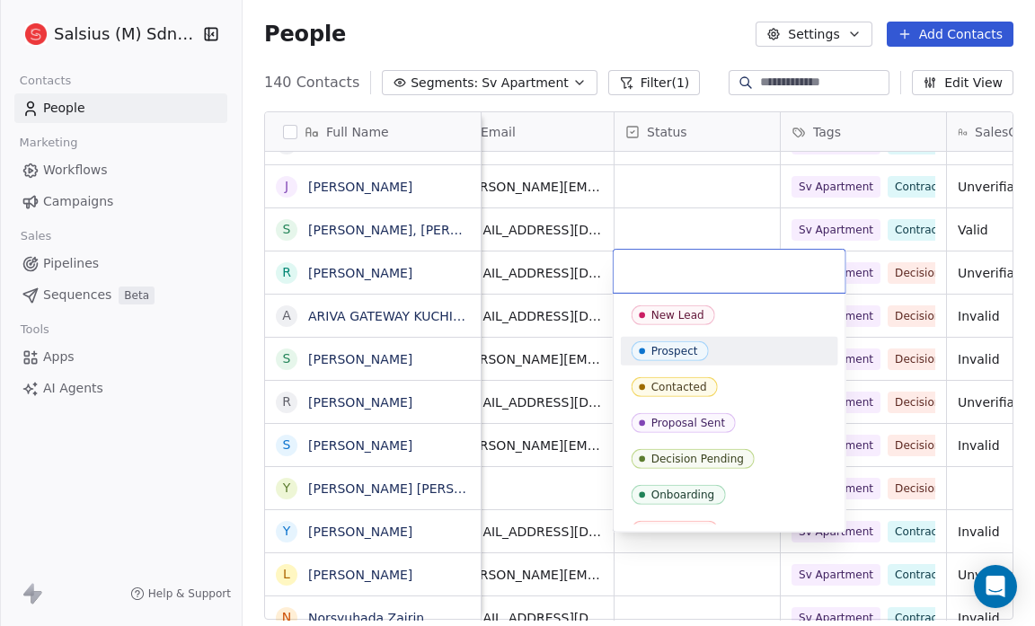
click at [650, 342] on span "Prospect" at bounding box center [670, 351] width 77 height 20
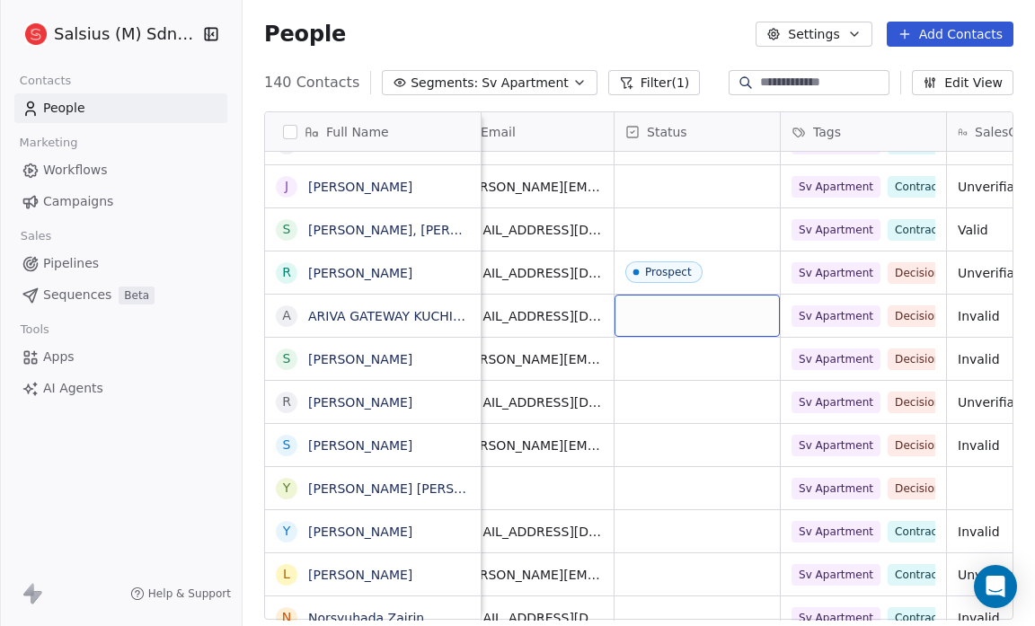
click at [650, 306] on div "grid" at bounding box center [697, 316] width 165 height 42
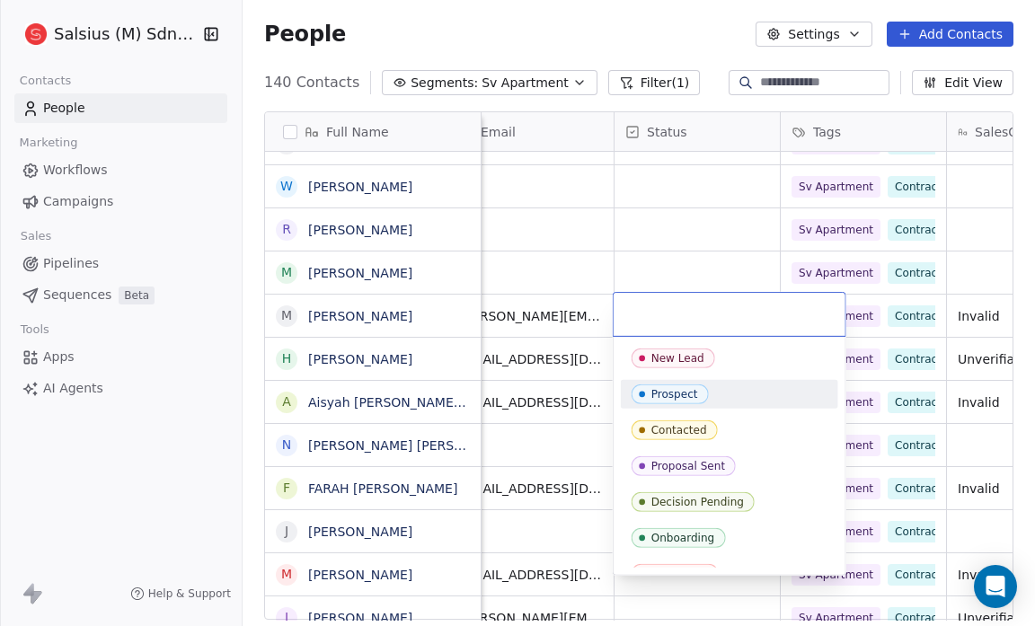
click at [723, 395] on div "Prospect" at bounding box center [730, 395] width 196 height 20
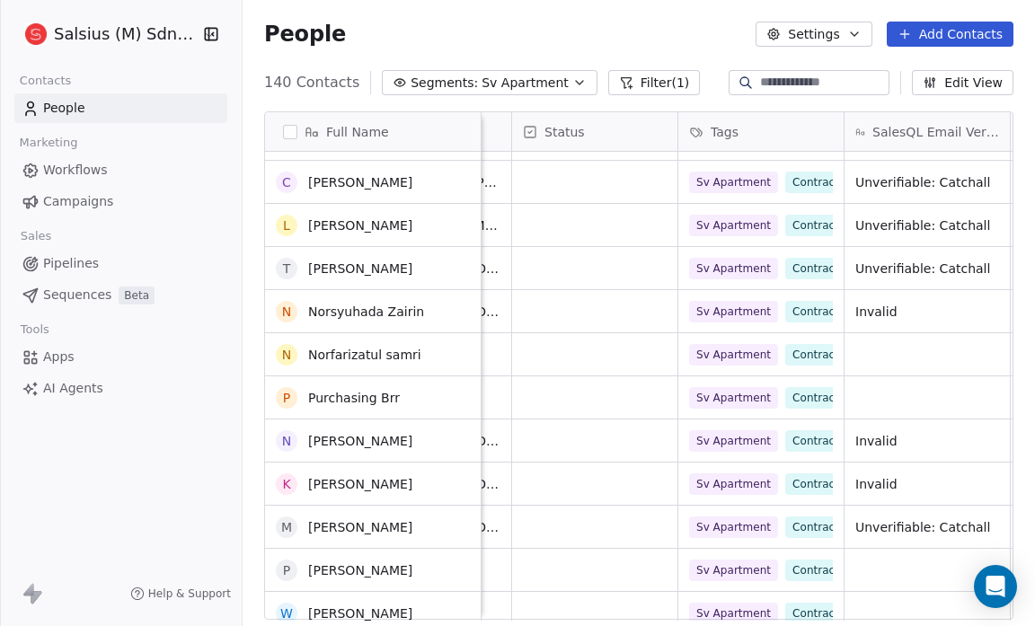
scroll to position [3319, 0]
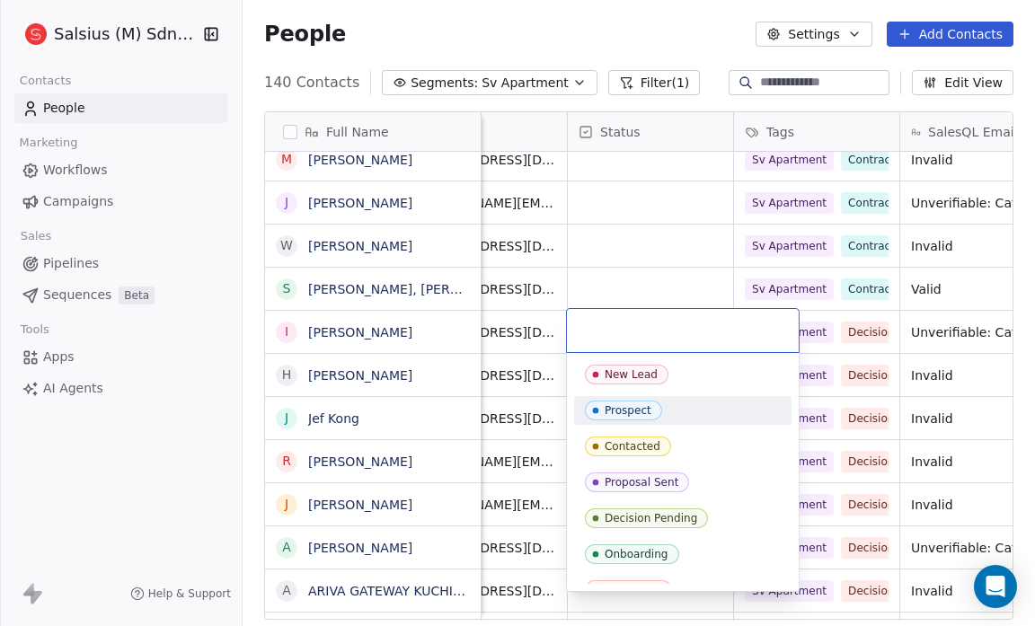
click at [633, 402] on span "Prospect" at bounding box center [623, 411] width 77 height 20
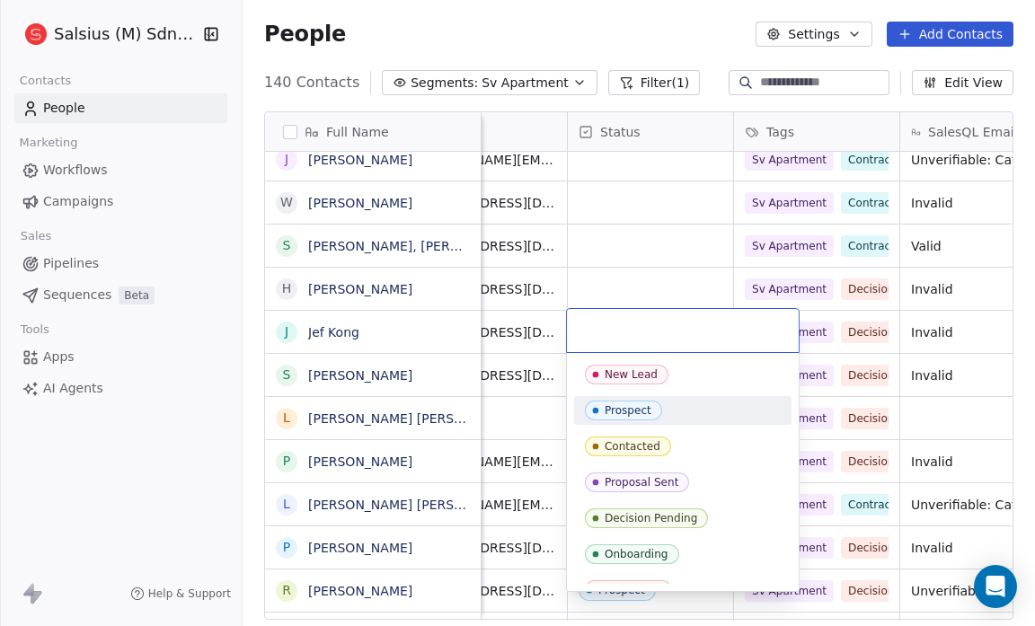
click at [626, 404] on div "Prospect" at bounding box center [628, 410] width 47 height 13
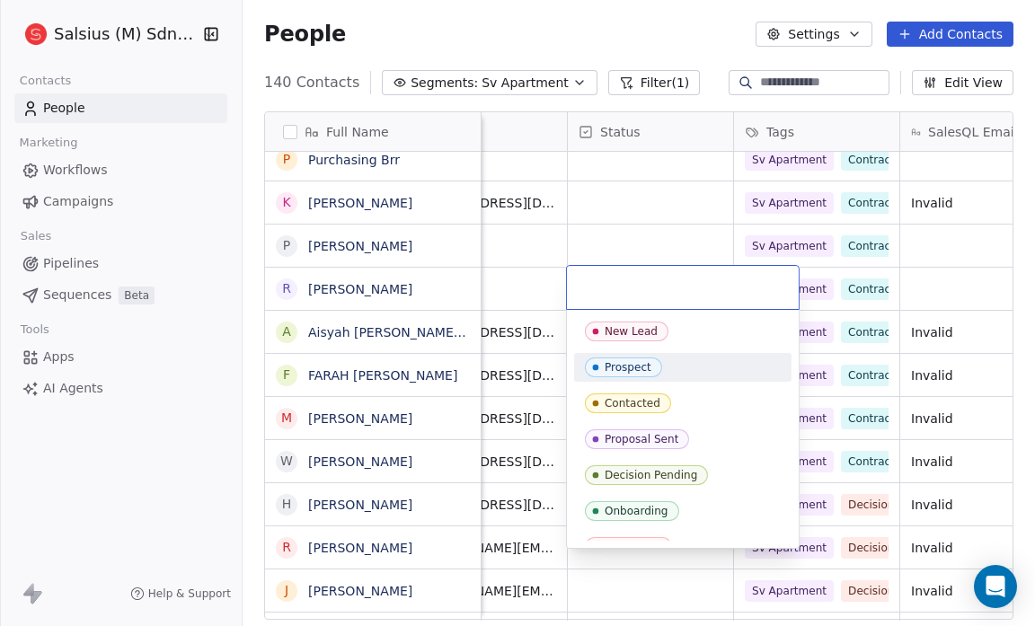
click at [679, 361] on div "Prospect" at bounding box center [683, 368] width 196 height 20
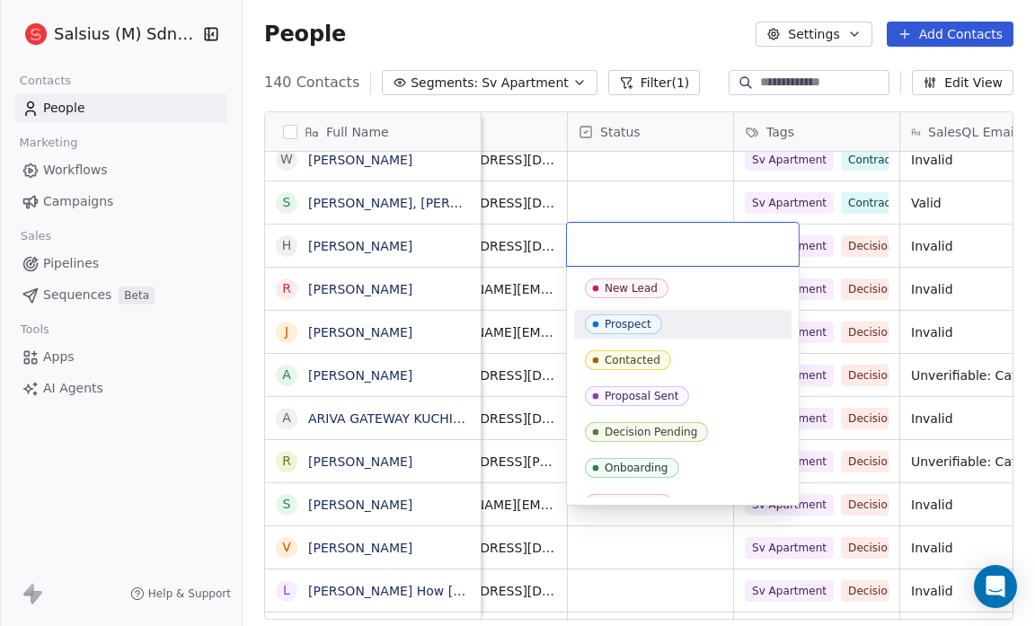
click at [641, 321] on div "Prospect" at bounding box center [628, 324] width 47 height 13
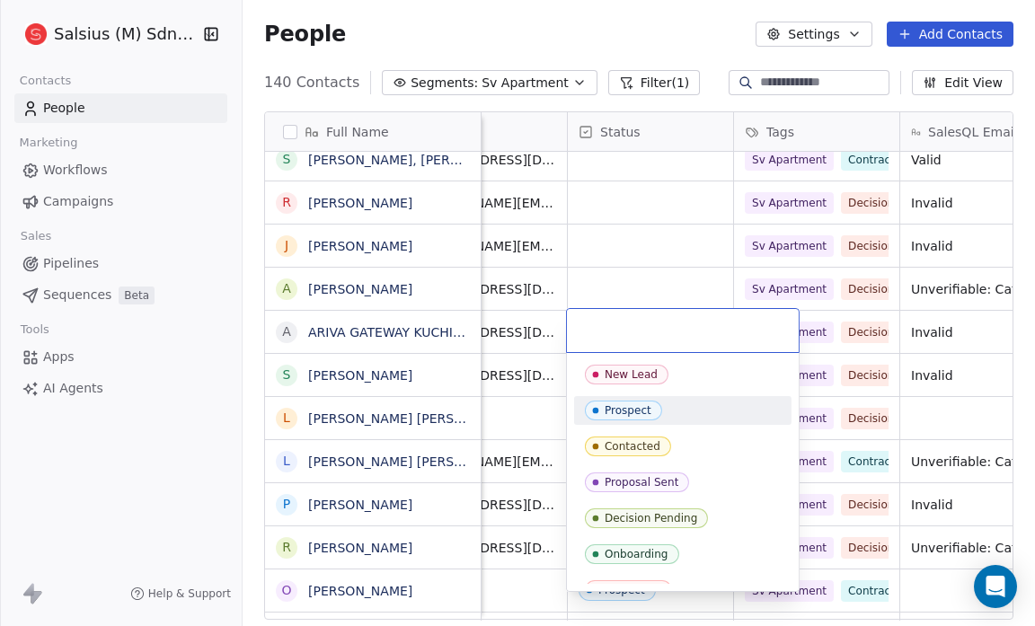
click at [626, 411] on div "Prospect" at bounding box center [628, 410] width 47 height 13
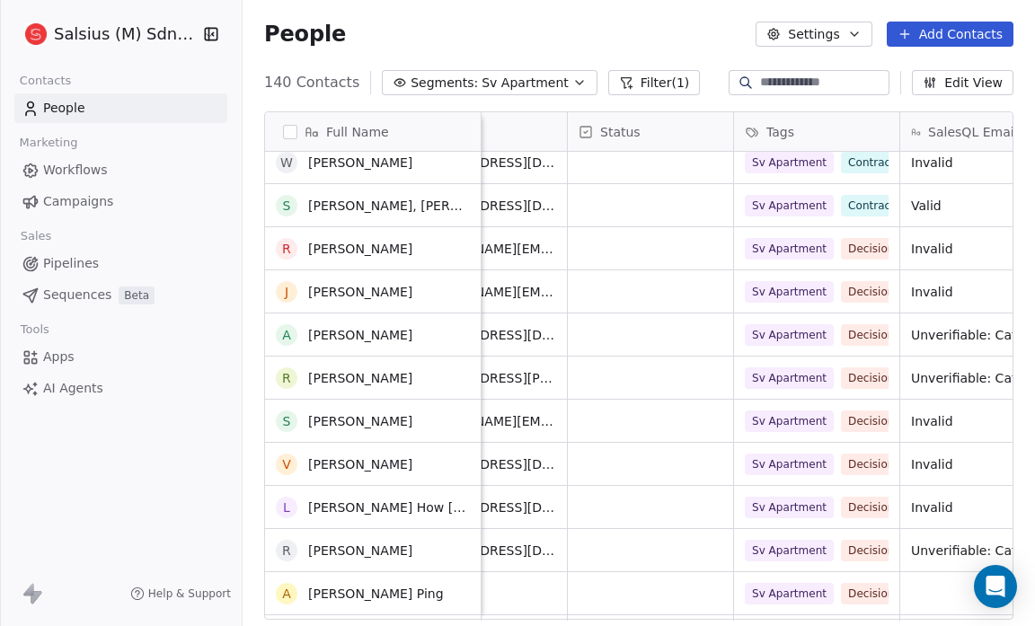
scroll to position [5318, 0]
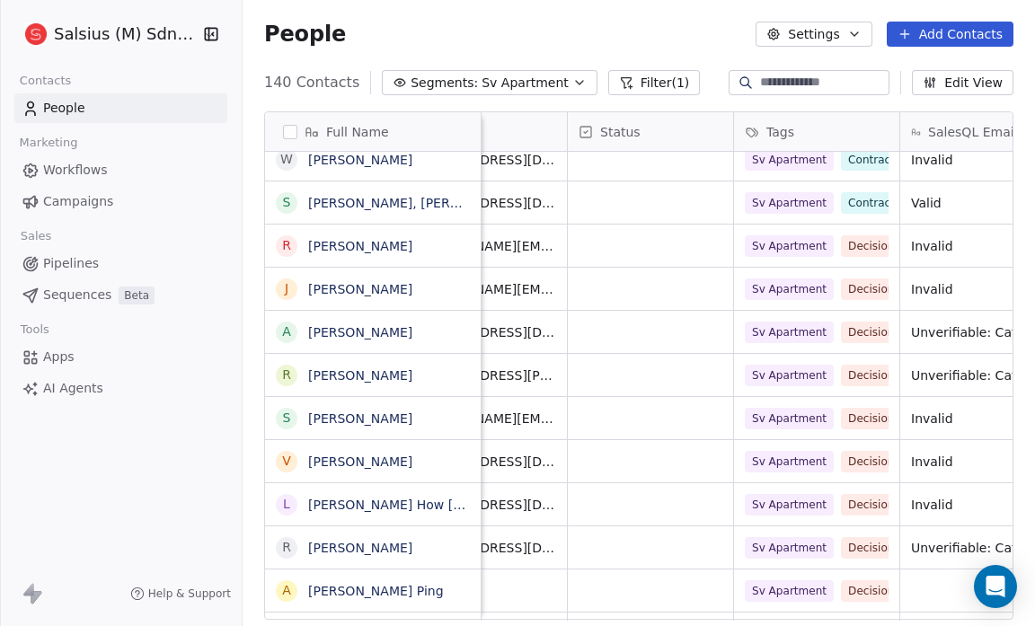
click at [622, 79] on button "Filter (1)" at bounding box center [654, 82] width 93 height 25
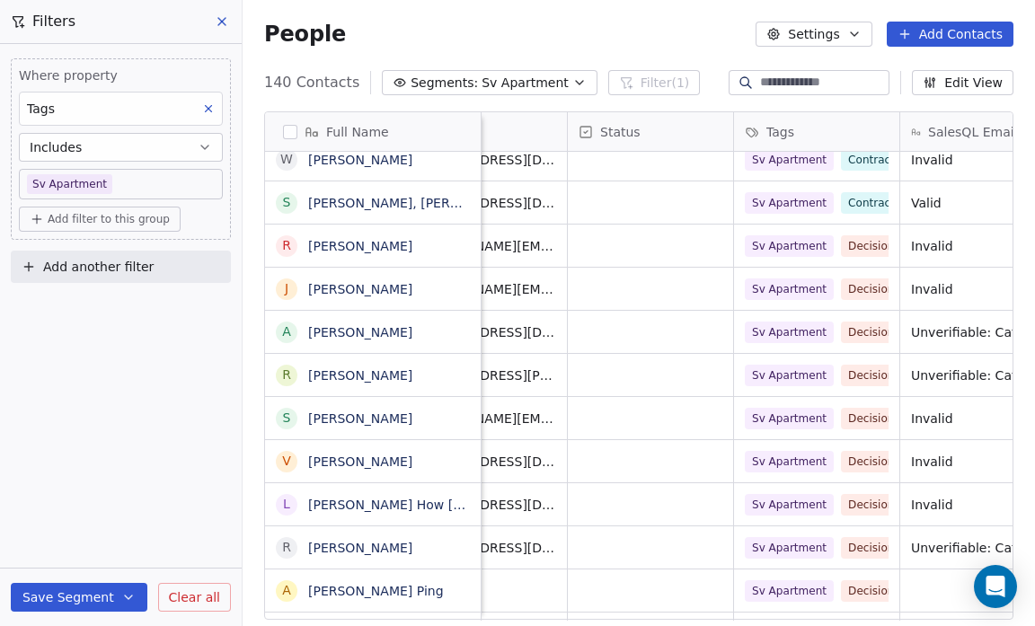
click at [111, 225] on button "Add filter to this group" at bounding box center [100, 219] width 162 height 25
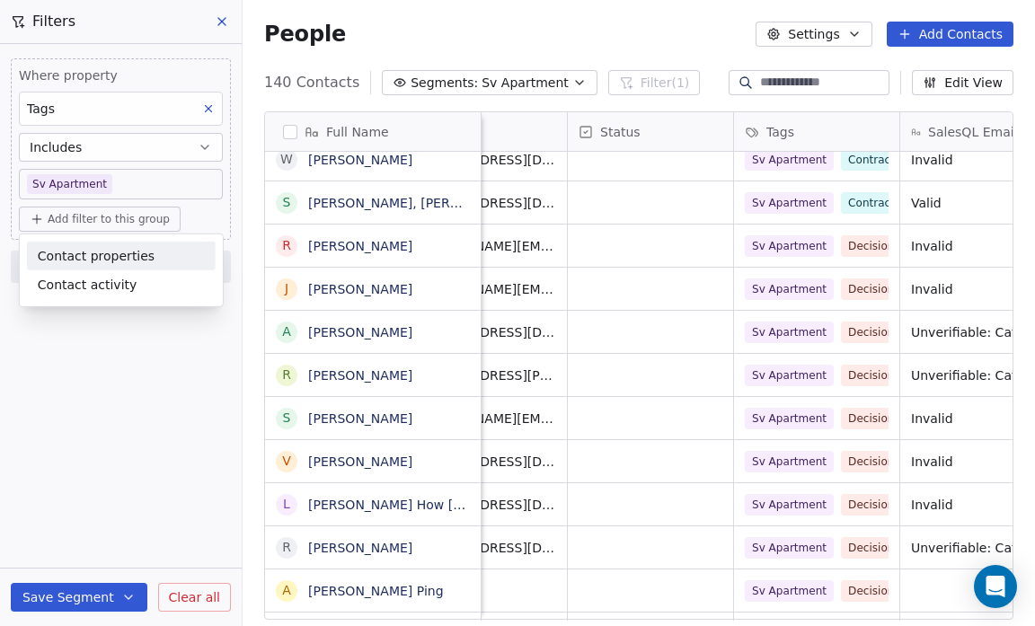
click at [111, 264] on span "Contact properties" at bounding box center [96, 255] width 117 height 19
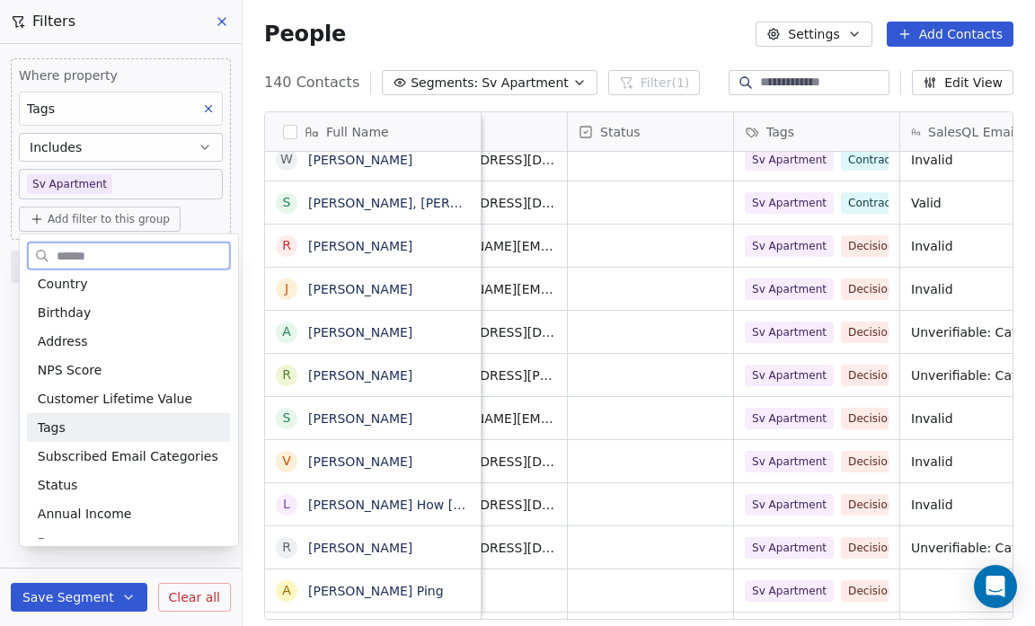
click at [86, 420] on div "Tags" at bounding box center [129, 428] width 182 height 18
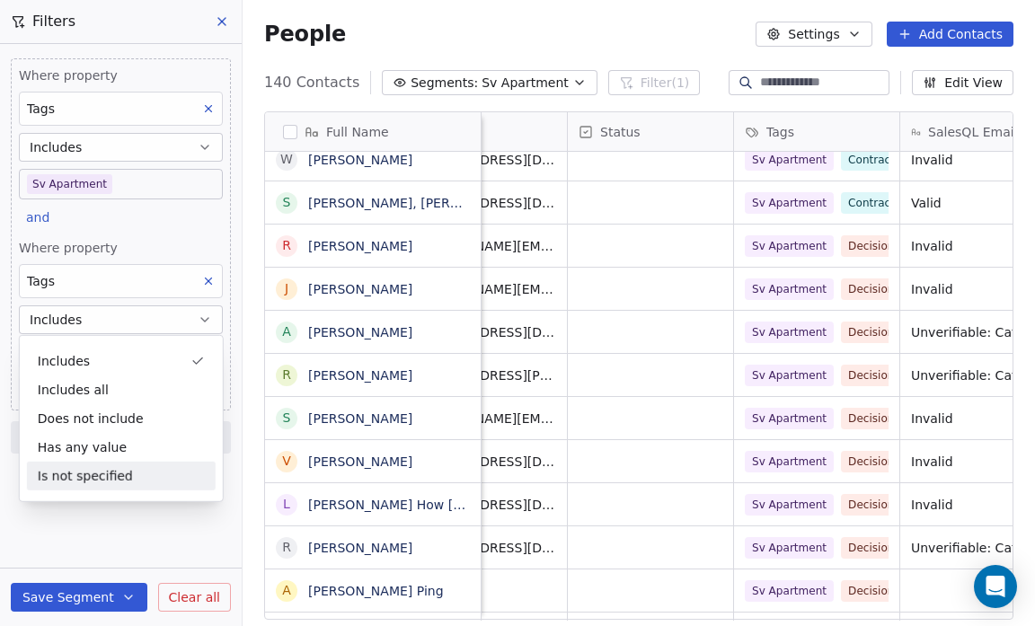
click at [77, 519] on div "Where property Tags Includes Sv Apartment and Where property Tags Includes Sele…" at bounding box center [121, 335] width 242 height 582
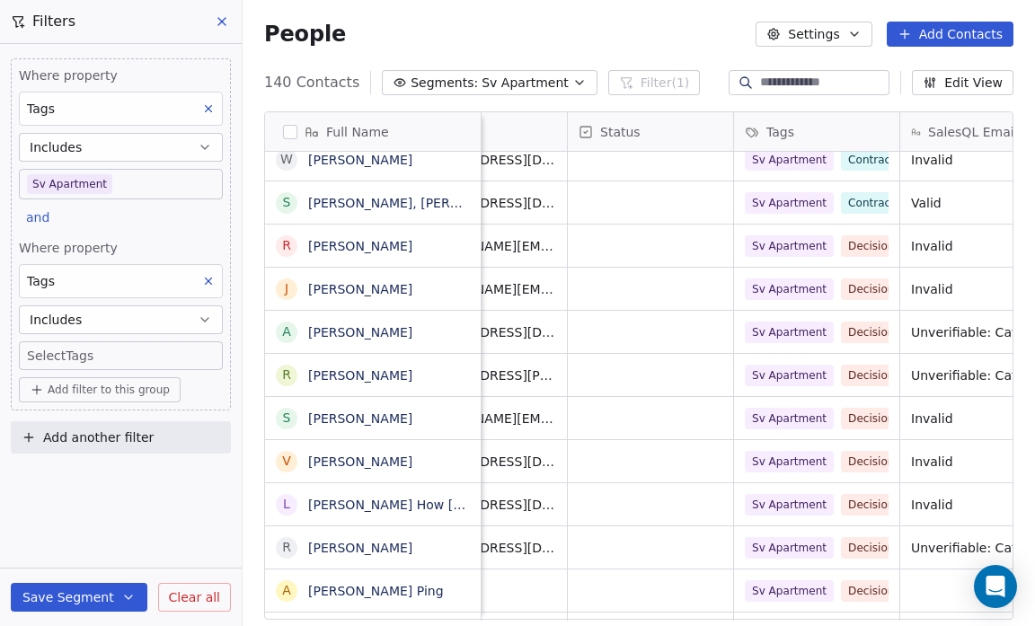
click at [89, 278] on div "Tags" at bounding box center [121, 281] width 204 height 34
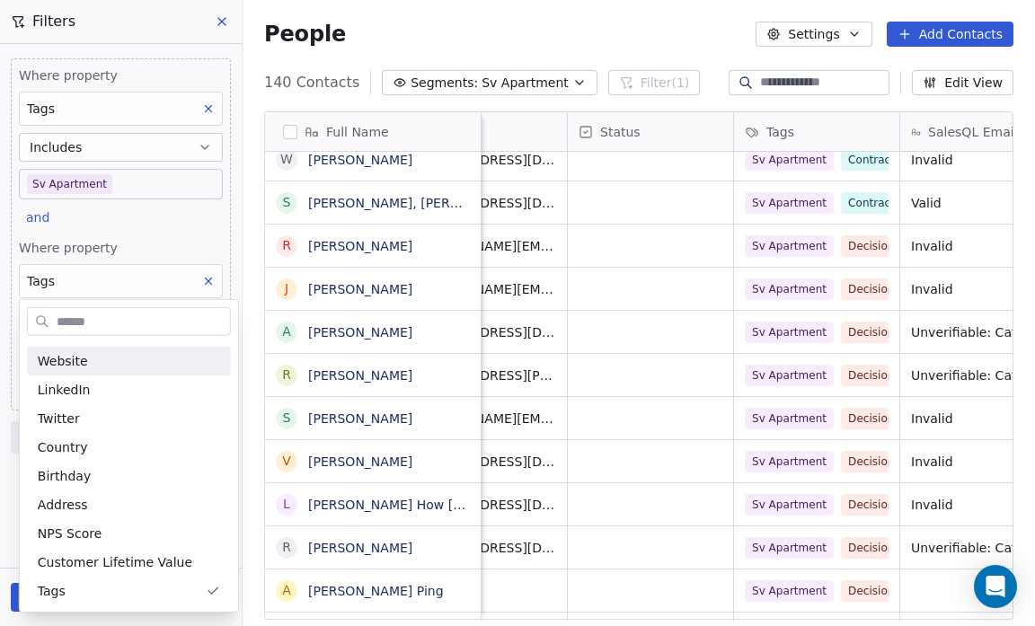
click at [166, 221] on html "Salsius (M) Sdn Bhd Contacts People Marketing Workflows Campaigns Sales Pipelin…" at bounding box center [517, 313] width 1035 height 626
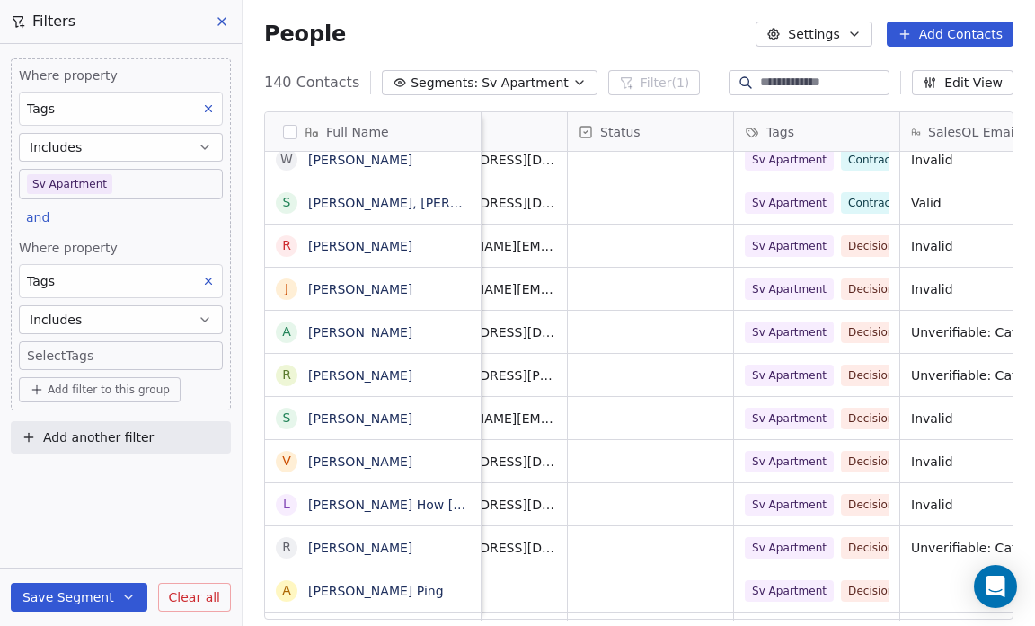
click at [64, 276] on div "Tags" at bounding box center [121, 281] width 204 height 34
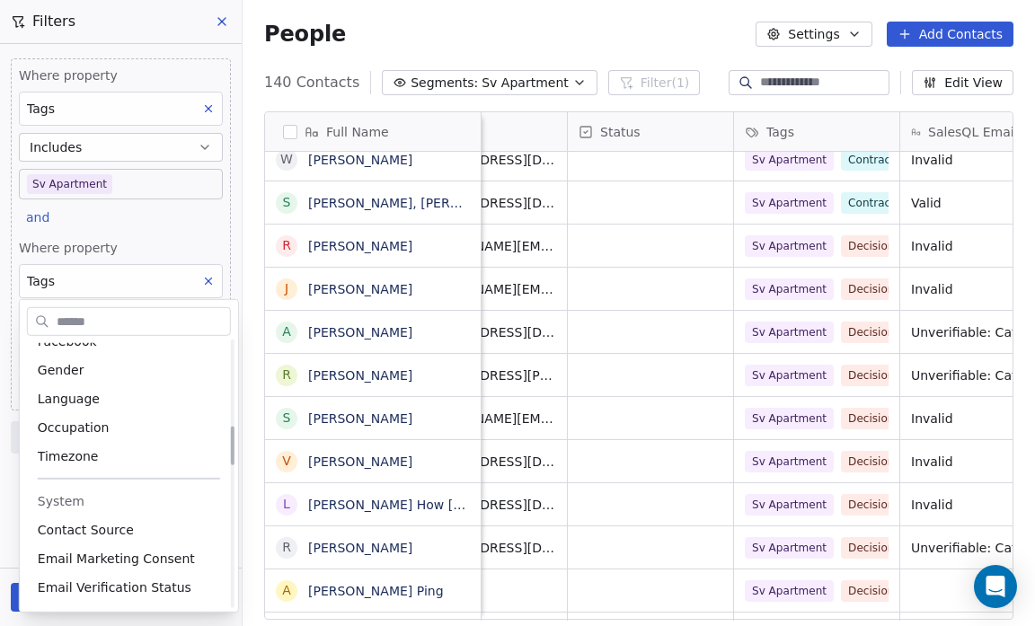
scroll to position [592, 0]
click at [153, 231] on html "Salsius (M) Sdn Bhd Contacts People Marketing Workflows Campaigns Sales Pipelin…" at bounding box center [517, 313] width 1035 height 626
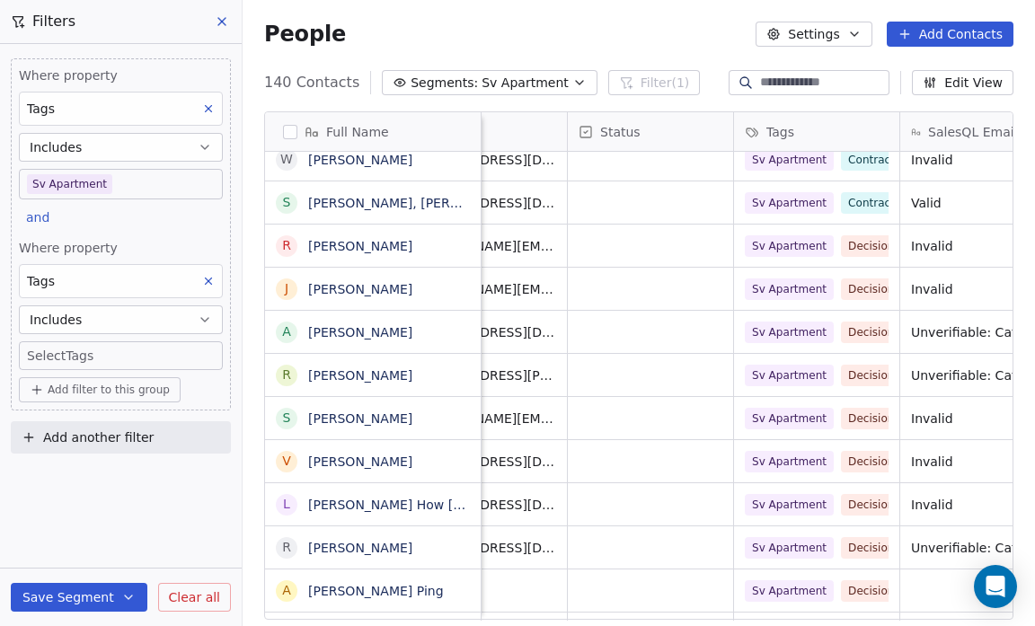
click at [77, 347] on body "Salsius (M) Sdn Bhd Contacts People Marketing Workflows Campaigns Sales Pipelin…" at bounding box center [517, 313] width 1035 height 626
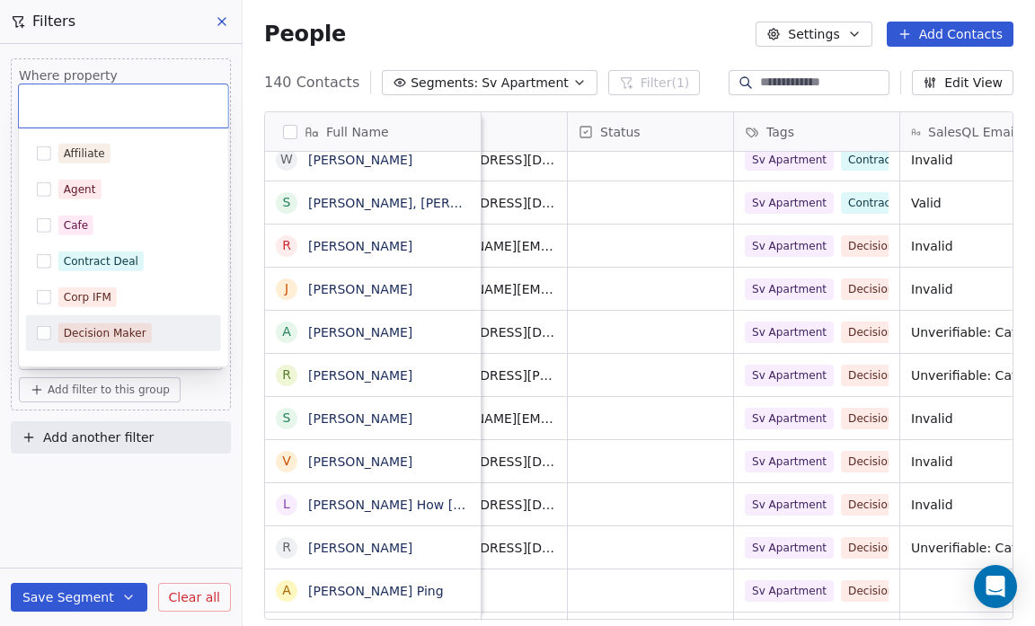
click at [144, 325] on span "Decision Maker" at bounding box center [104, 333] width 93 height 20
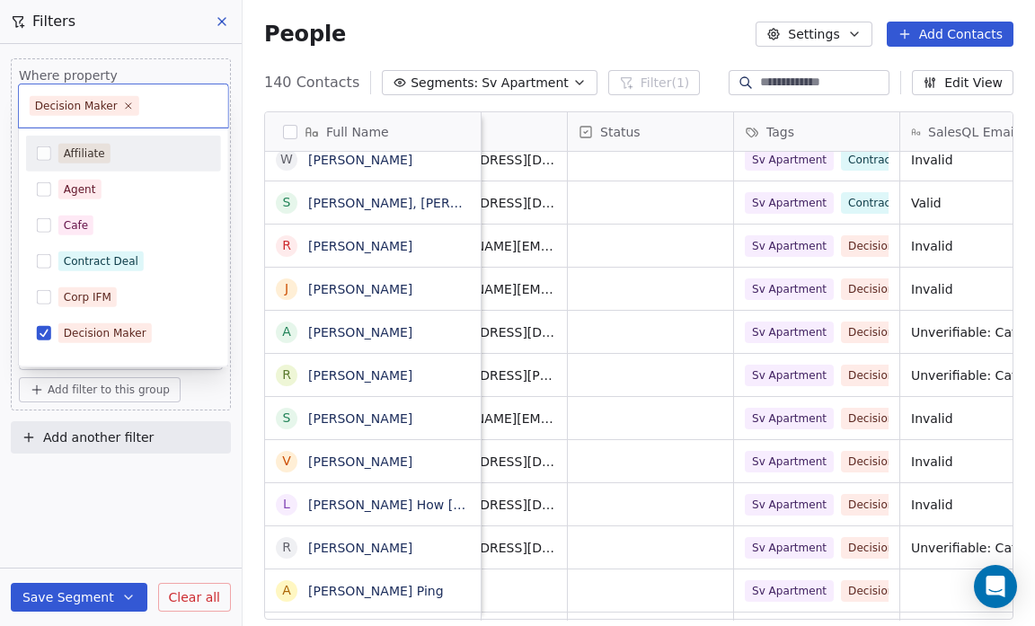
click at [221, 22] on html "Salsius (M) Sdn Bhd Contacts People Marketing Workflows Campaigns Sales Pipelin…" at bounding box center [517, 313] width 1035 height 626
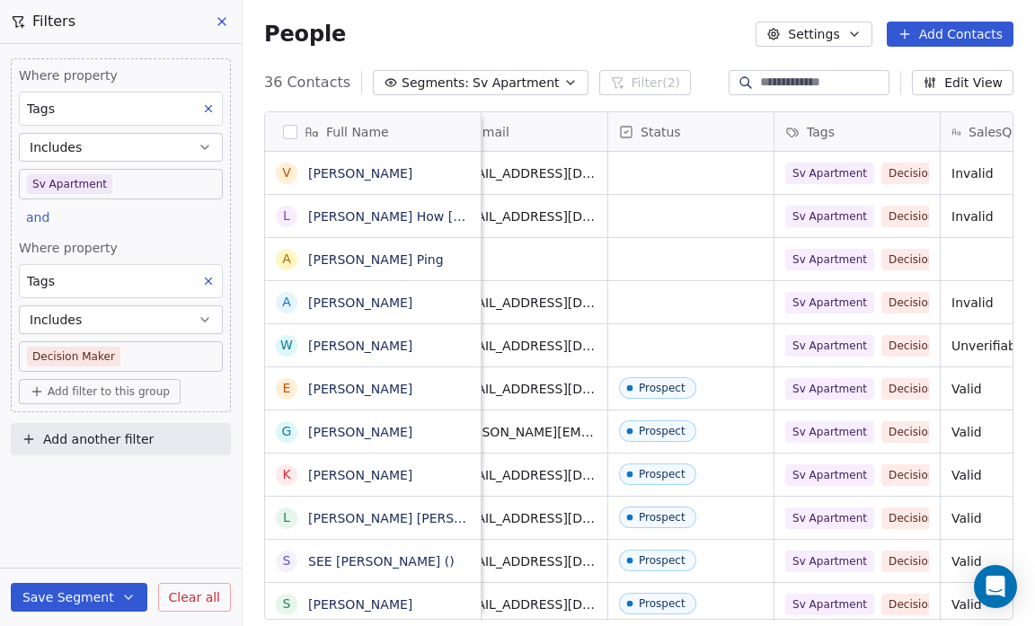
scroll to position [0, 871]
click at [636, 351] on div "grid" at bounding box center [689, 345] width 165 height 42
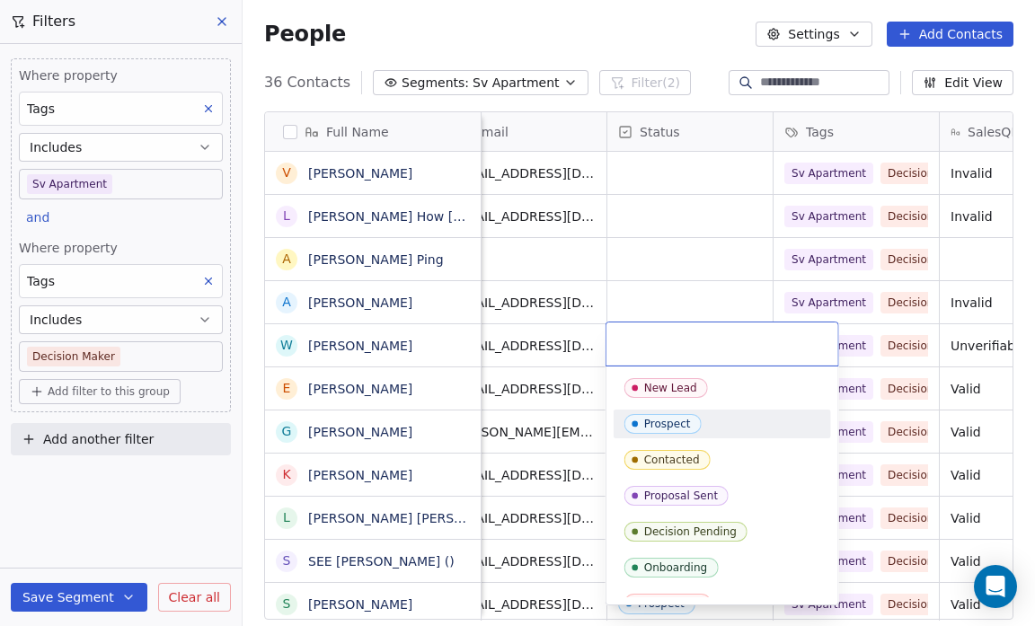
click at [673, 414] on span "Prospect" at bounding box center [662, 424] width 77 height 20
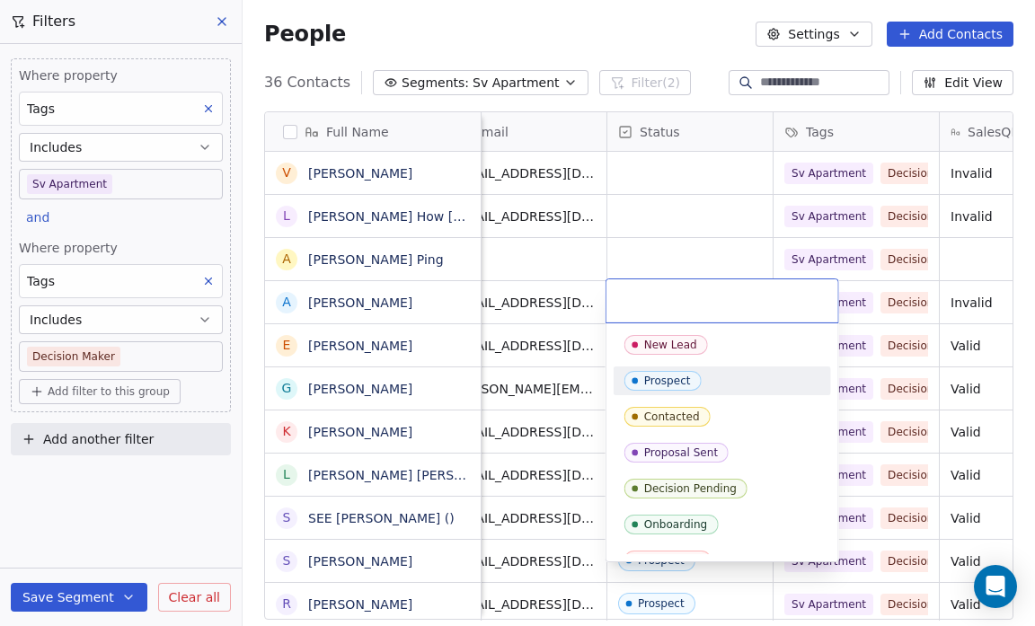
click at [667, 368] on div "Prospect" at bounding box center [722, 381] width 217 height 29
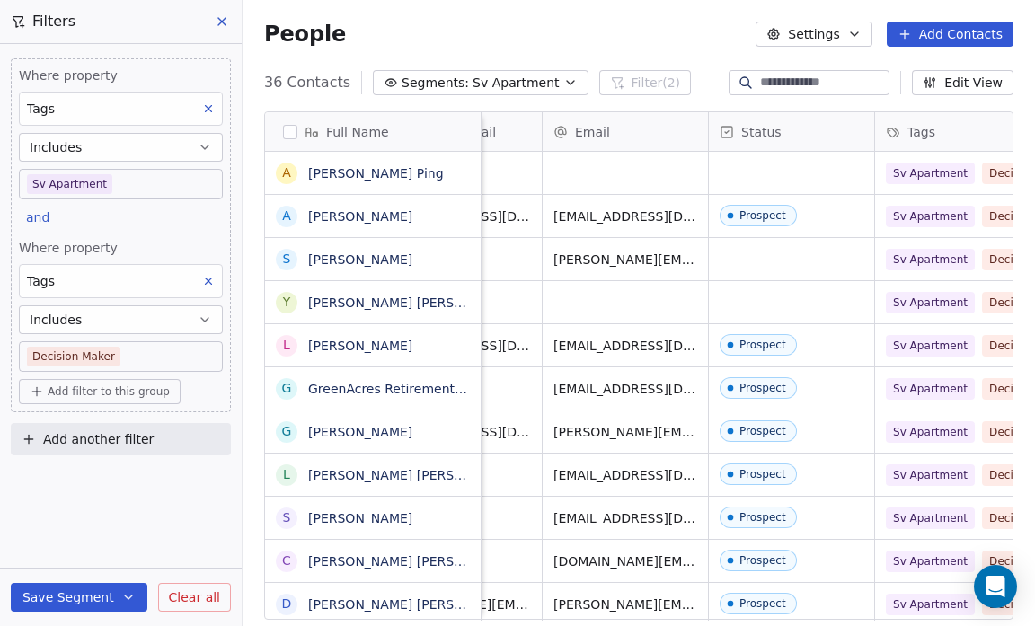
scroll to position [0, 771]
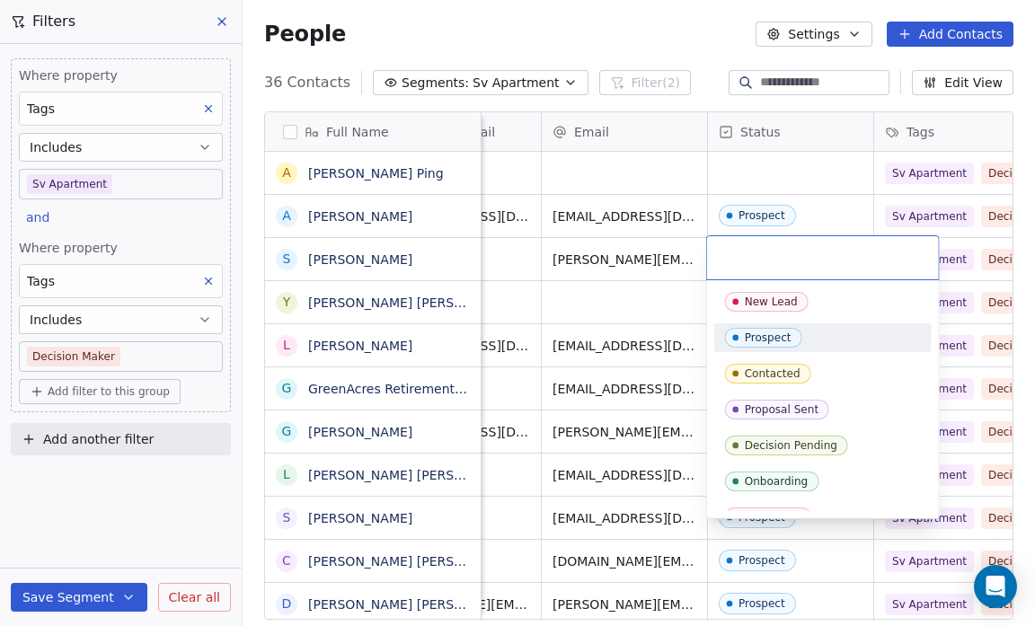
click at [763, 339] on div "Prospect" at bounding box center [768, 338] width 47 height 13
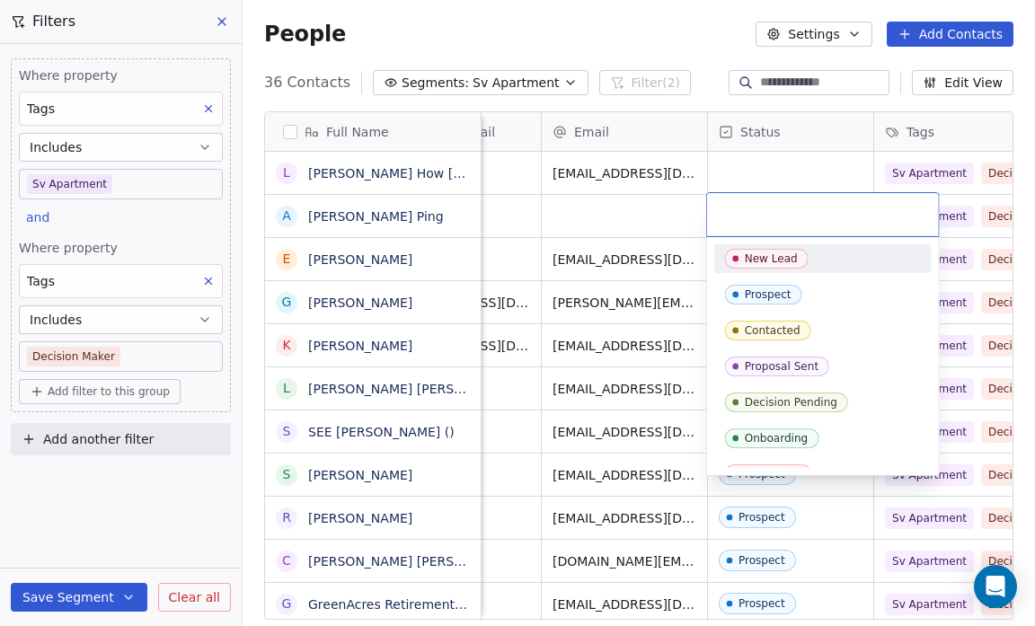
click at [748, 258] on div "New Lead" at bounding box center [771, 258] width 53 height 13
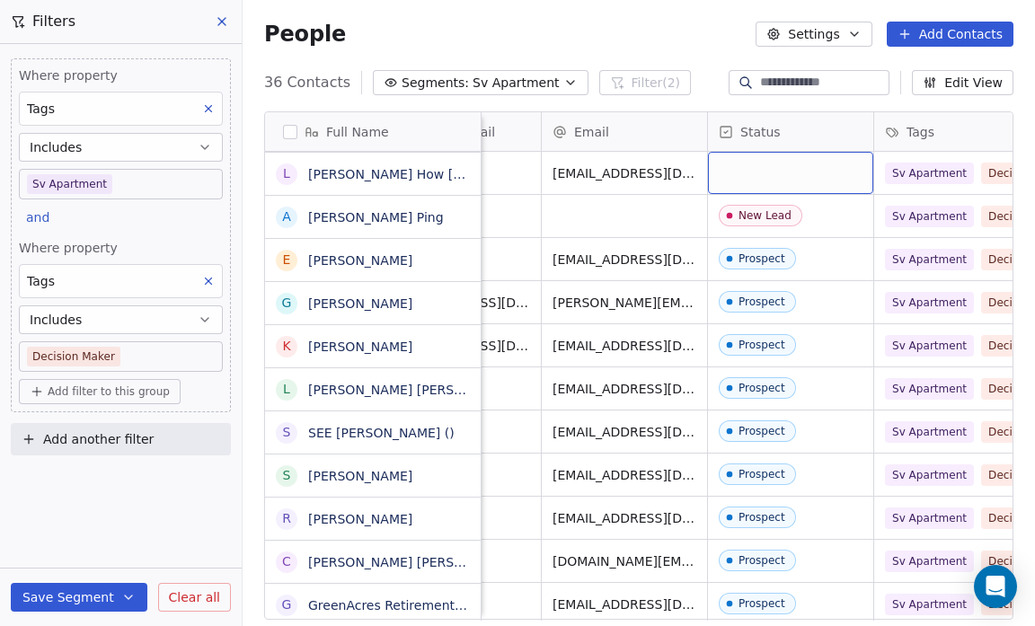
scroll to position [345, 0]
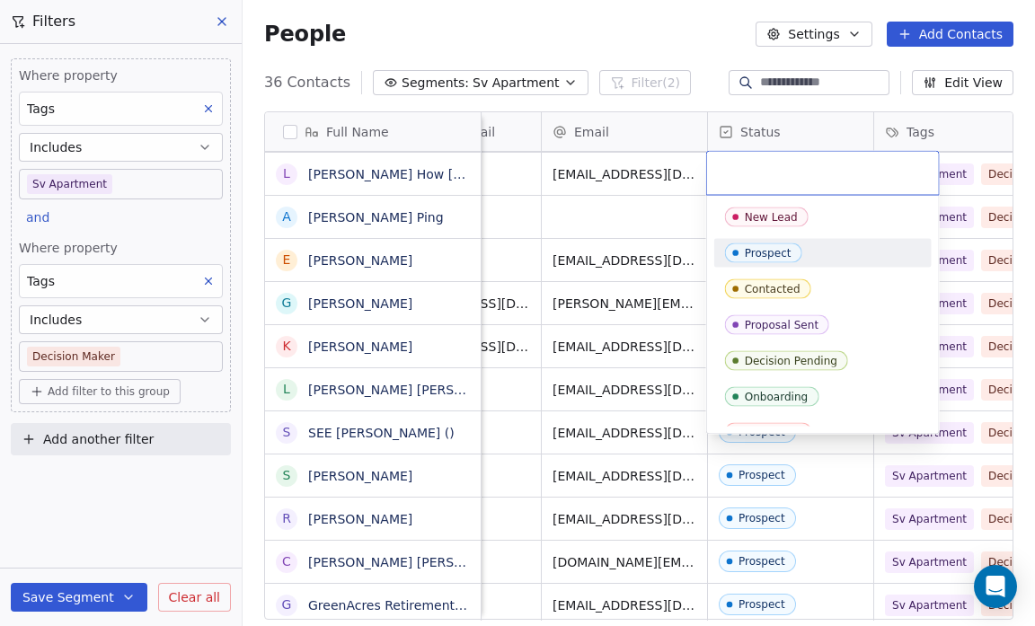
click at [760, 243] on span "Prospect" at bounding box center [763, 253] width 77 height 20
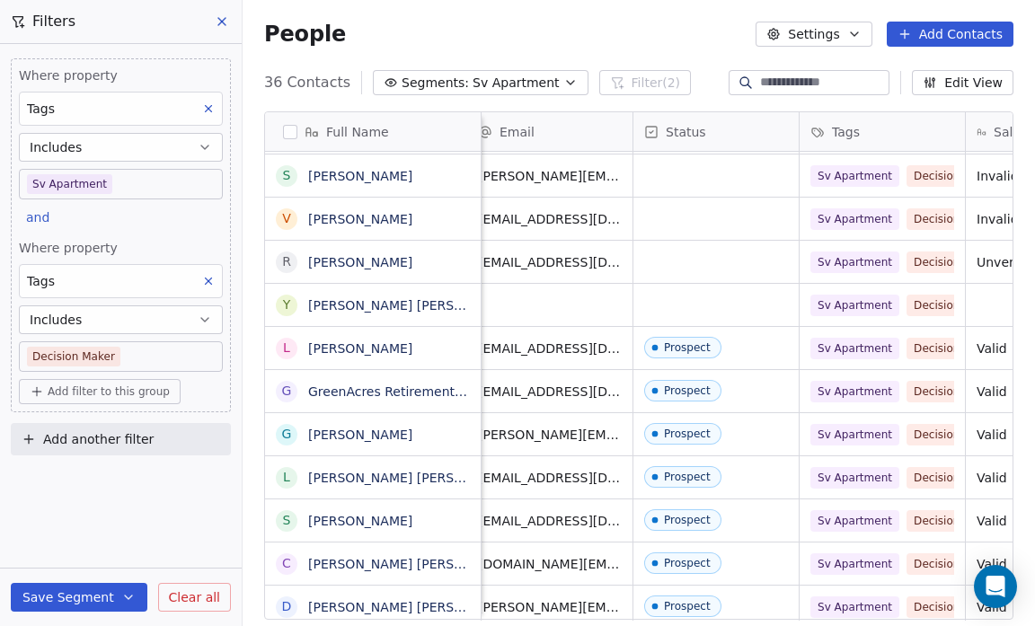
scroll to position [0, 846]
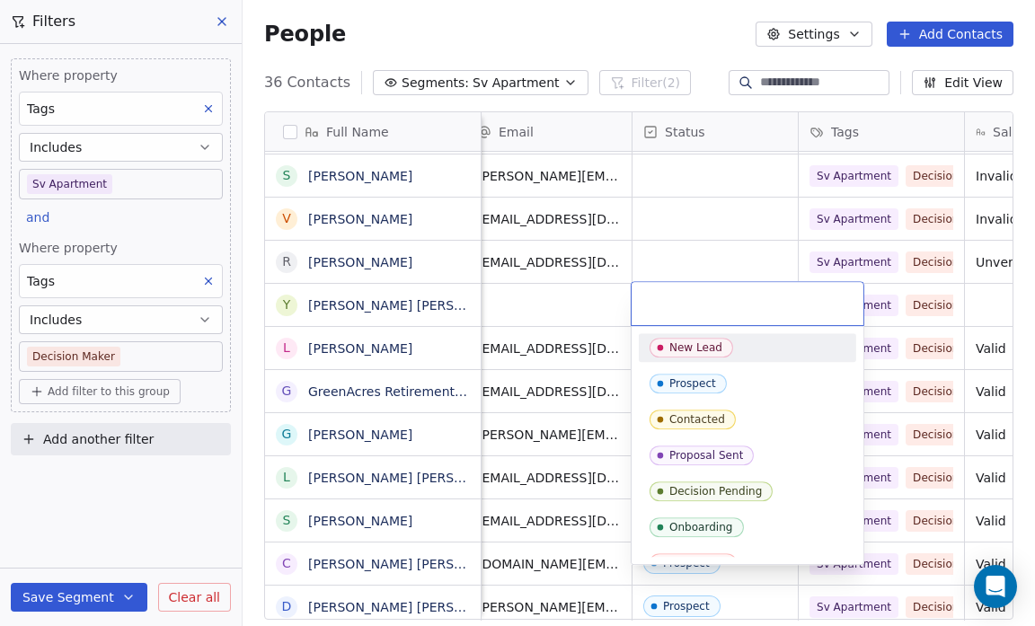
click at [680, 349] on div "New Lead" at bounding box center [695, 347] width 53 height 13
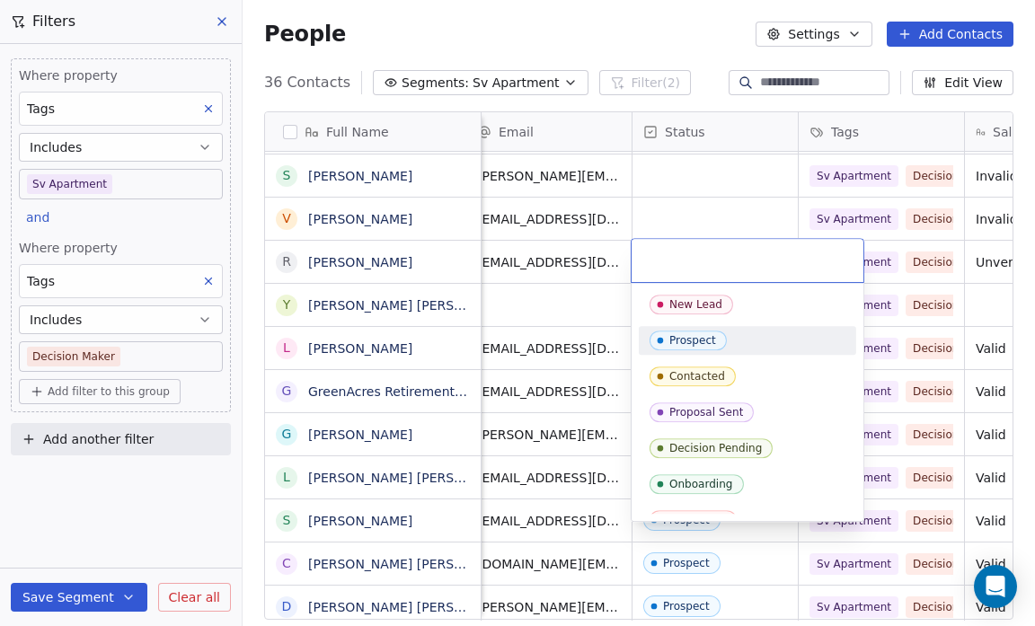
click at [671, 332] on span "Prospect" at bounding box center [688, 341] width 77 height 20
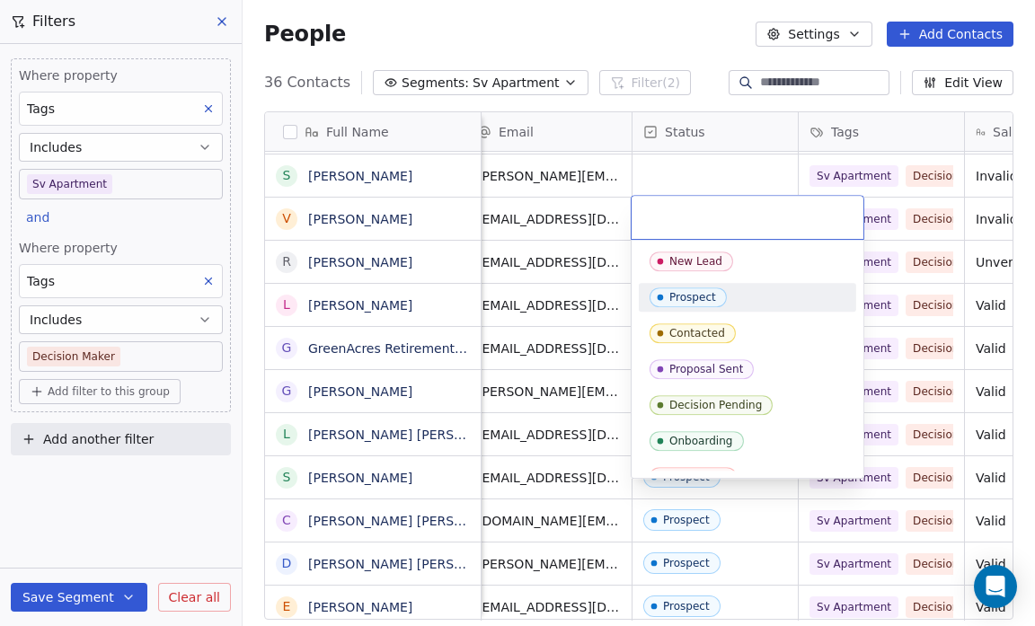
click at [677, 288] on span "Prospect" at bounding box center [688, 297] width 77 height 20
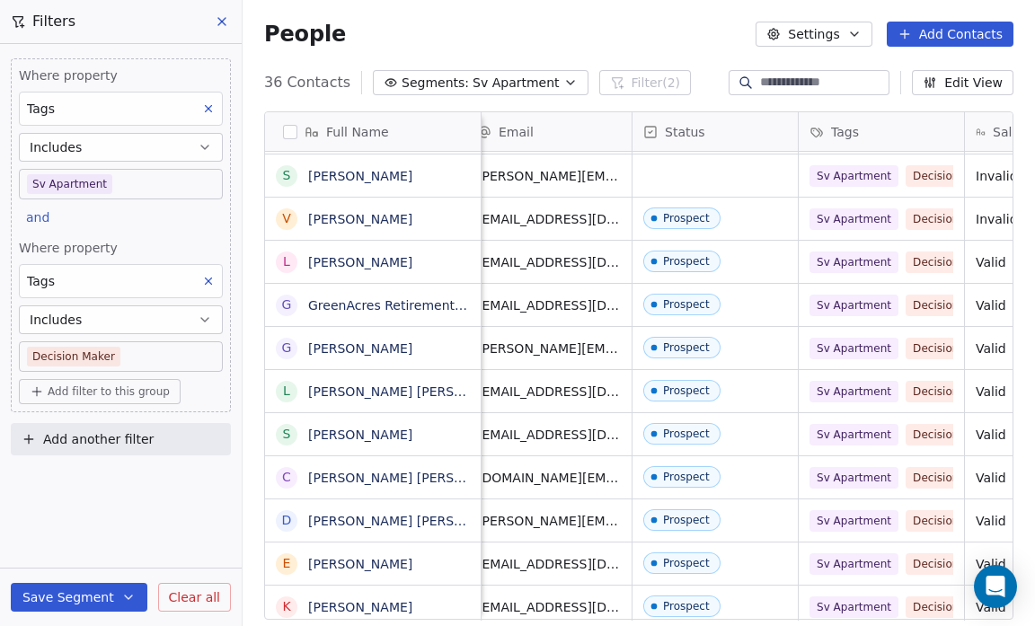
scroll to position [0, 852]
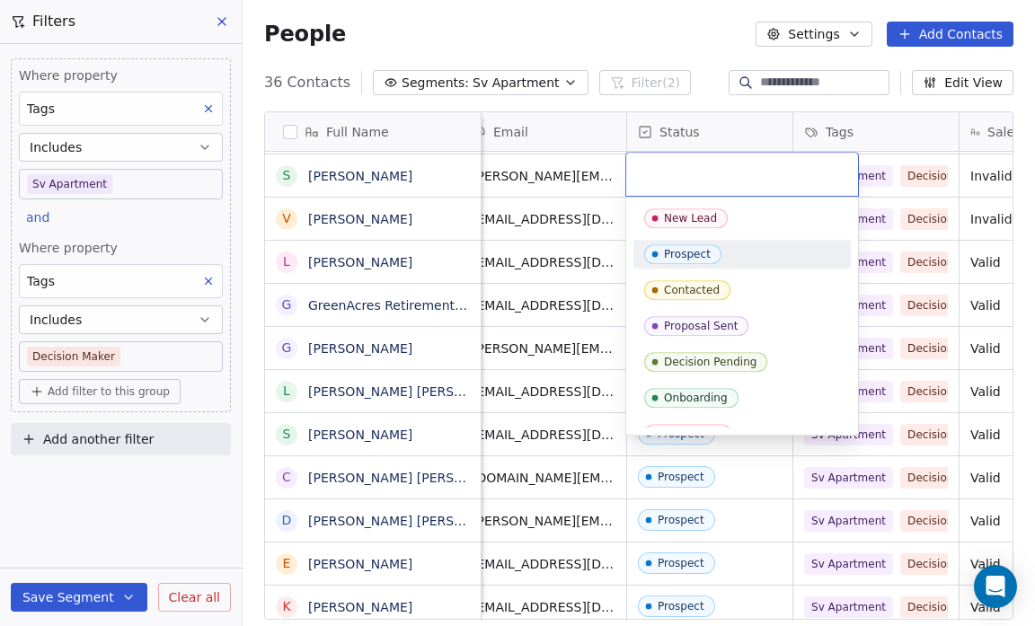
click at [675, 244] on span "Prospect" at bounding box center [682, 254] width 77 height 20
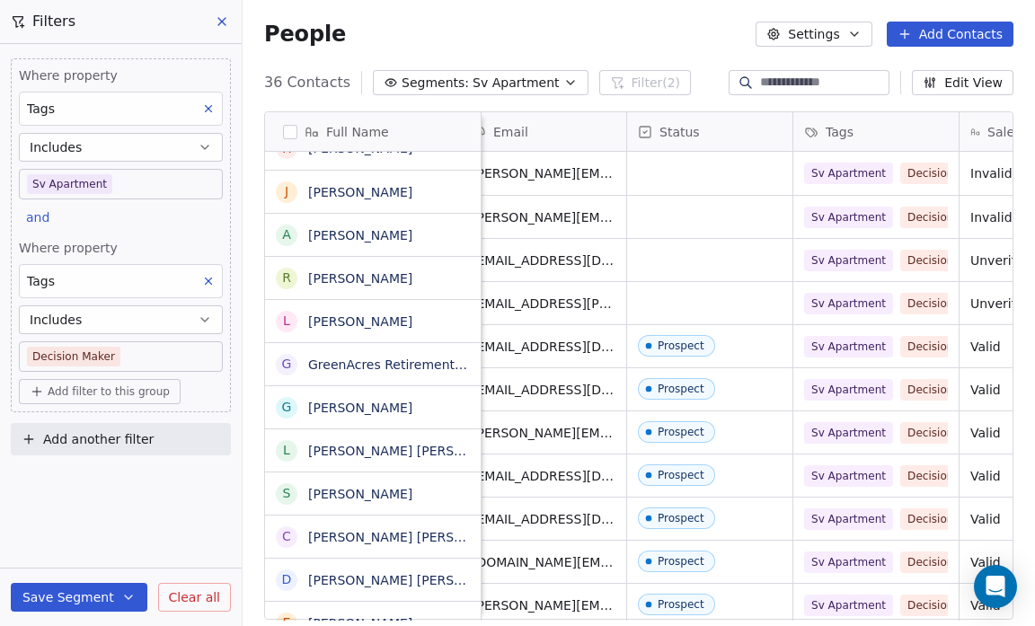
scroll to position [0, 0]
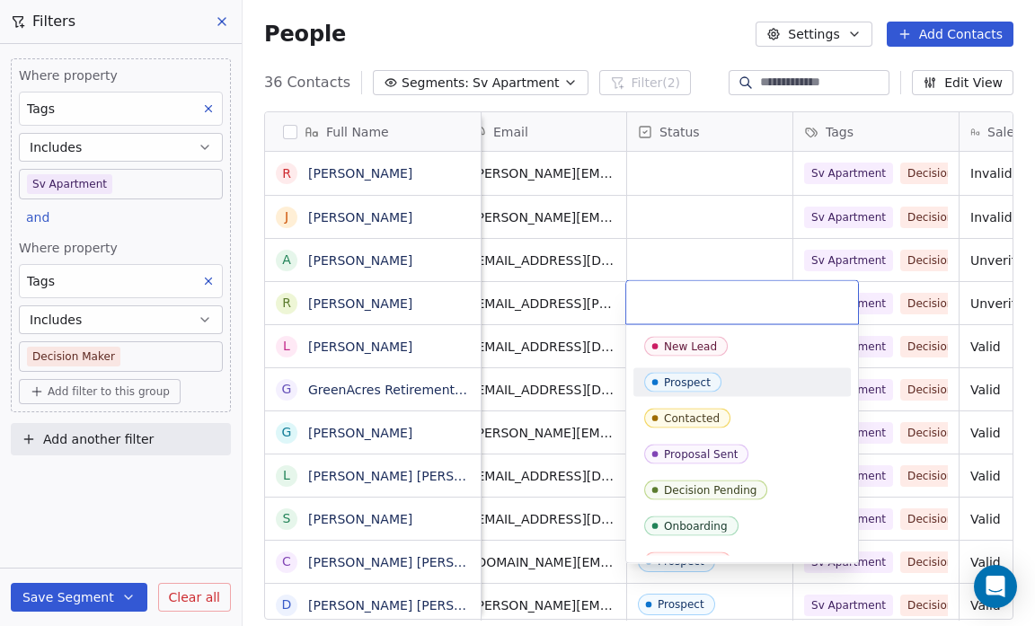
click at [681, 381] on div "Prospect" at bounding box center [687, 382] width 47 height 13
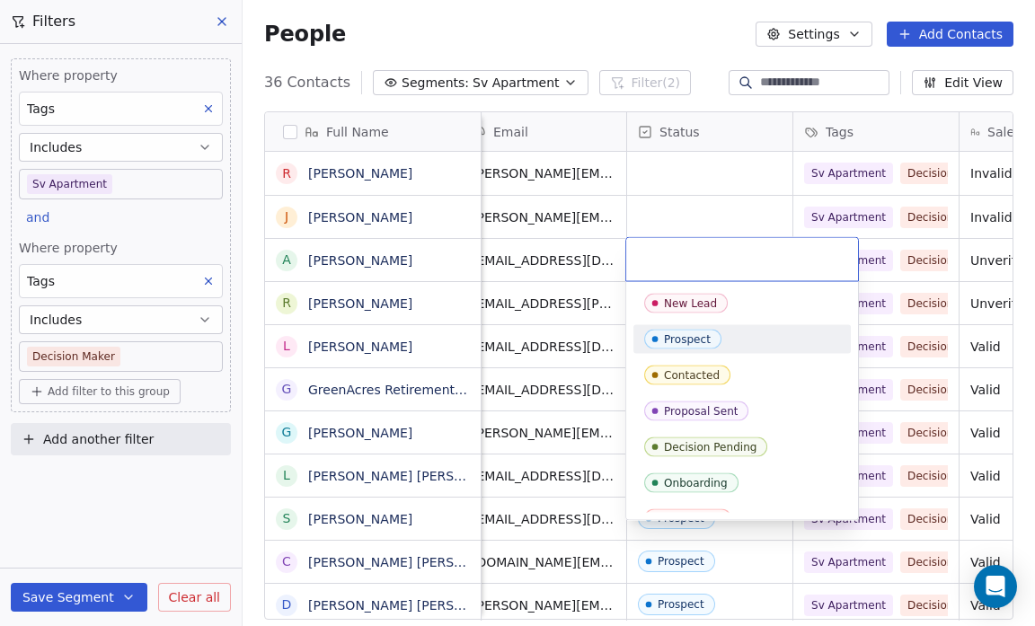
click at [690, 333] on div "Prospect" at bounding box center [687, 339] width 47 height 13
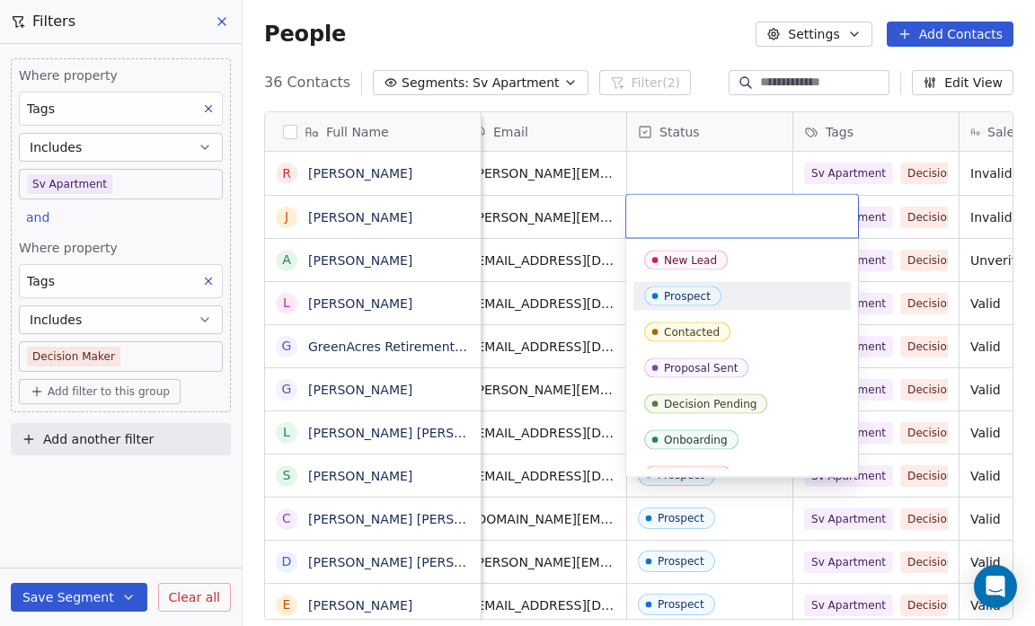
click at [676, 292] on div "Prospect" at bounding box center [687, 296] width 47 height 13
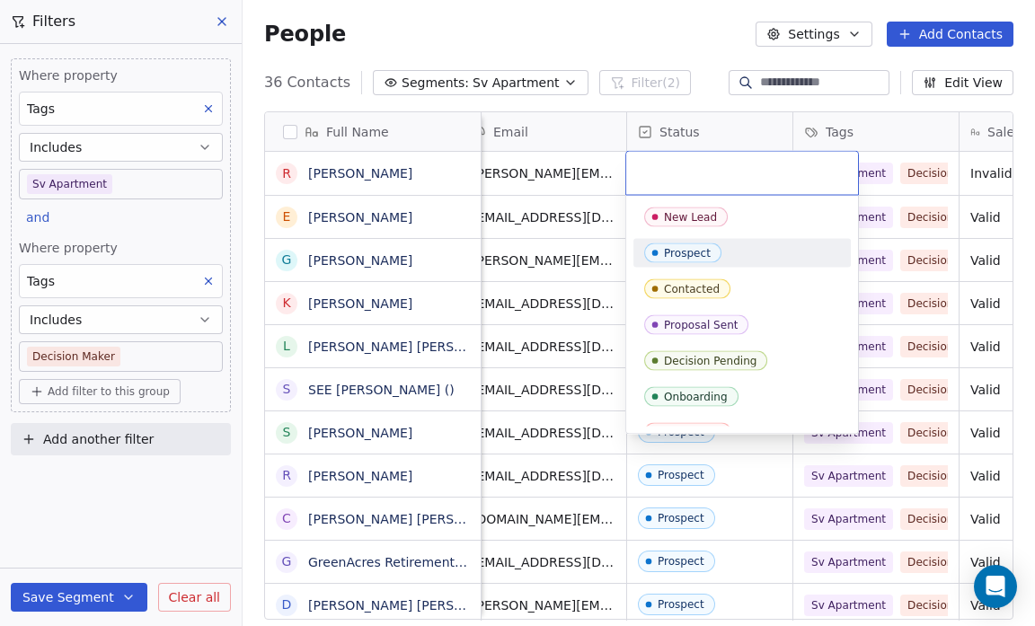
click at [681, 252] on div "Prospect" at bounding box center [687, 253] width 47 height 13
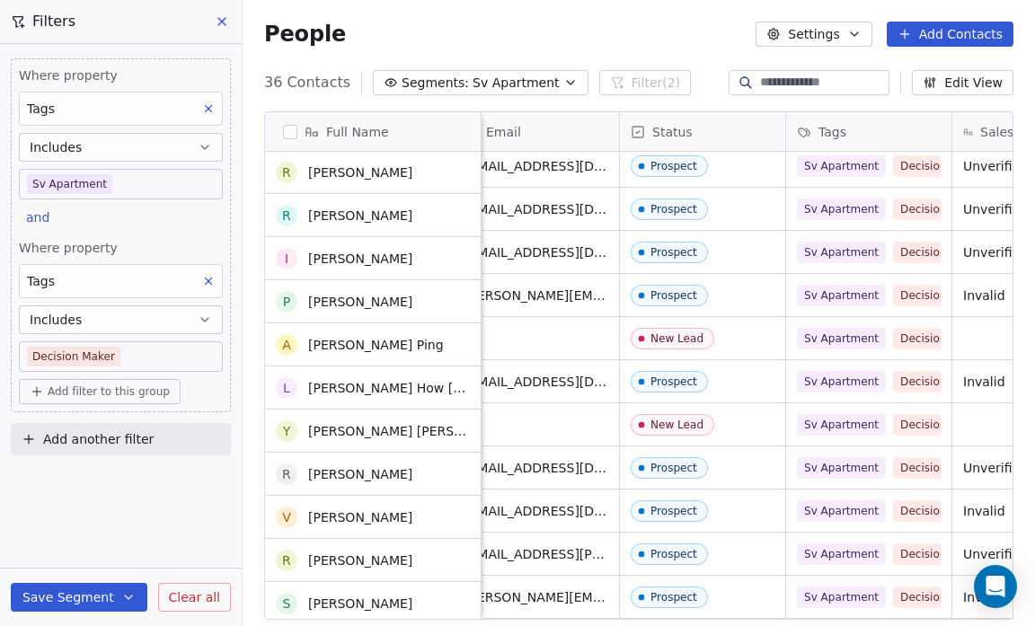
scroll to position [1004, 0]
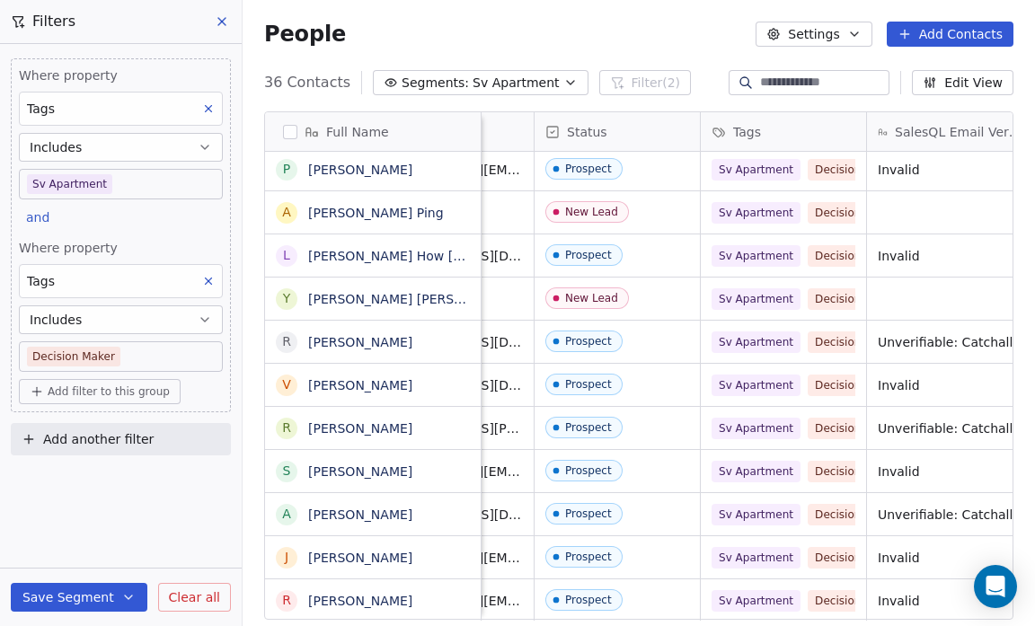
click at [109, 485] on div "Where property Tags Includes Sv Apartment and Where property Tags Includes Deci…" at bounding box center [121, 335] width 242 height 582
click at [567, 83] on icon "button" at bounding box center [570, 83] width 7 height 4
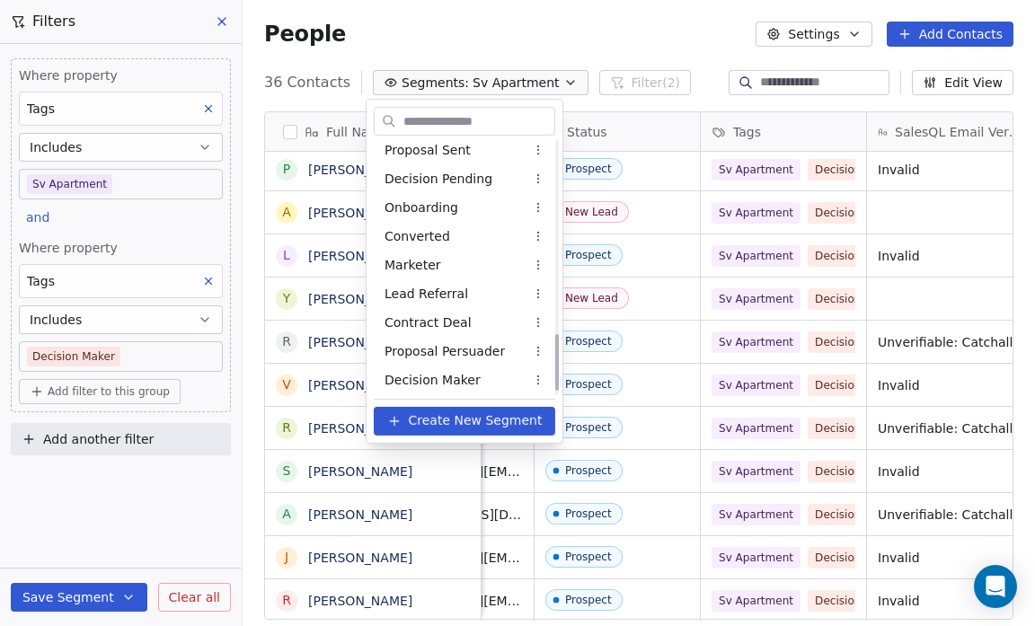
scroll to position [872, 0]
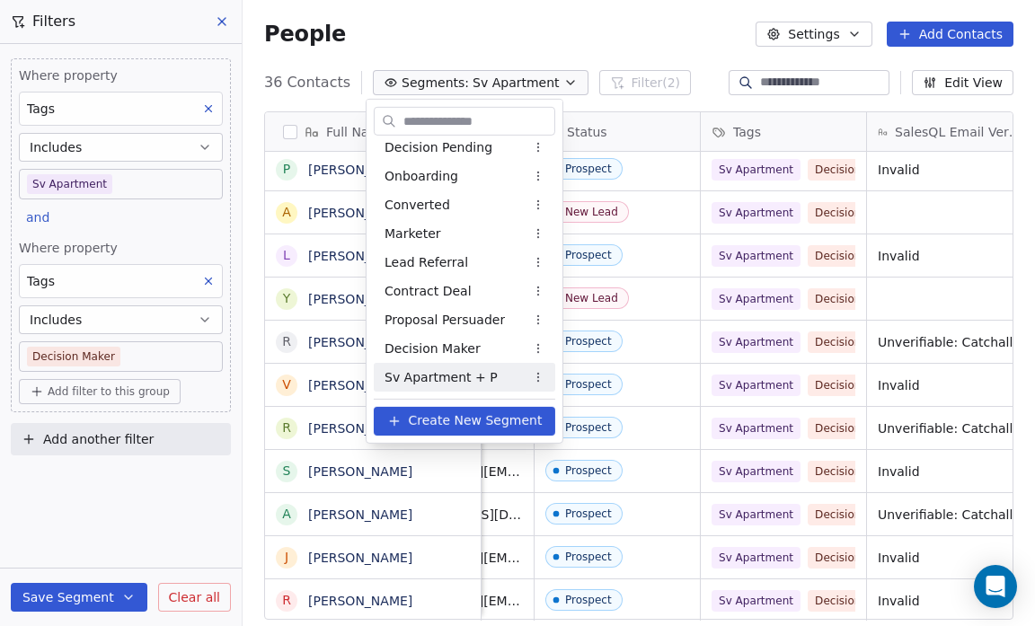
click at [455, 379] on span "Sv Apartment + P" at bounding box center [441, 376] width 113 height 19
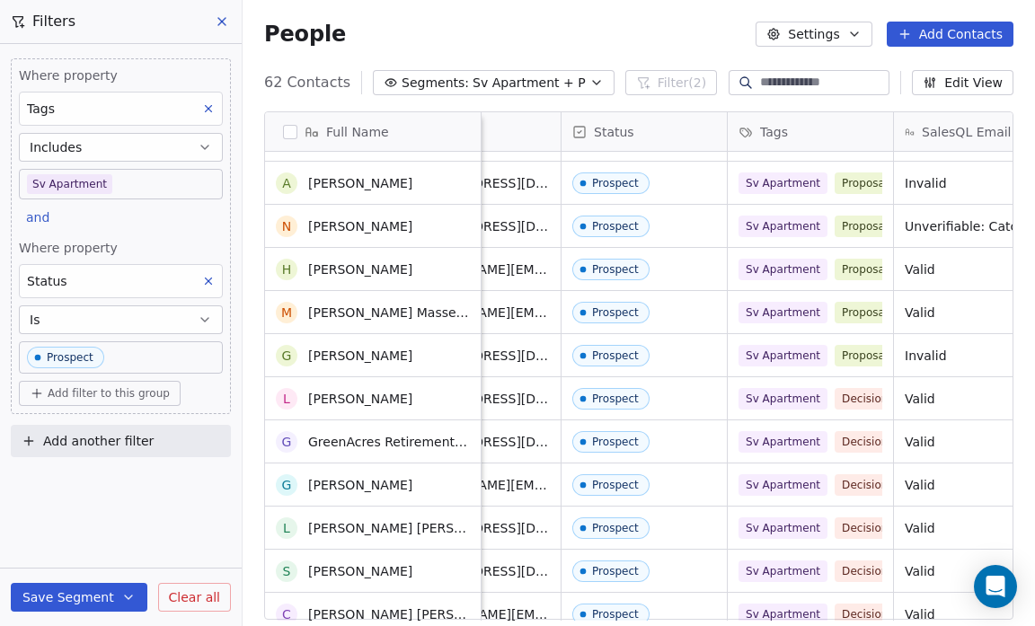
scroll to position [755, 0]
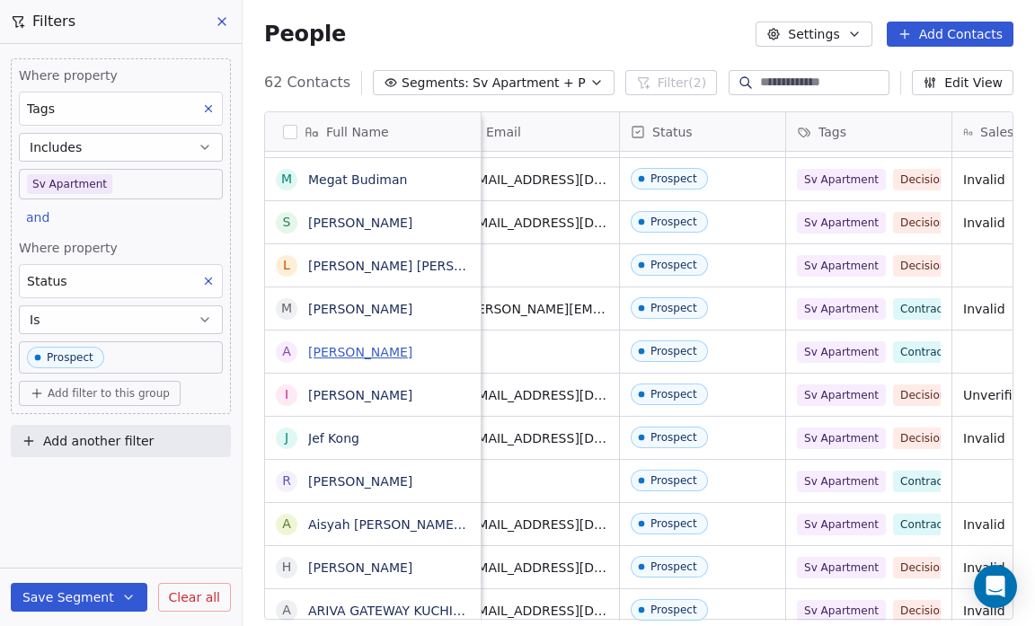
click at [323, 348] on link "[PERSON_NAME]" at bounding box center [360, 352] width 104 height 14
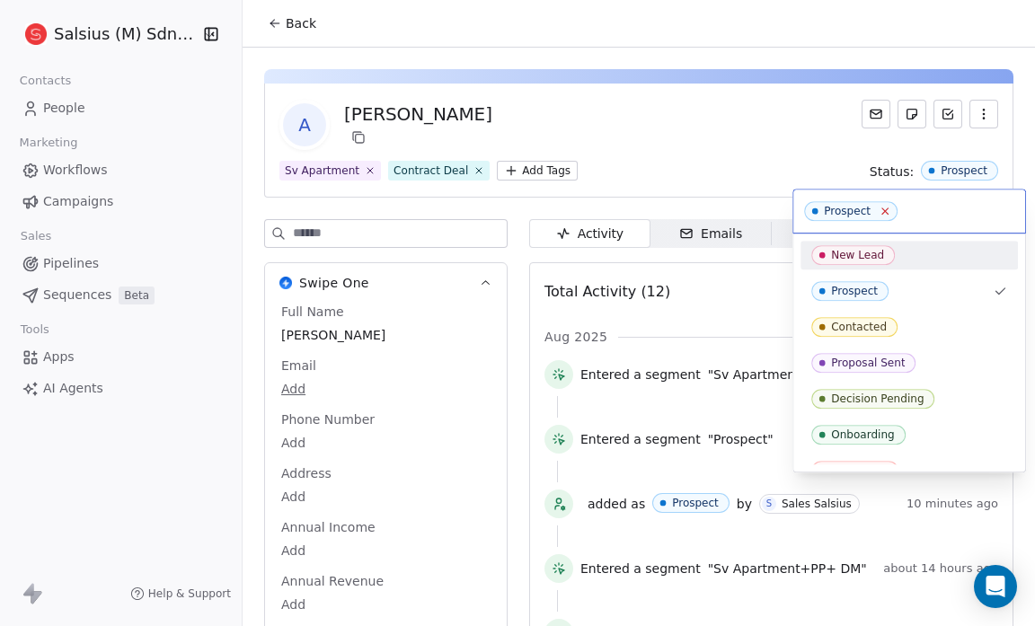
click at [879, 209] on icon at bounding box center [885, 212] width 12 height 12
click at [703, 175] on html "Salsius (M) Sdn Bhd Contacts People Marketing Workflows Campaigns Sales Pipelin…" at bounding box center [517, 313] width 1035 height 626
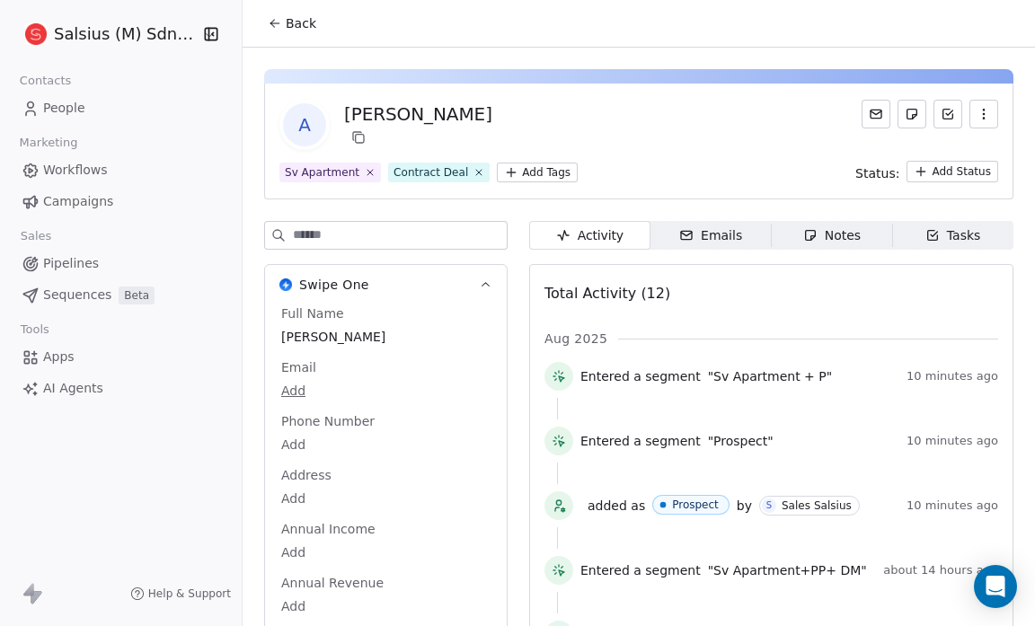
click at [275, 28] on icon at bounding box center [275, 23] width 14 height 14
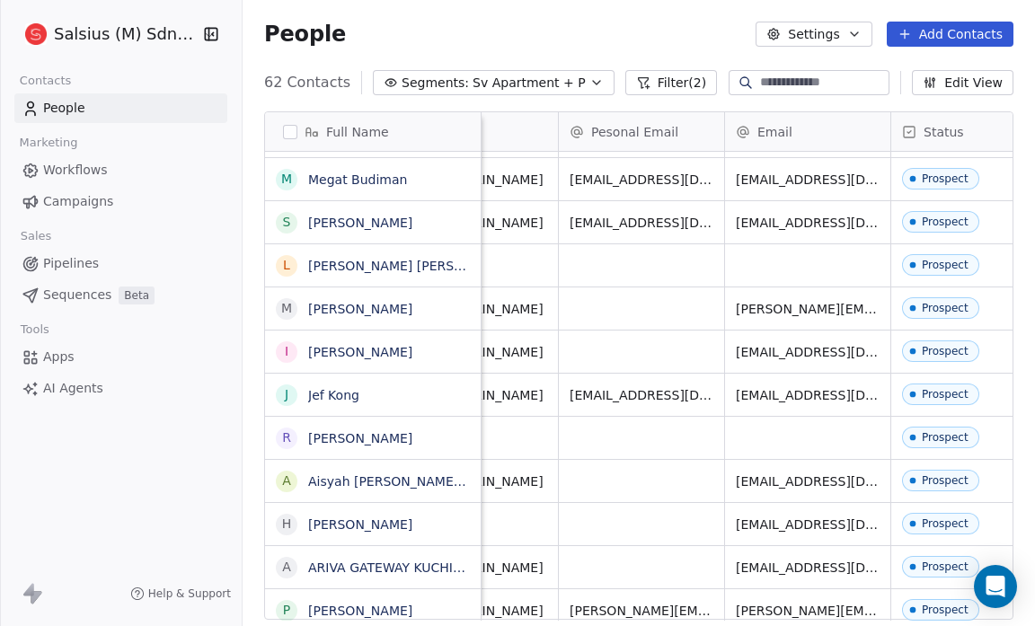
scroll to position [0, 537]
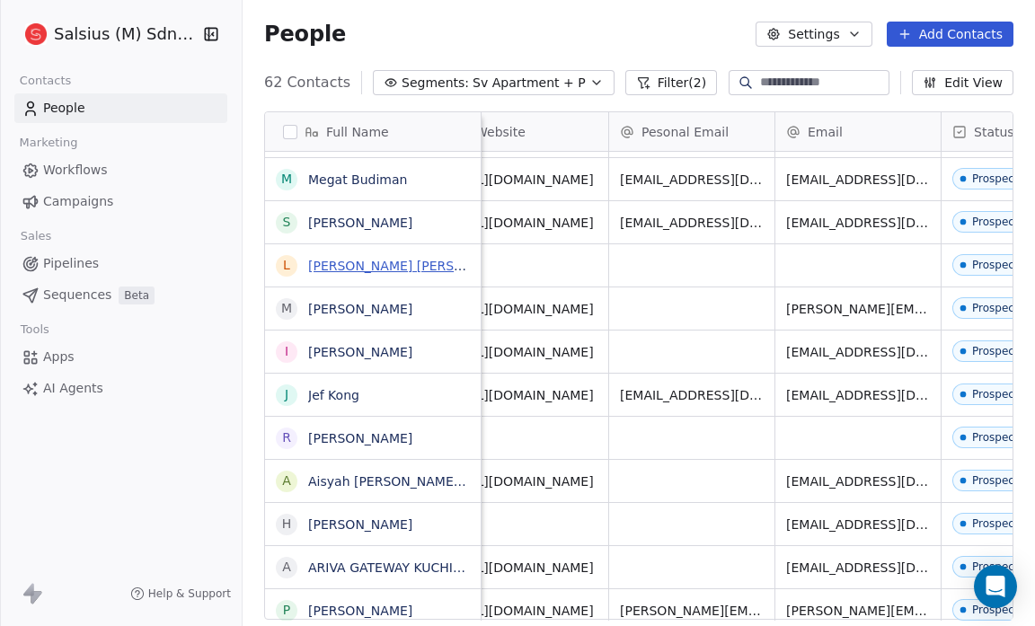
click at [360, 264] on link "[PERSON_NAME] [PERSON_NAME]" at bounding box center [414, 266] width 213 height 14
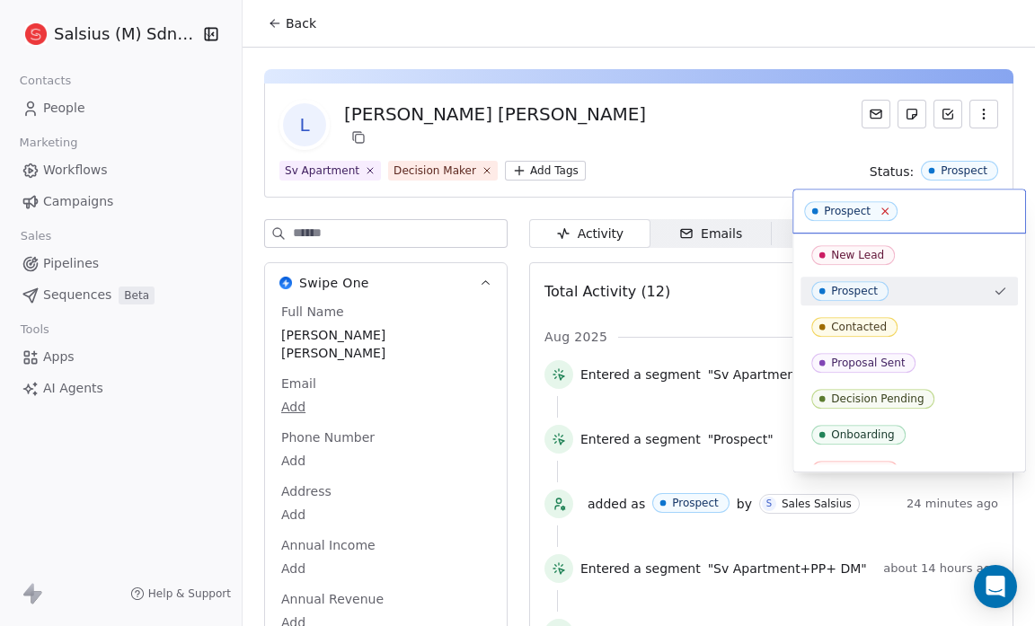
click at [879, 206] on icon at bounding box center [885, 212] width 12 height 12
click at [278, 23] on html "Salsius (M) Sdn Bhd Contacts People Marketing Workflows Campaigns Sales Pipelin…" at bounding box center [517, 313] width 1035 height 626
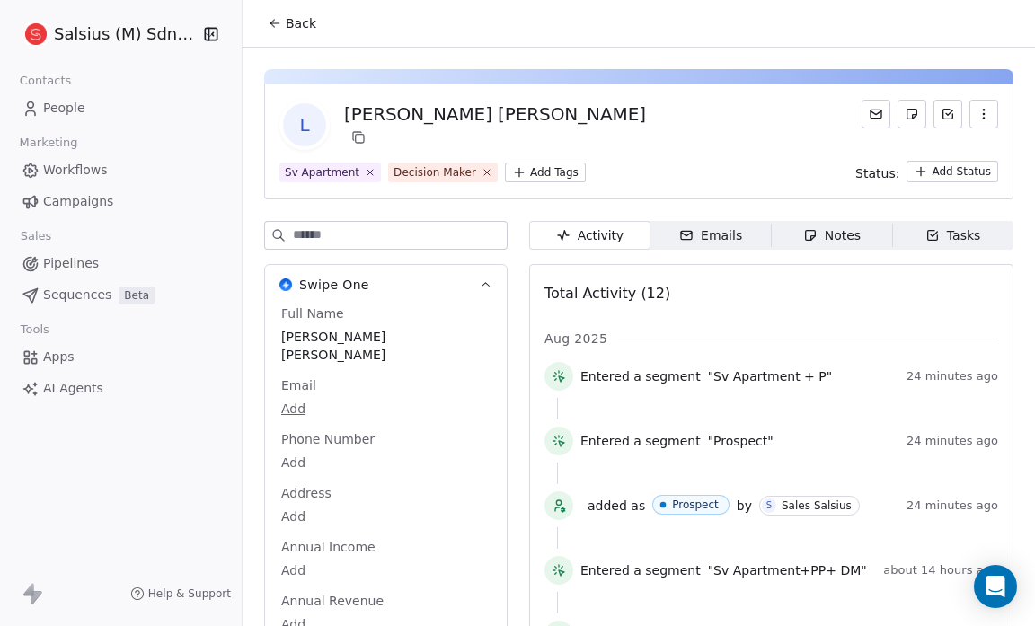
click at [281, 14] on button "Back" at bounding box center [292, 23] width 70 height 32
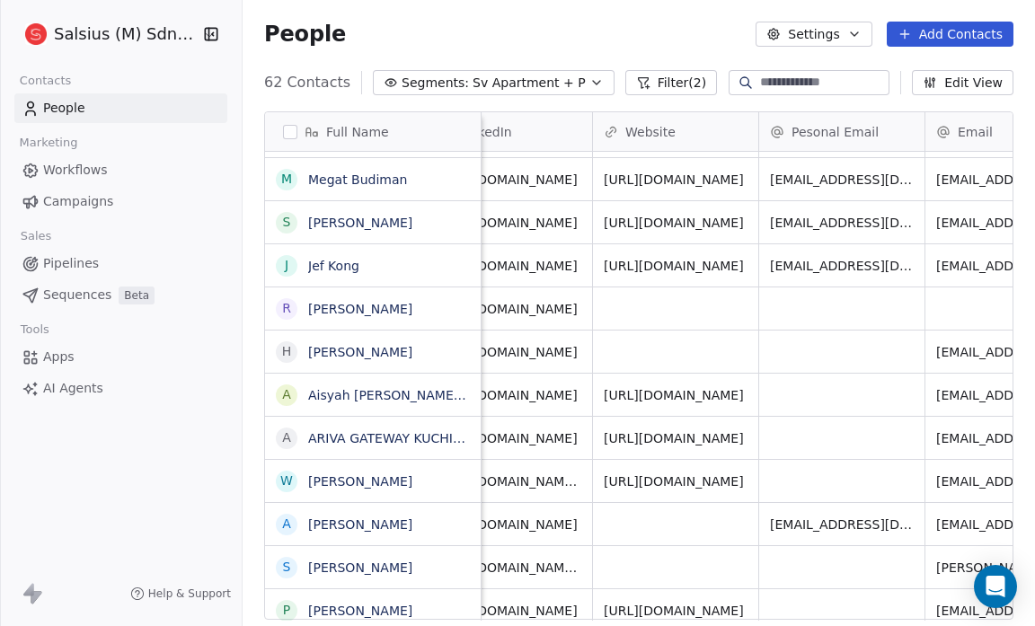
scroll to position [0, 378]
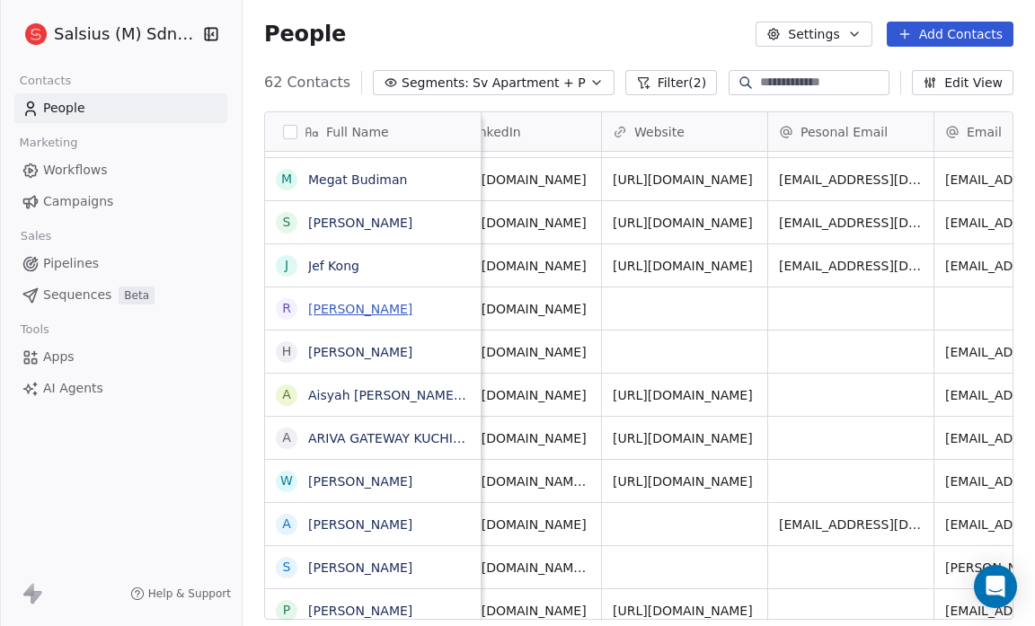
click at [376, 305] on link "[PERSON_NAME]" at bounding box center [360, 309] width 104 height 14
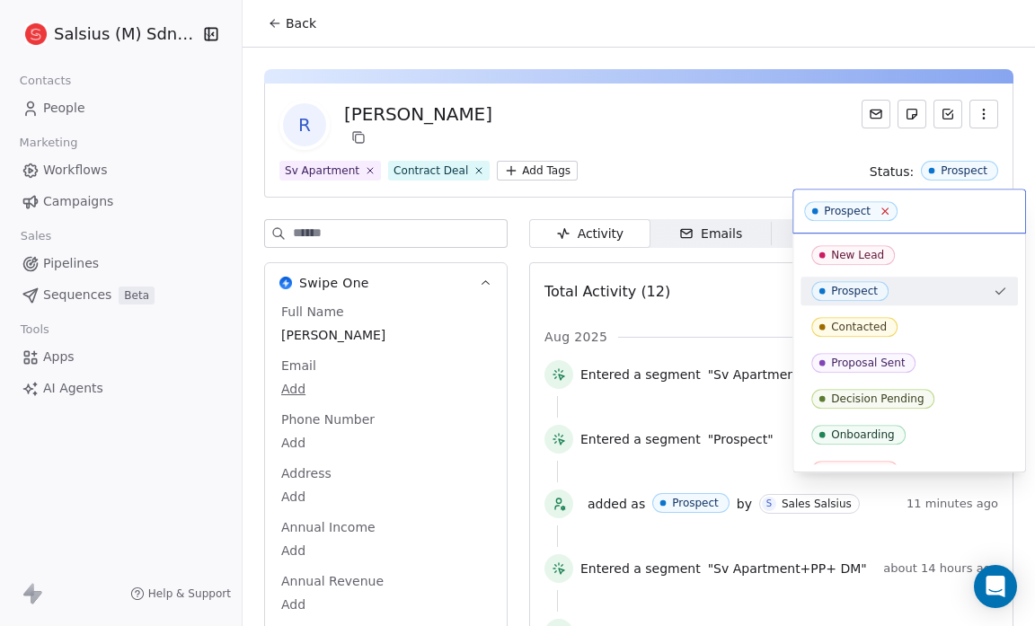
click at [880, 206] on icon at bounding box center [885, 212] width 12 height 12
click at [728, 128] on html "Salsius (M) Sdn Bhd Contacts People Marketing Workflows Campaigns Sales Pipelin…" at bounding box center [517, 313] width 1035 height 626
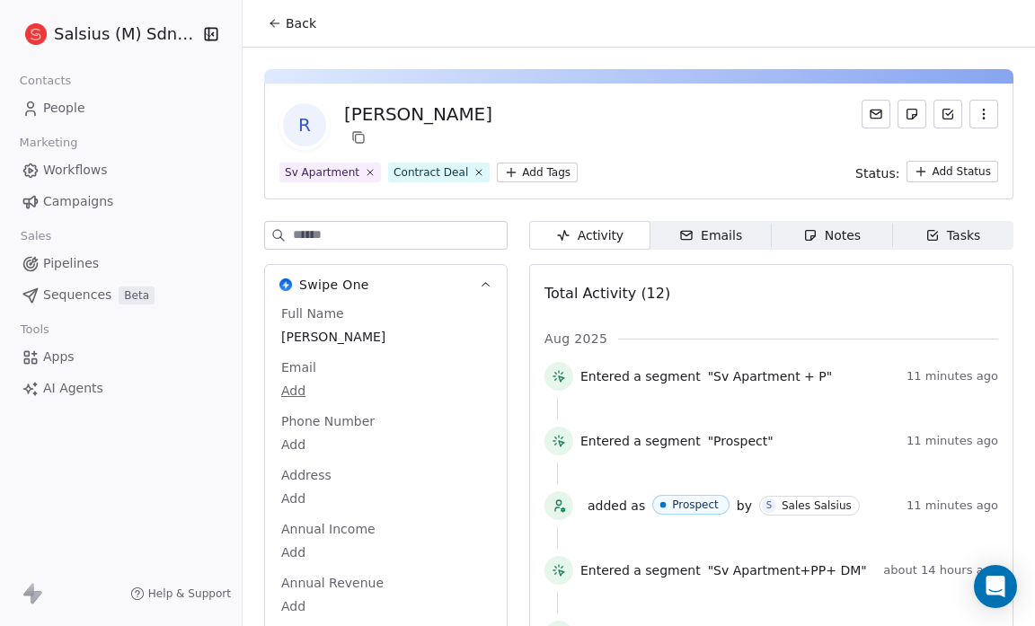
click at [303, 13] on button "Back" at bounding box center [292, 23] width 70 height 32
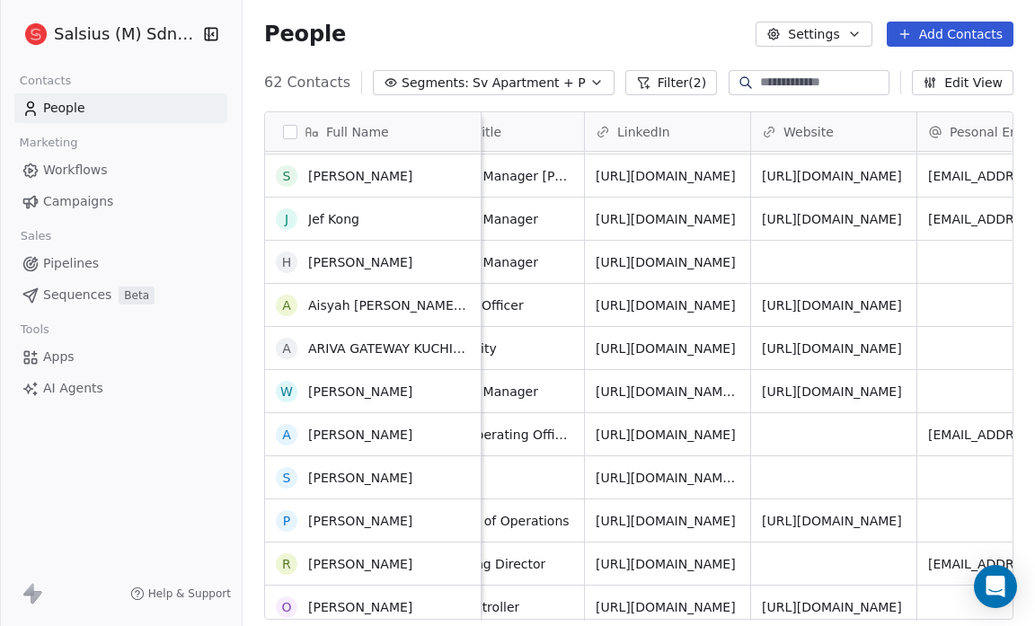
scroll to position [1586, 0]
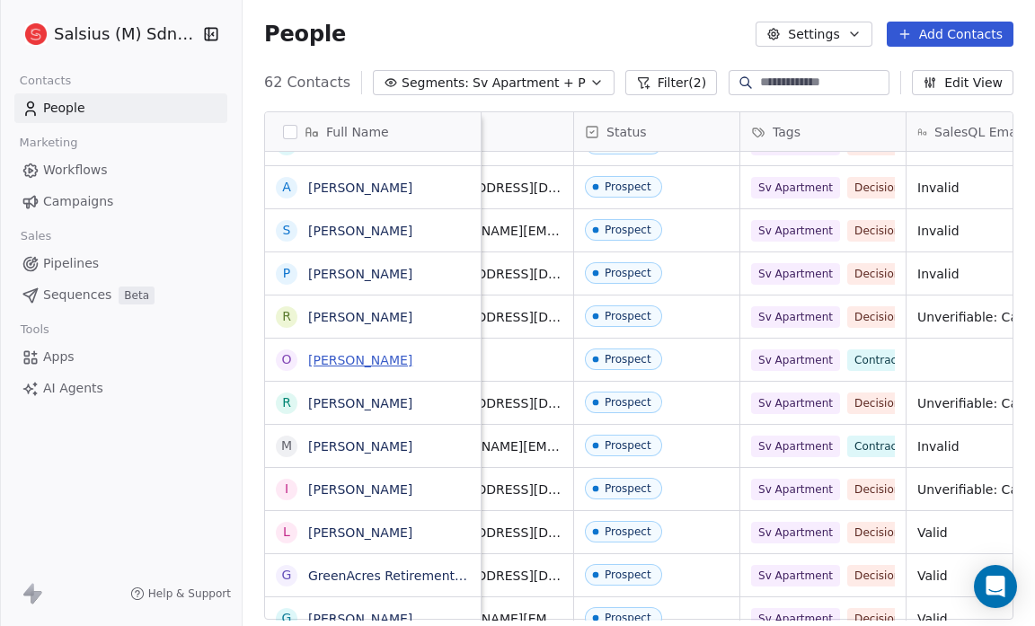
click at [389, 366] on link "[PERSON_NAME]" at bounding box center [360, 360] width 104 height 14
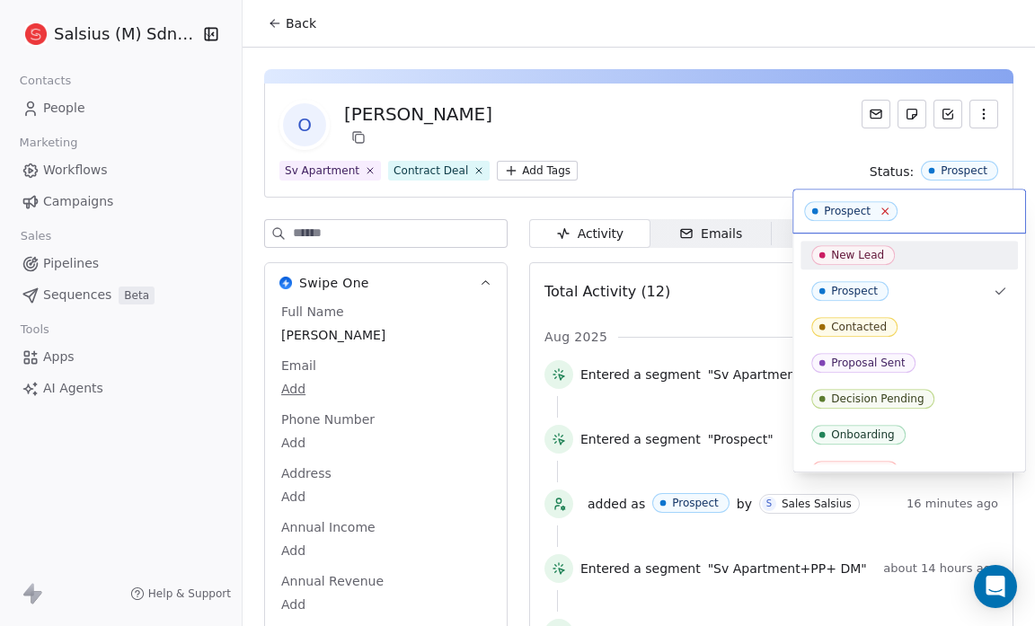
click at [881, 215] on icon at bounding box center [885, 212] width 12 height 12
click at [881, 215] on input "text" at bounding box center [909, 211] width 210 height 20
click at [920, 171] on html "Salsius (M) Sdn Bhd Contacts People Marketing Workflows Campaigns Sales Pipelin…" at bounding box center [517, 313] width 1035 height 626
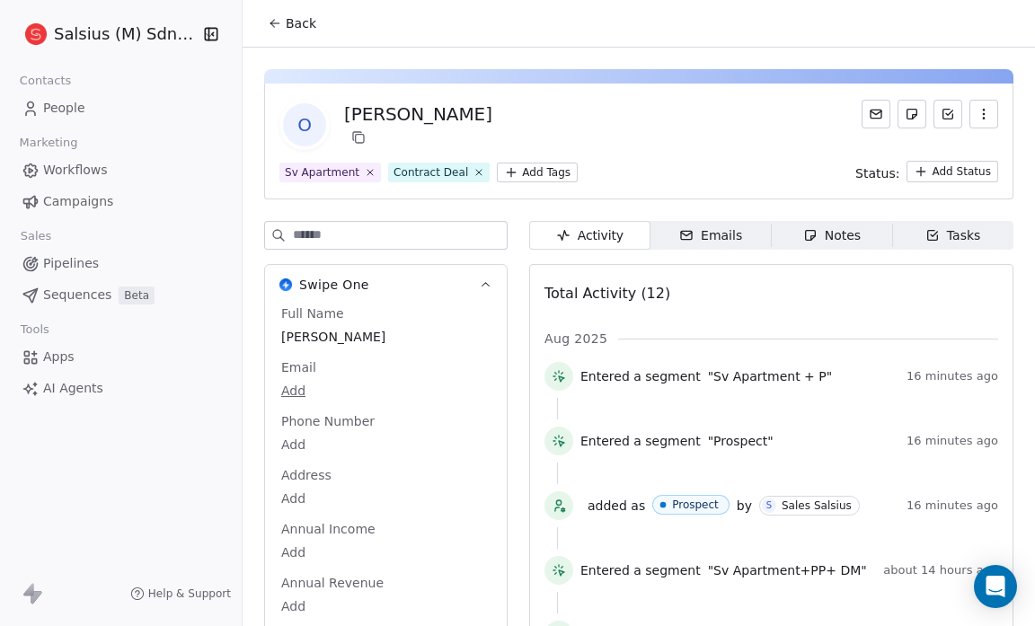
click at [279, 26] on icon at bounding box center [275, 23] width 14 height 14
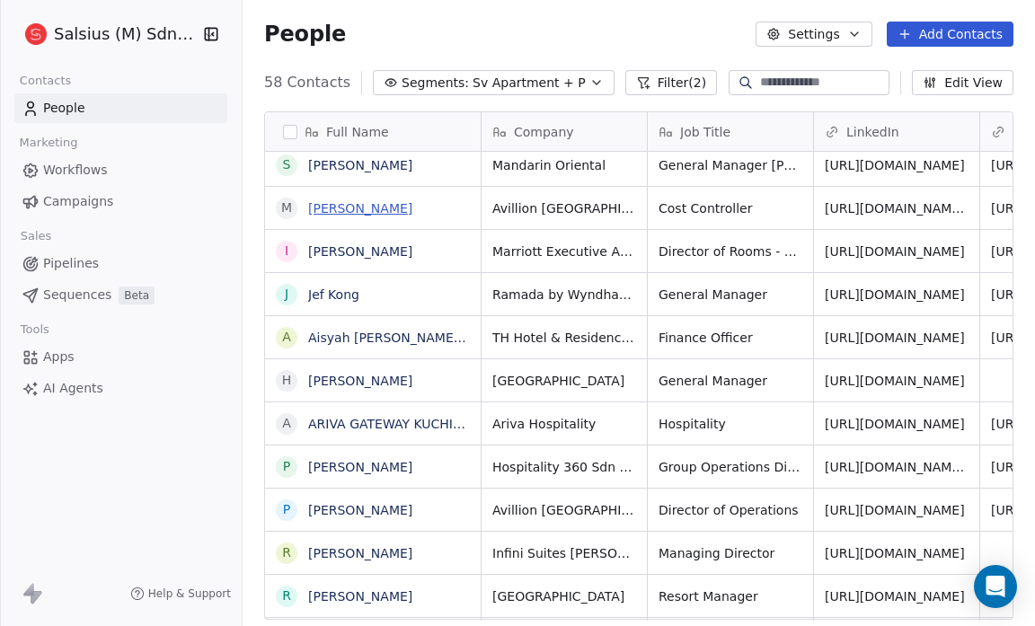
click at [412, 208] on link "[PERSON_NAME]" at bounding box center [360, 208] width 104 height 14
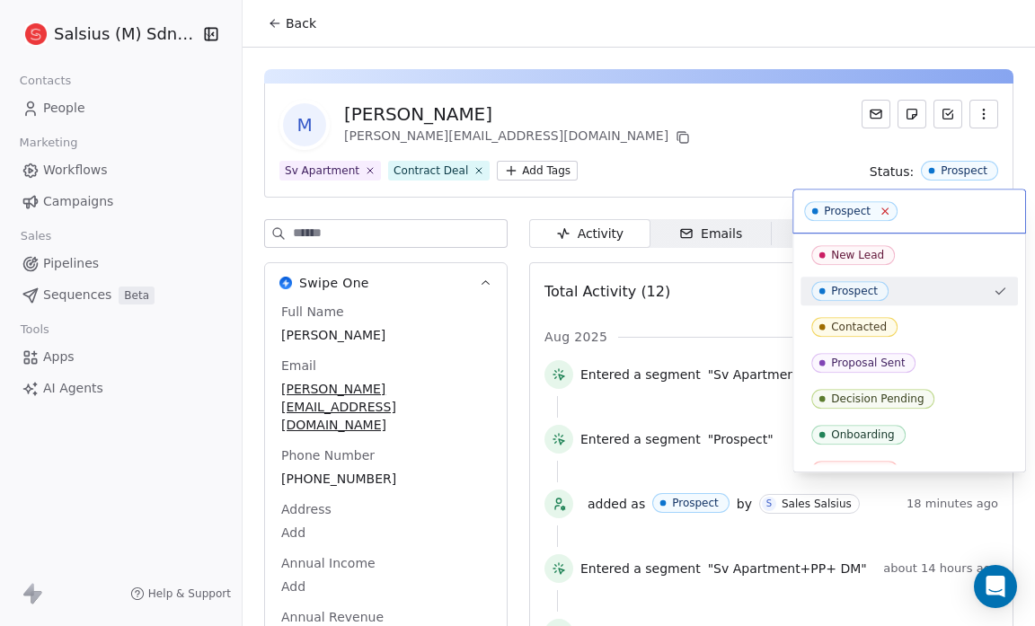
click at [879, 208] on icon at bounding box center [885, 212] width 12 height 12
click at [279, 15] on html "Salsius (M) Sdn Bhd Contacts People Marketing Workflows Campaigns Sales Pipelin…" at bounding box center [517, 313] width 1035 height 626
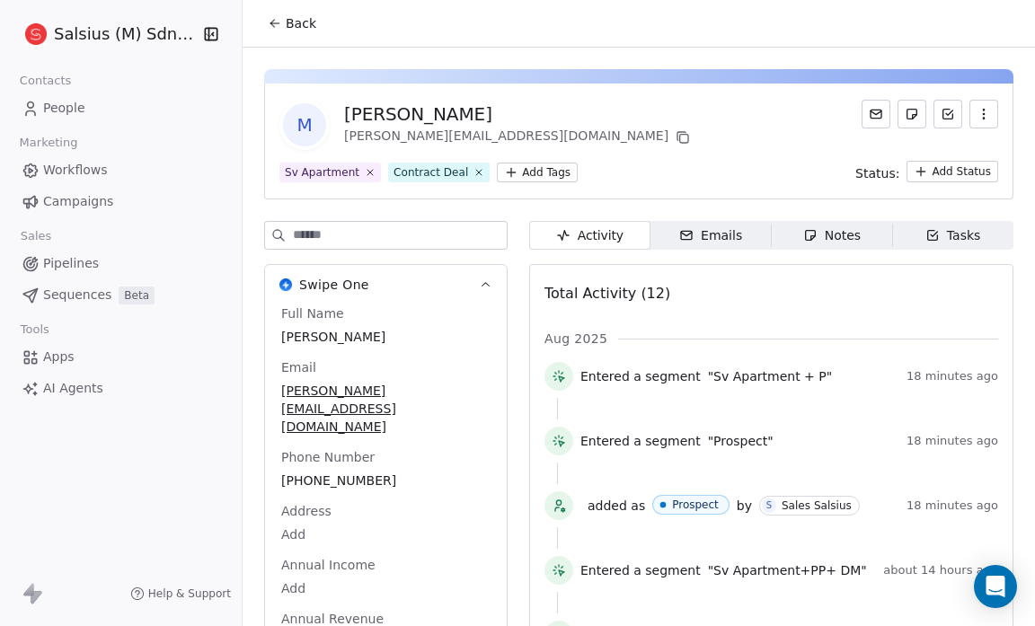
click at [282, 18] on button "Back" at bounding box center [292, 23] width 70 height 32
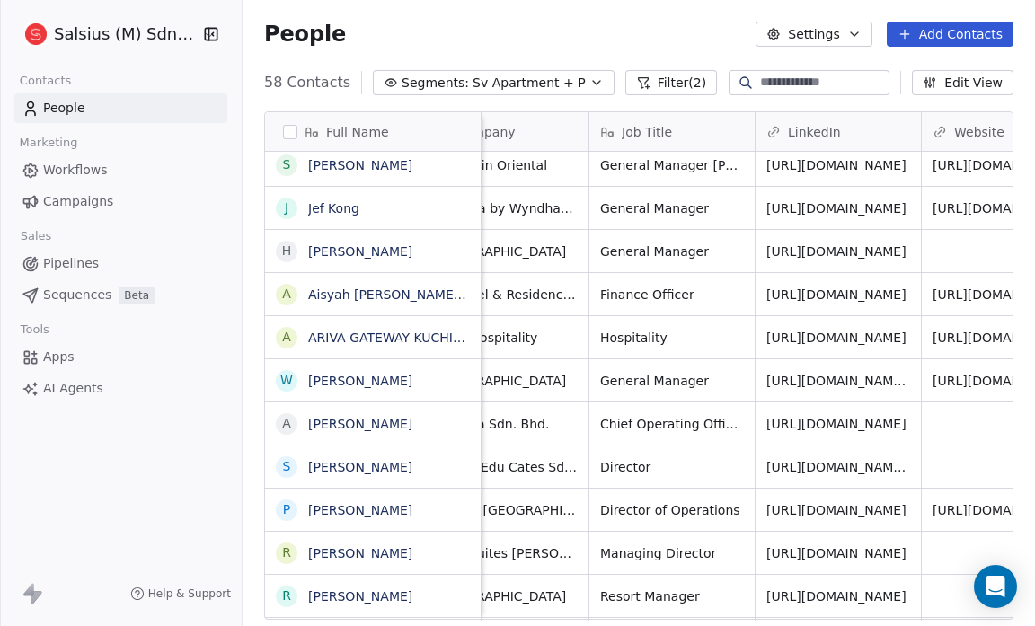
scroll to position [0, 57]
click at [400, 298] on link "Aisyah [PERSON_NAME] [PERSON_NAME]" at bounding box center [437, 294] width 259 height 14
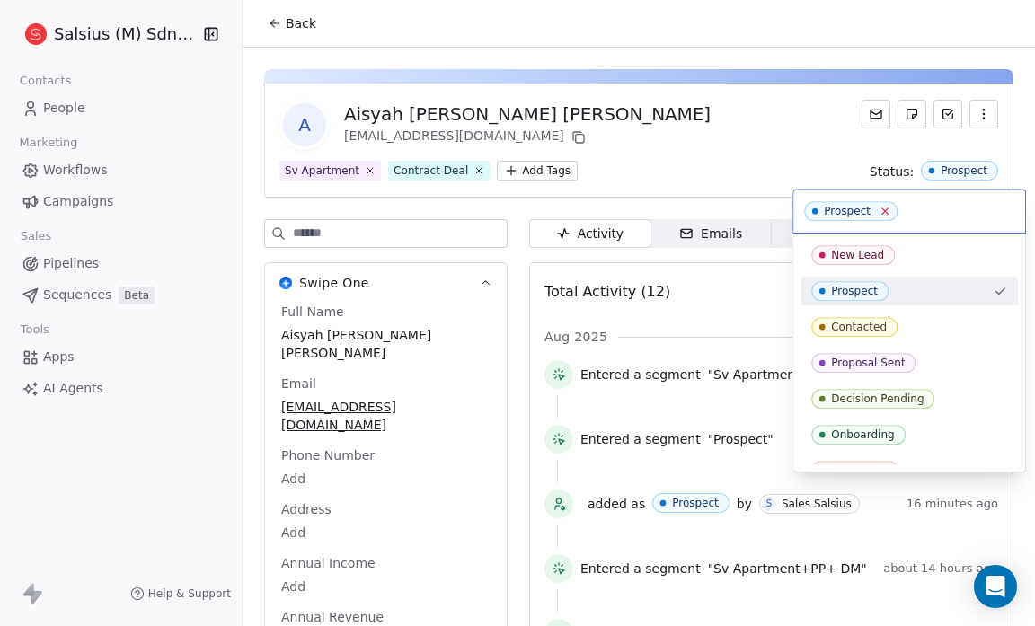
click at [879, 208] on icon at bounding box center [885, 212] width 12 height 12
click at [777, 124] on html "Salsius (M) Sdn Bhd Contacts People Marketing Workflows Campaigns Sales Pipelin…" at bounding box center [517, 313] width 1035 height 626
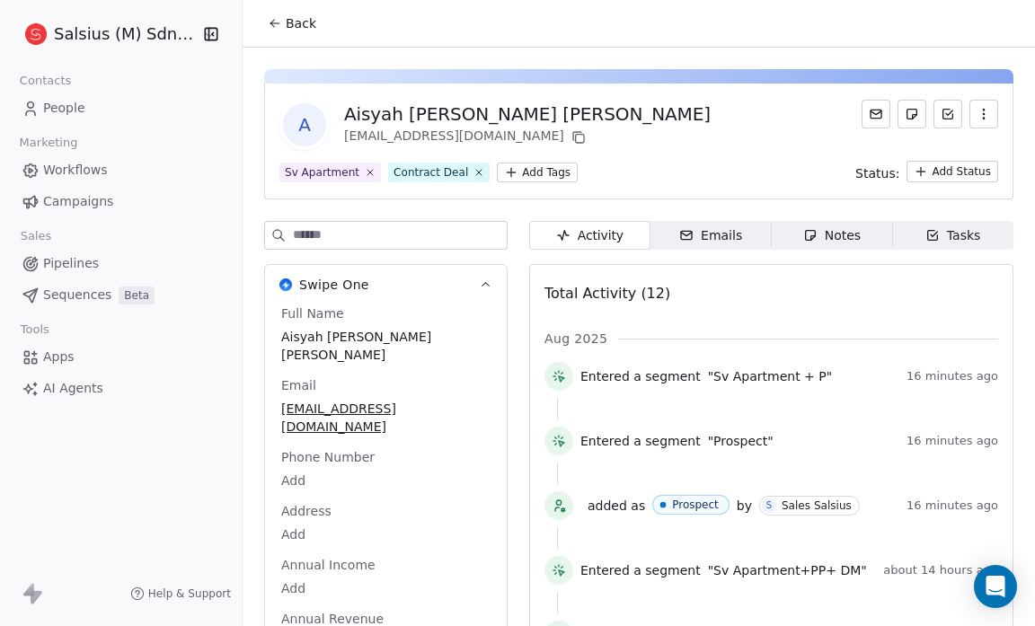
click at [275, 23] on icon at bounding box center [274, 23] width 8 height 0
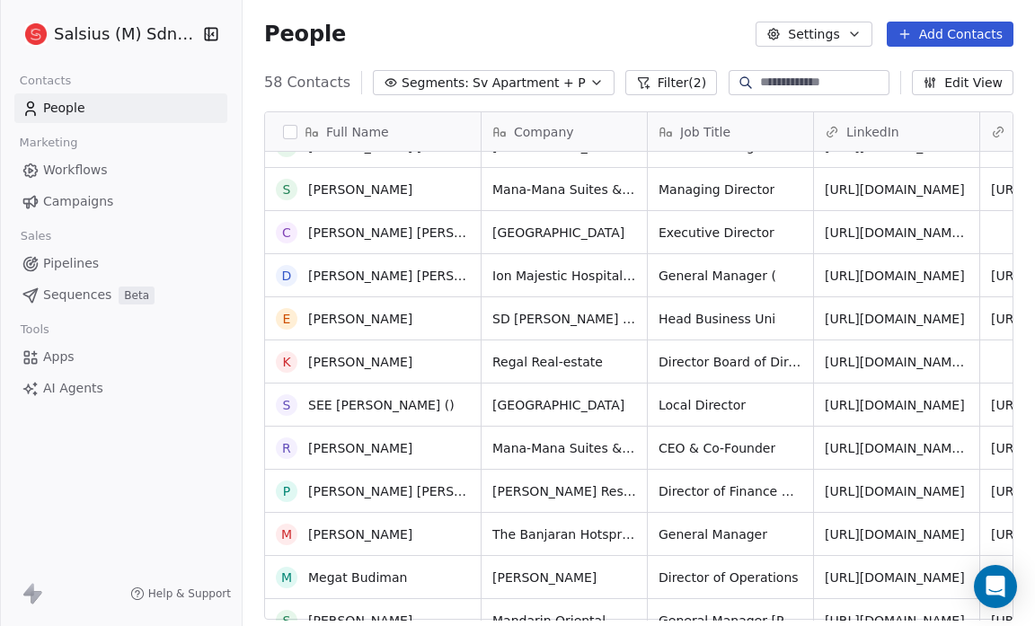
scroll to position [1368, 0]
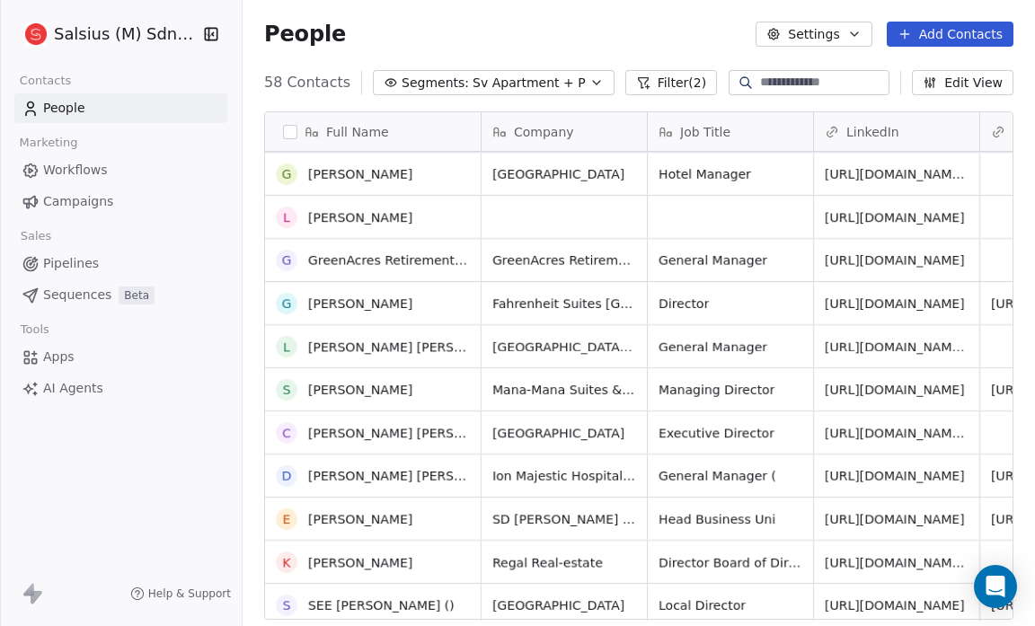
scroll to position [907, 0]
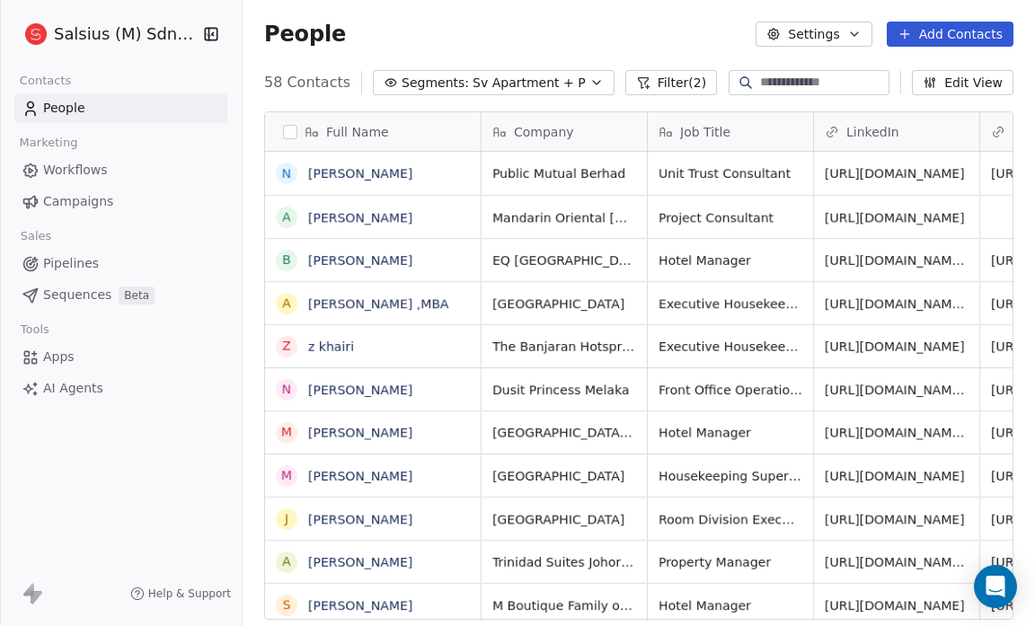
click at [589, 83] on icon "button" at bounding box center [596, 82] width 14 height 14
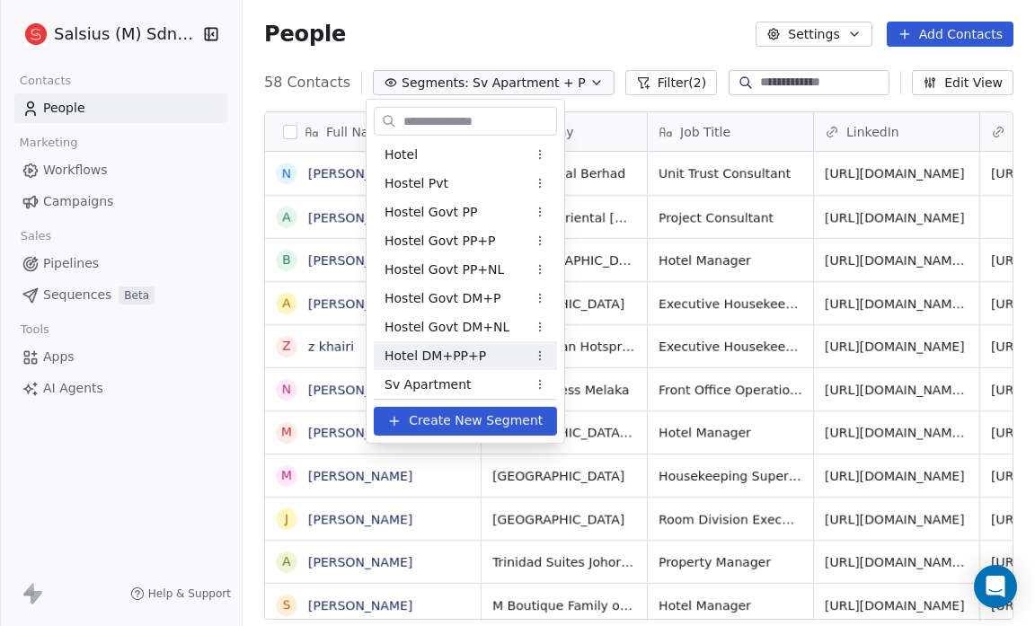
click at [486, 357] on div "Hotel DM+PP+P" at bounding box center [465, 355] width 183 height 29
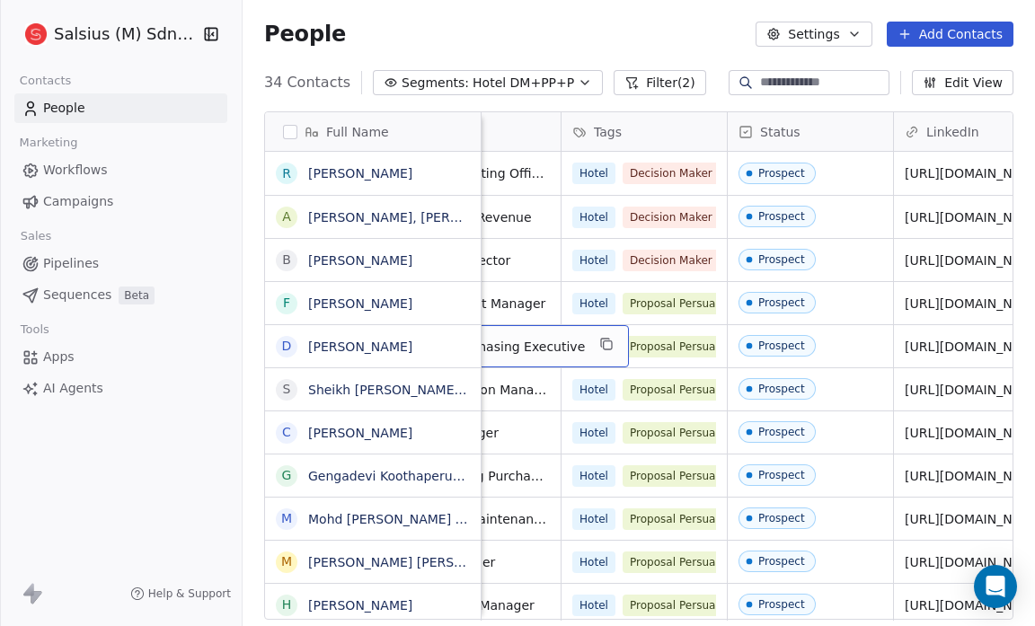
scroll to position [0, 166]
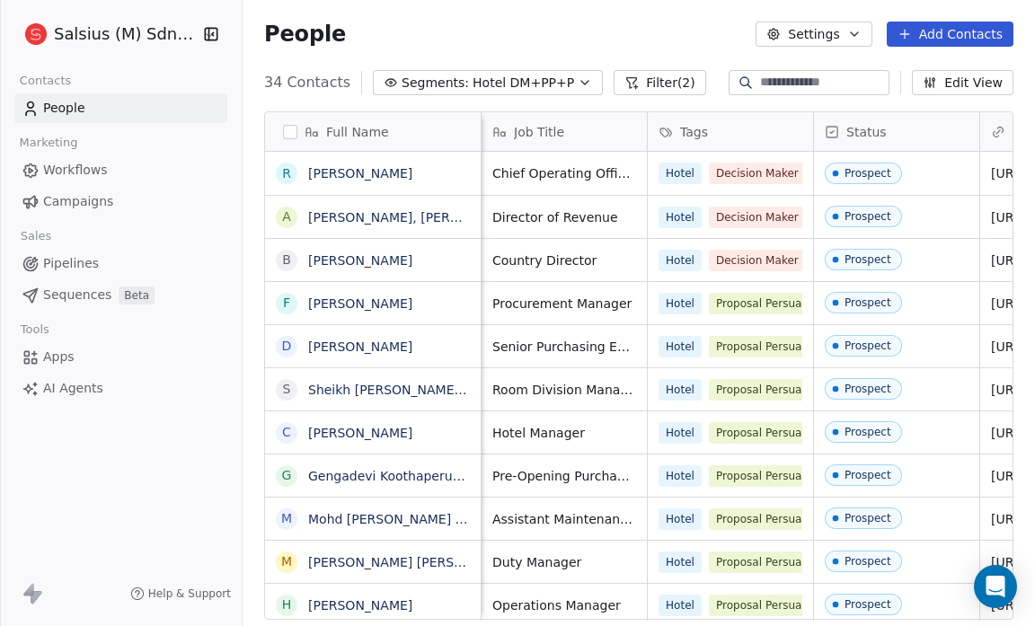
click at [663, 47] on div "People Settings Add Contacts" at bounding box center [639, 34] width 792 height 68
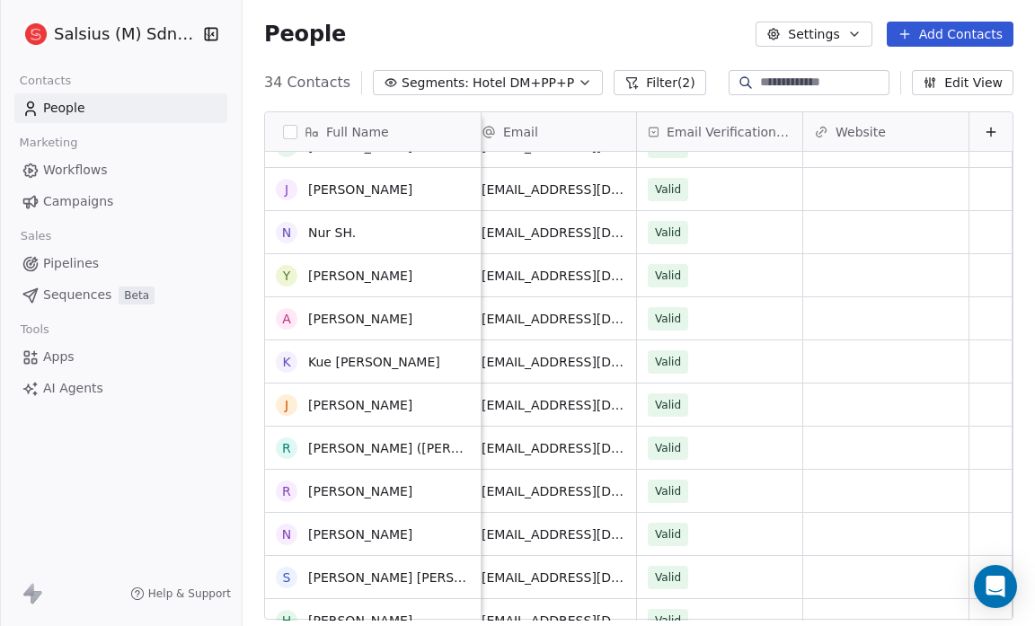
scroll to position [720, 0]
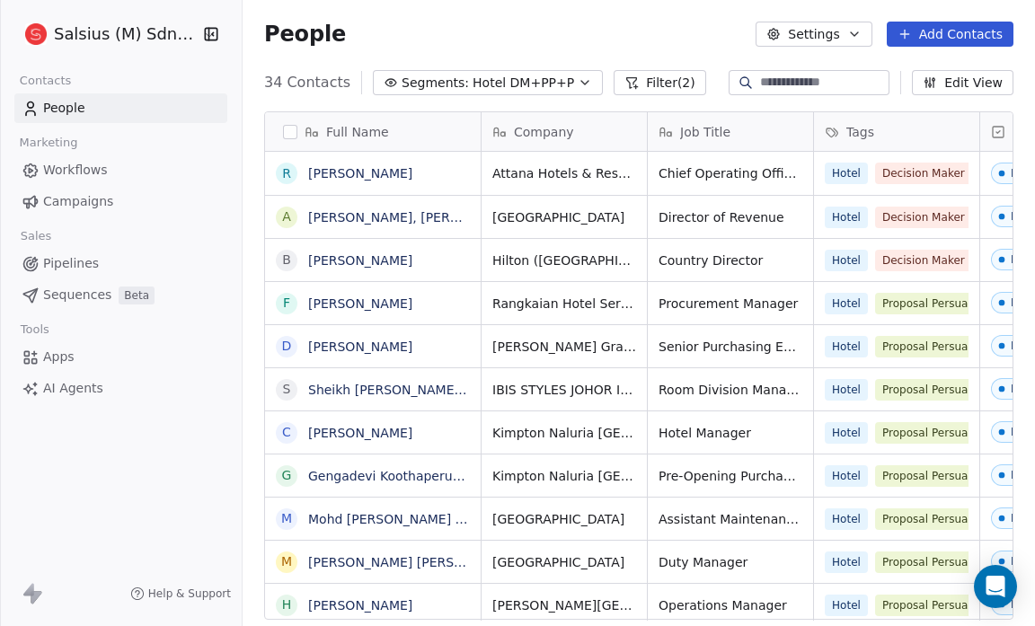
click at [578, 77] on icon "button" at bounding box center [585, 82] width 14 height 14
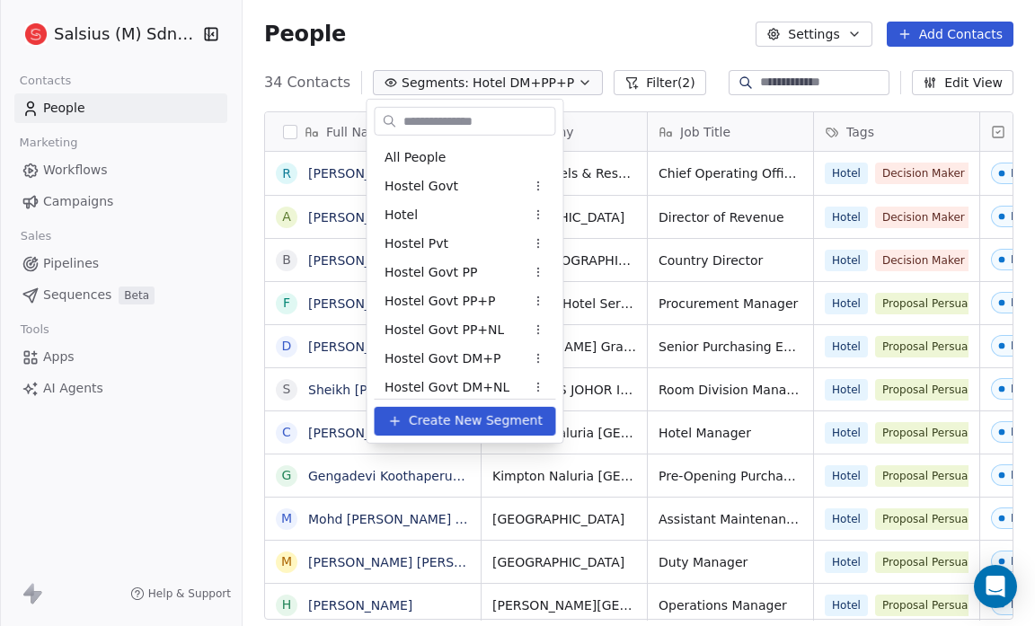
scroll to position [39, 0]
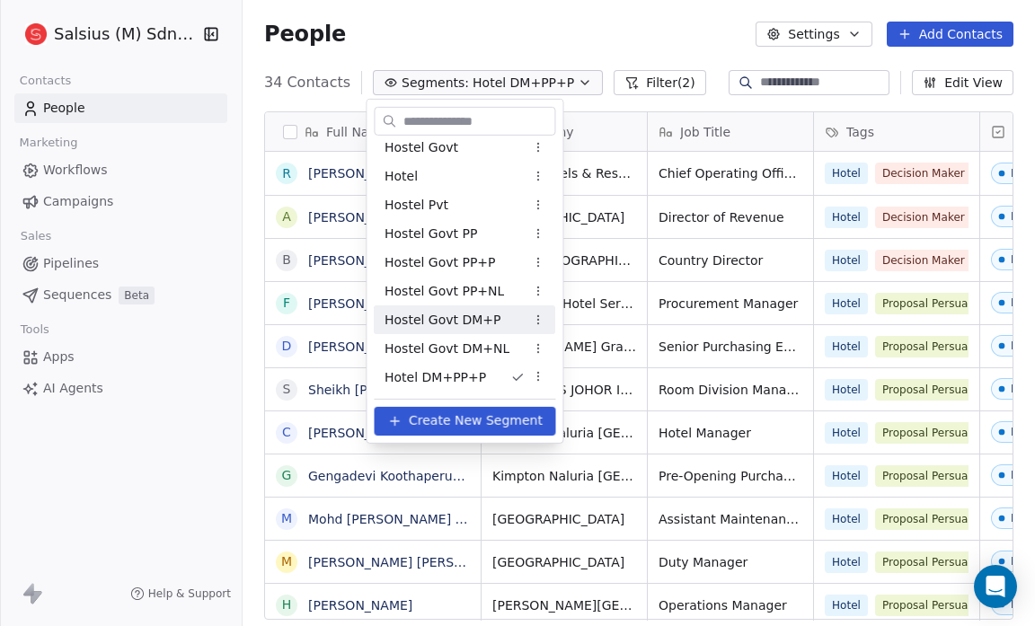
click at [491, 322] on span "Hostel Govt DM+P" at bounding box center [443, 319] width 117 height 19
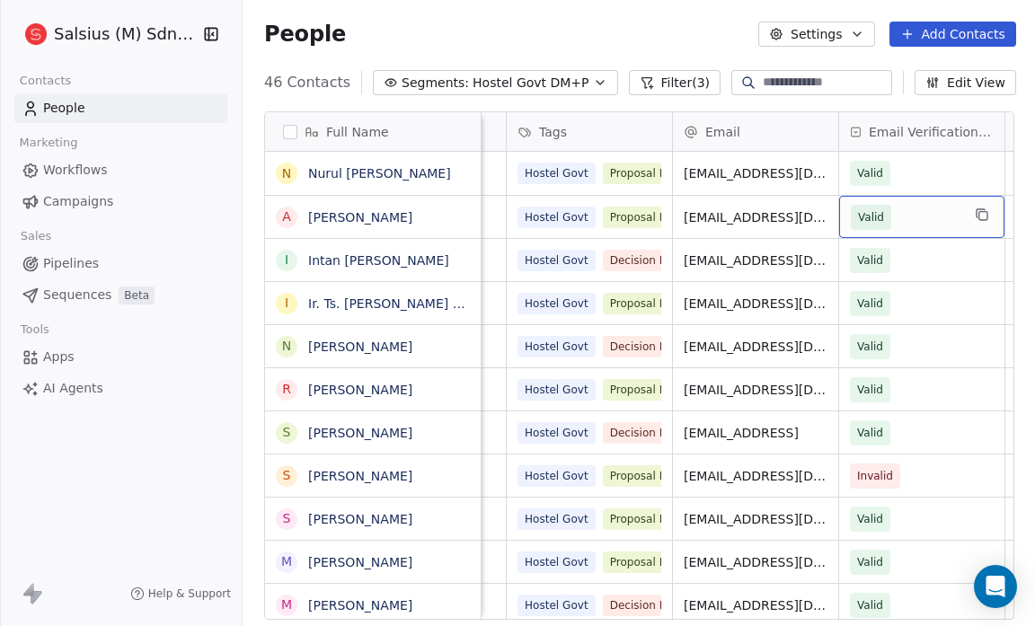
scroll to position [0, 475]
